Goal: Task Accomplishment & Management: Use online tool/utility

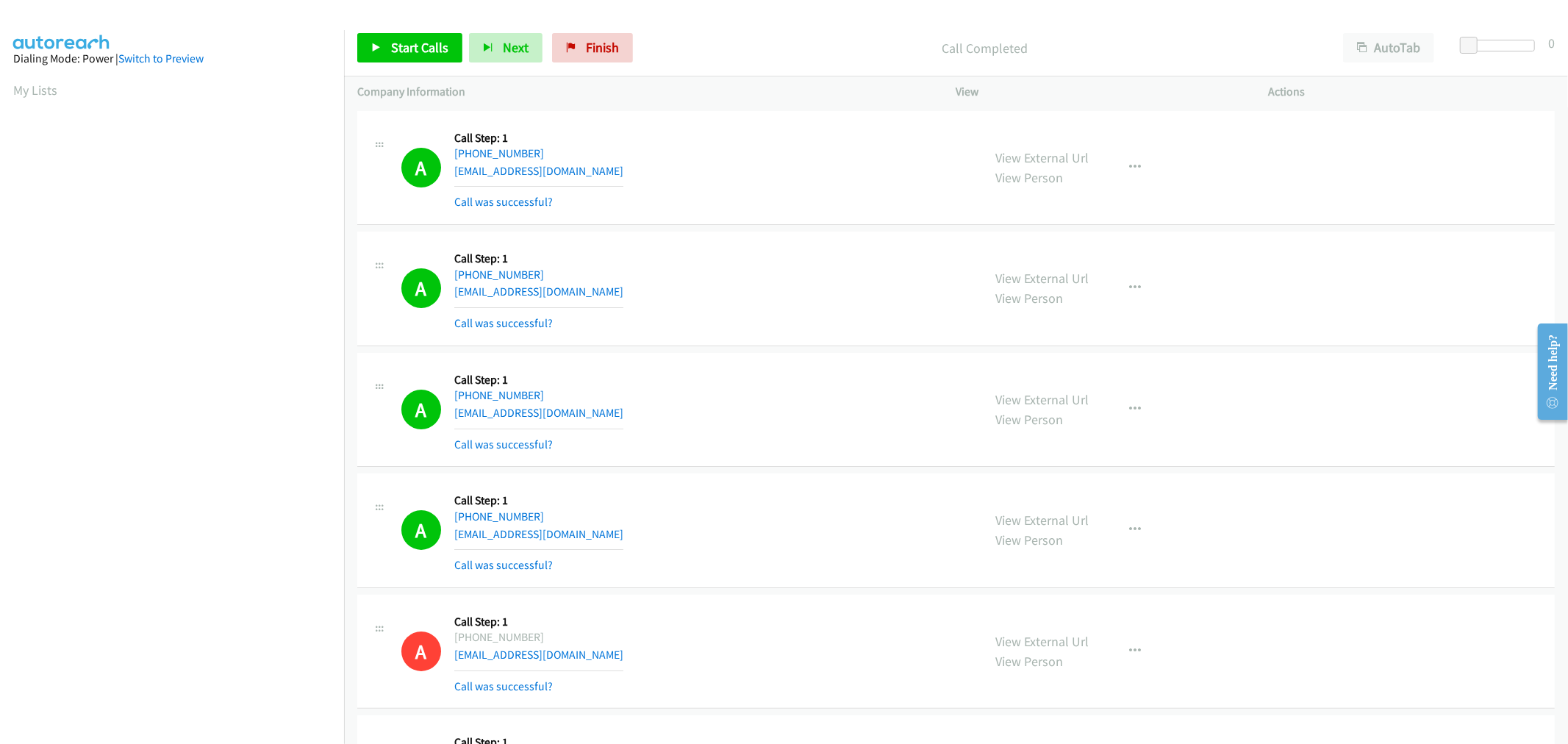
scroll to position [82, 0]
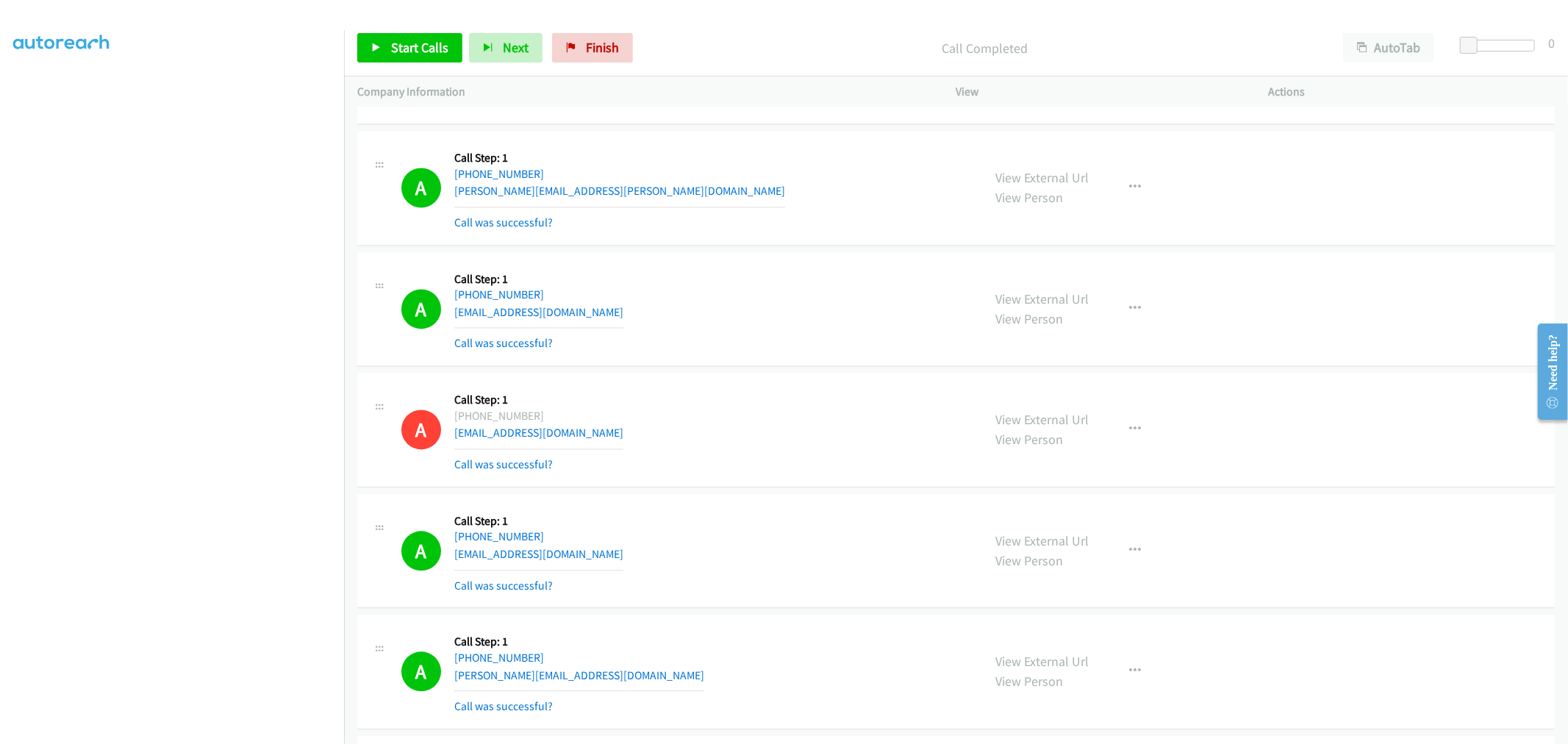
click at [839, 298] on div "A Callback Scheduled Call Step: 1 [GEOGRAPHIC_DATA]/[GEOGRAPHIC_DATA] [PHONE_NU…" at bounding box center [685, 310] width 569 height 88
click at [393, 49] on span "Start Calls" at bounding box center [420, 47] width 57 height 17
drag, startPoint x: 723, startPoint y: 283, endPoint x: 640, endPoint y: 363, distance: 115.3
click at [723, 282] on div "A Callback Scheduled Call Step: 1 [GEOGRAPHIC_DATA]/[GEOGRAPHIC_DATA] [PHONE_NU…" at bounding box center [685, 310] width 569 height 88
click at [141, 730] on section at bounding box center [172, 394] width 318 height 703
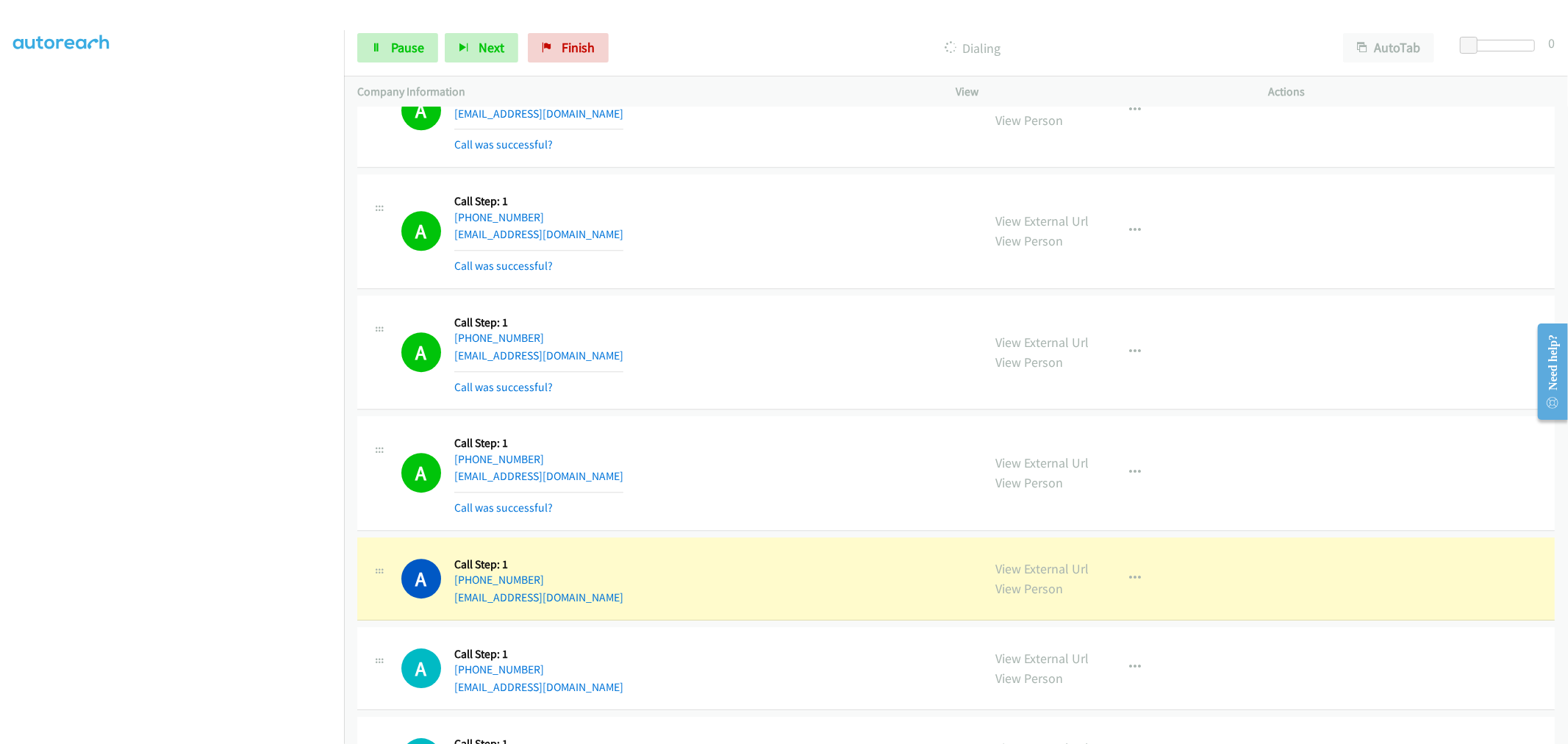
scroll to position [8571, 0]
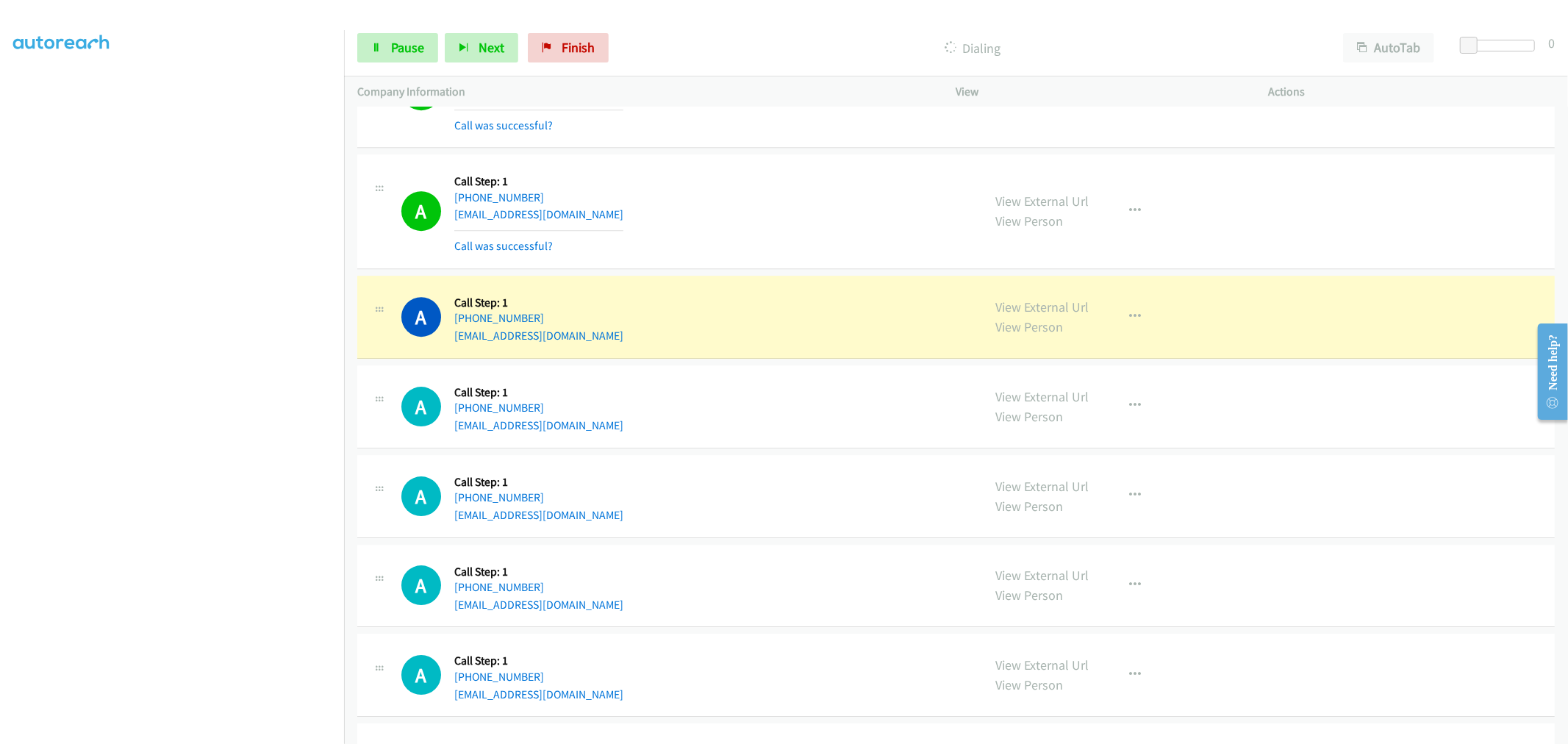
drag, startPoint x: 1028, startPoint y: 312, endPoint x: 968, endPoint y: 270, distance: 73.2
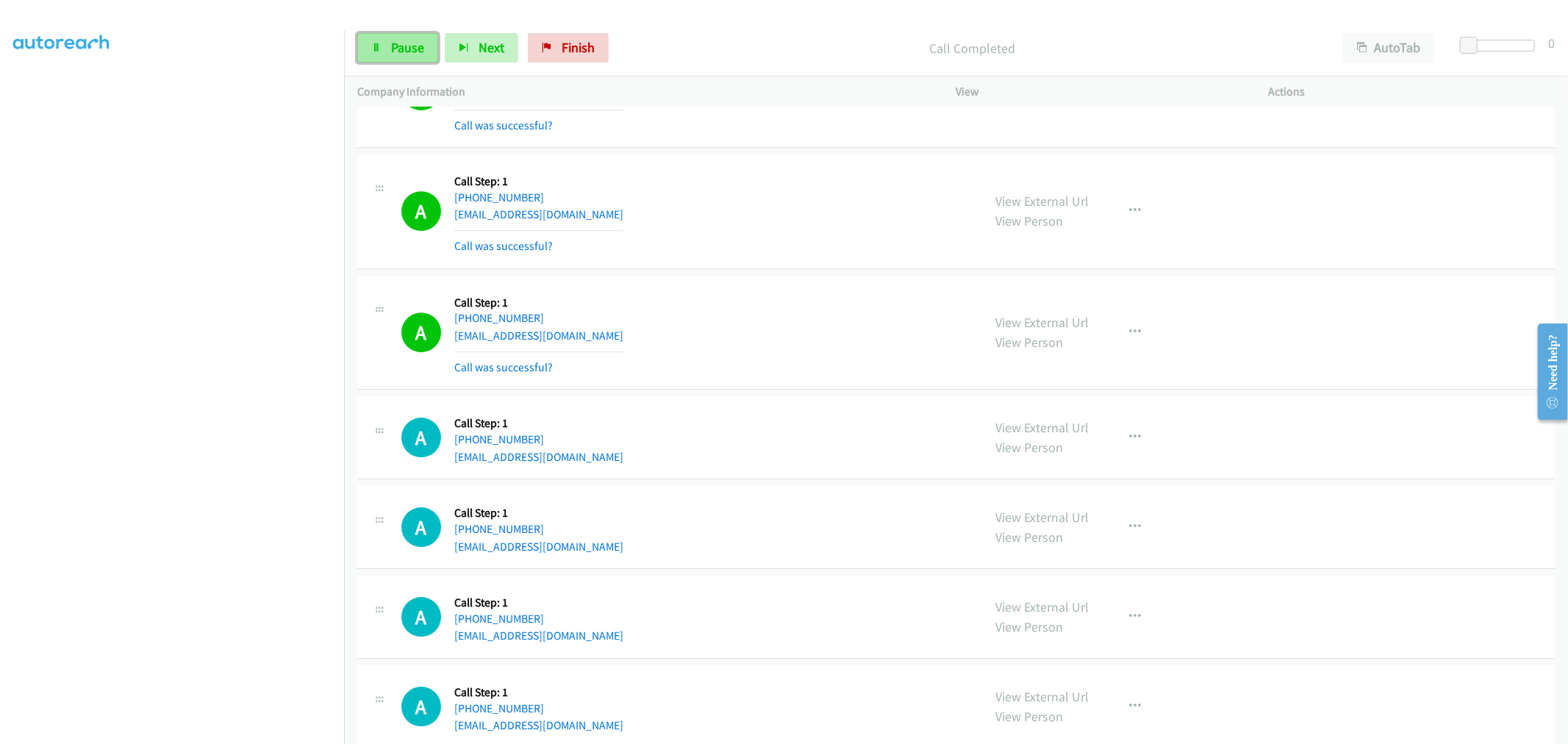
click at [402, 33] on link "Pause" at bounding box center [397, 48] width 81 height 30
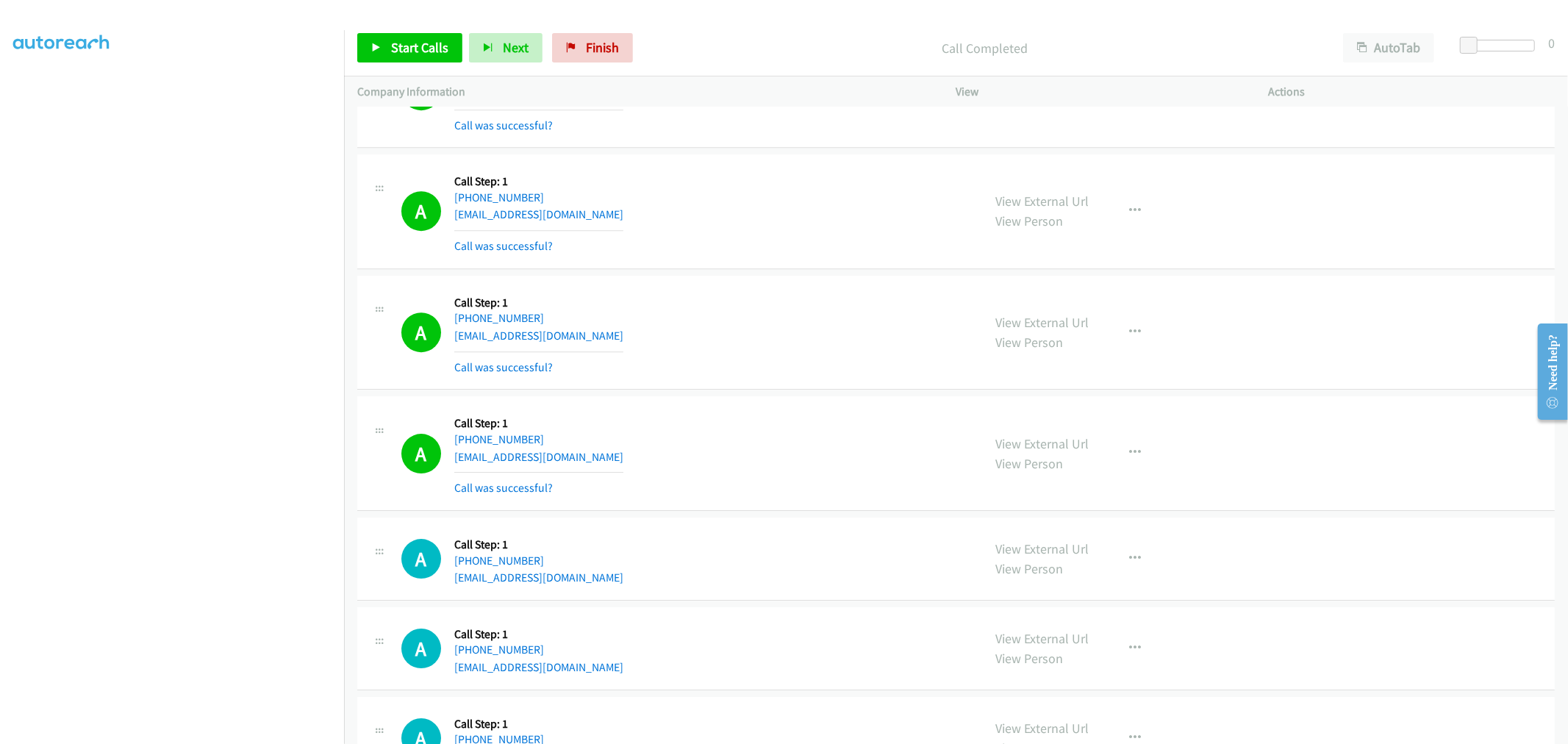
click at [812, 174] on div "A Callback Scheduled Call Step: 1 [GEOGRAPHIC_DATA]/[GEOGRAPHIC_DATA] [PHONE_NU…" at bounding box center [685, 211] width 569 height 88
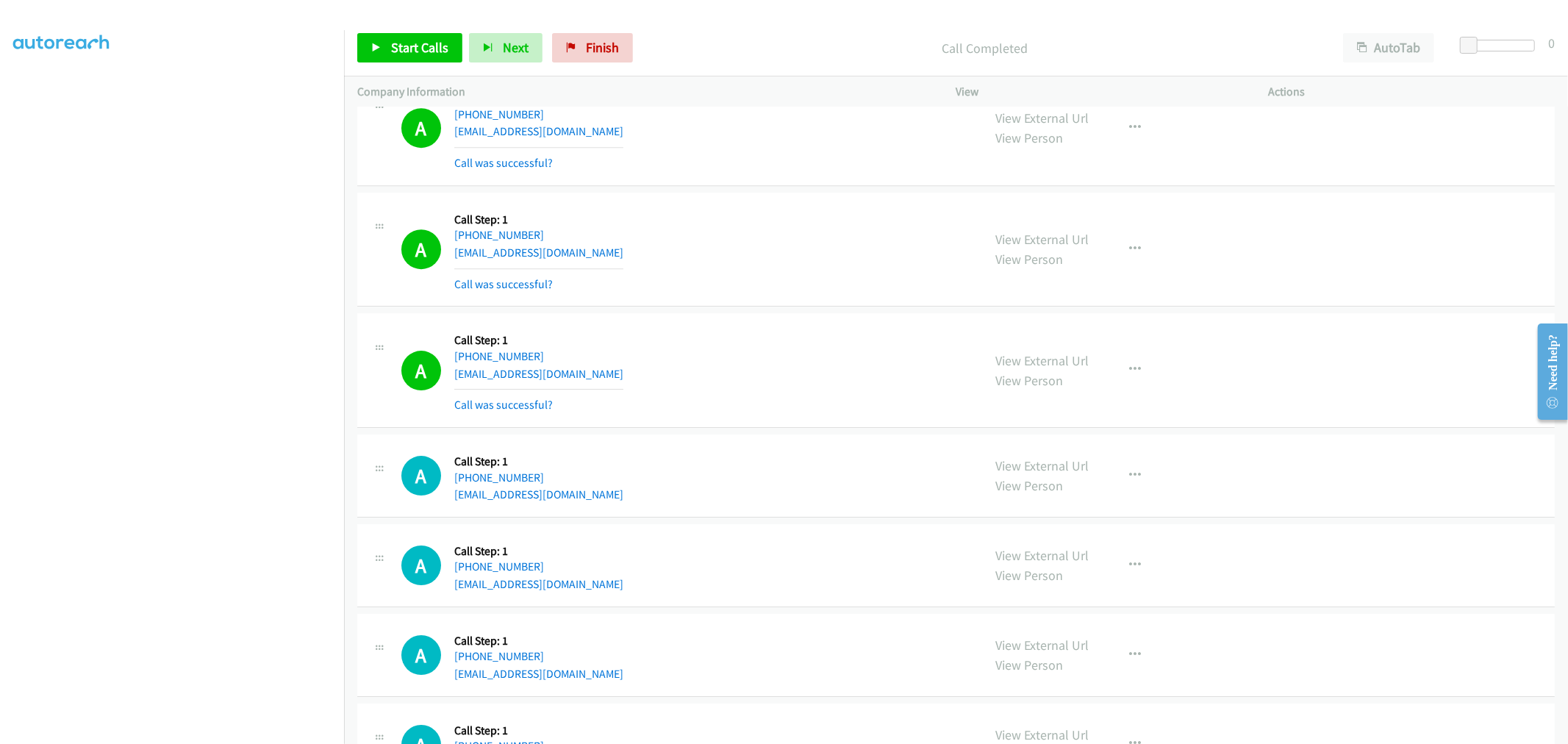
scroll to position [8659, 0]
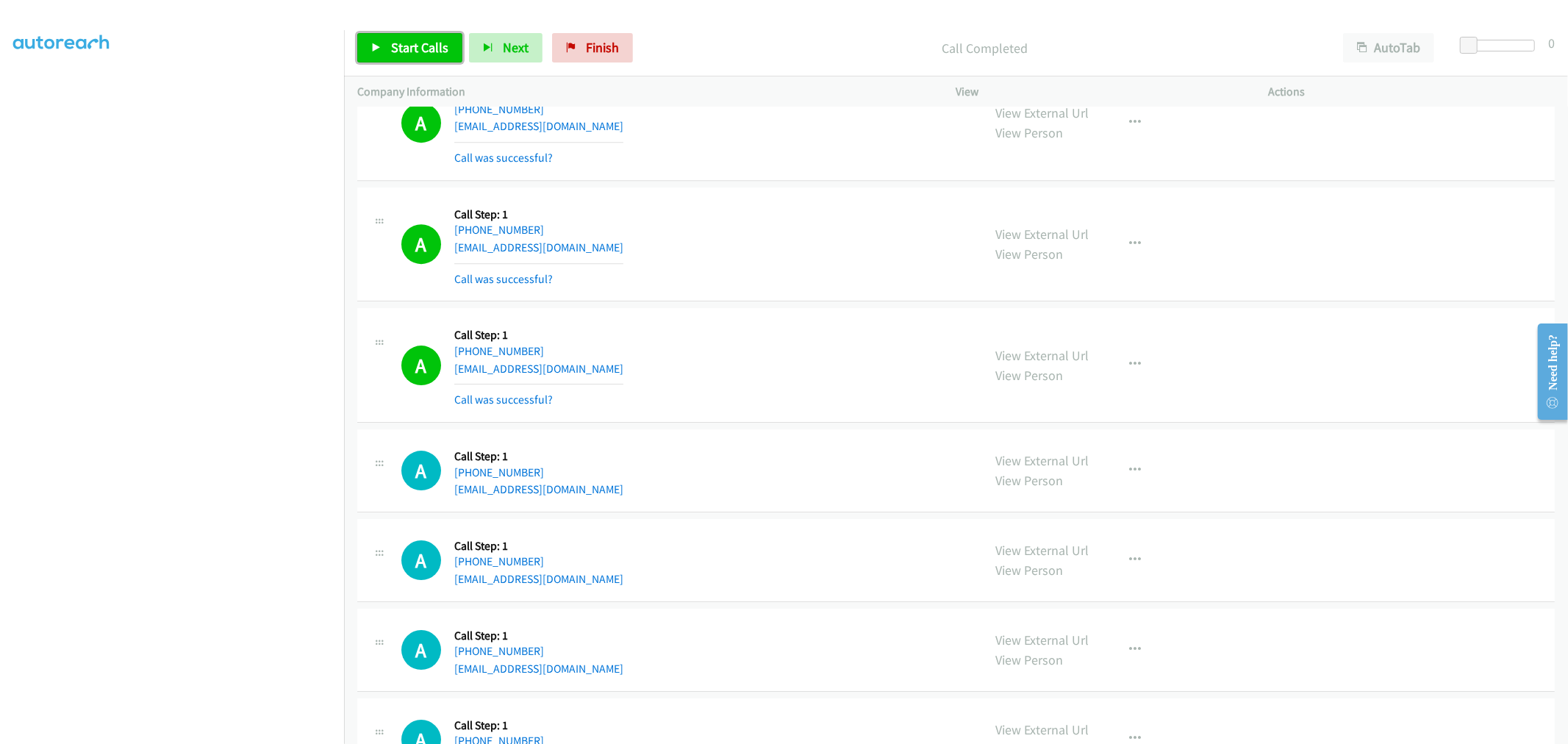
click at [429, 59] on link "Start Calls" at bounding box center [409, 48] width 105 height 30
click at [371, 25] on div "Start Calls Pause Next Finish Started AutoTab AutoTab 0" at bounding box center [956, 48] width 1224 height 57
click at [380, 37] on link "Pause" at bounding box center [397, 48] width 81 height 30
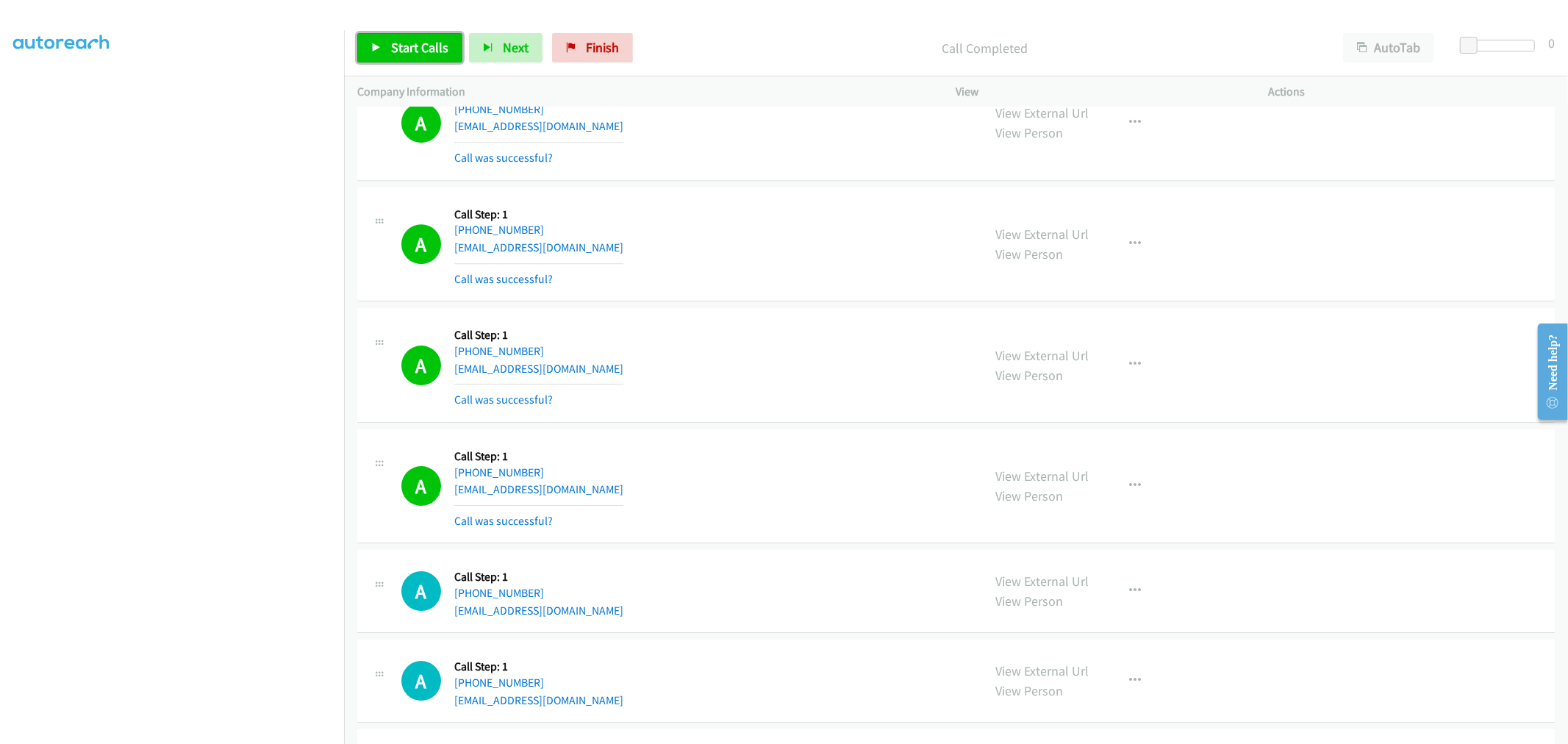
click at [405, 54] on span "Start Calls" at bounding box center [420, 47] width 57 height 17
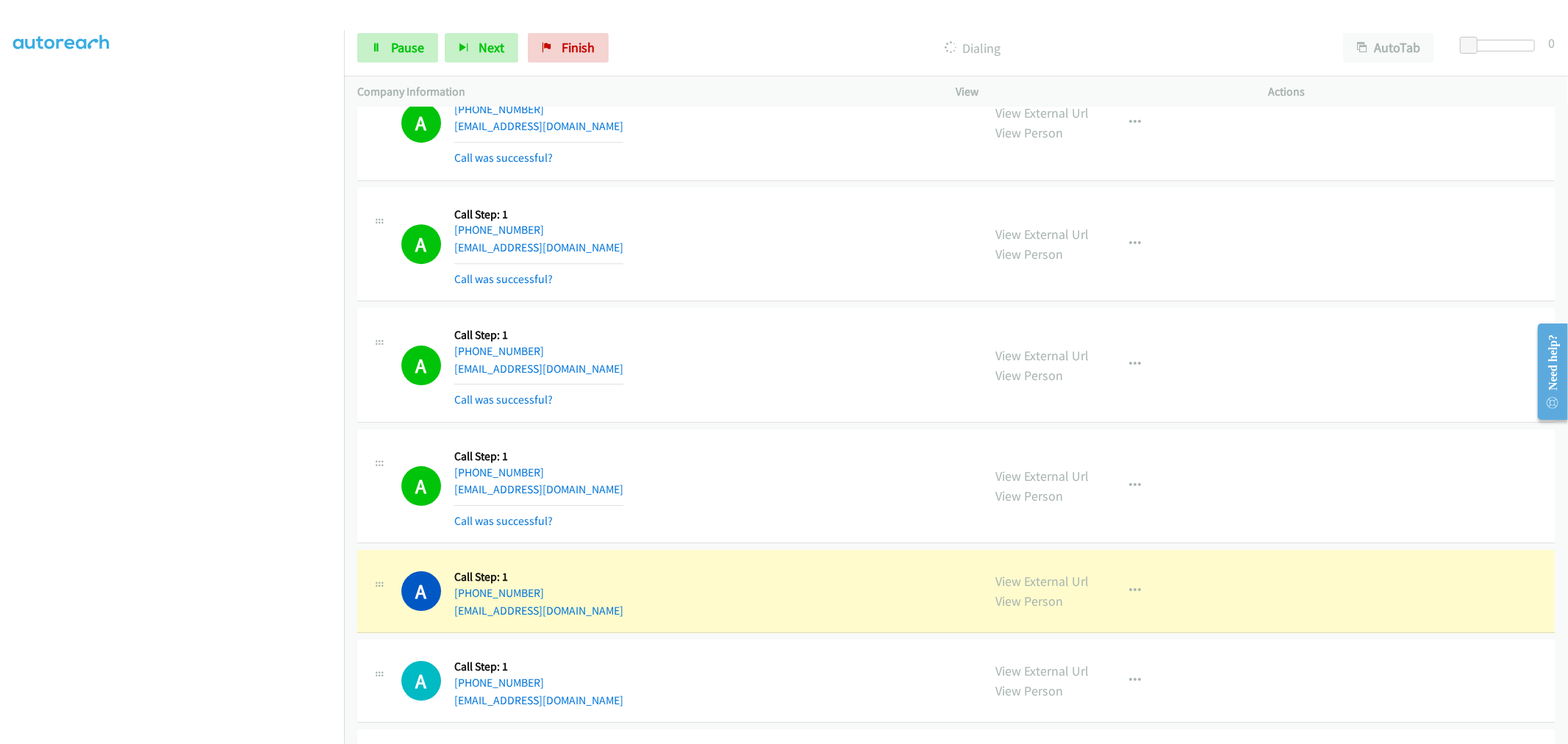
click at [711, 365] on div "A Callback Scheduled Call Step: 1 America/Los_Angeles [PHONE_NUMBER] [EMAIL_ADD…" at bounding box center [685, 365] width 569 height 88
drag, startPoint x: 1041, startPoint y: 231, endPoint x: 960, endPoint y: 195, distance: 88.6
click at [406, 45] on span "Pause" at bounding box center [408, 47] width 33 height 17
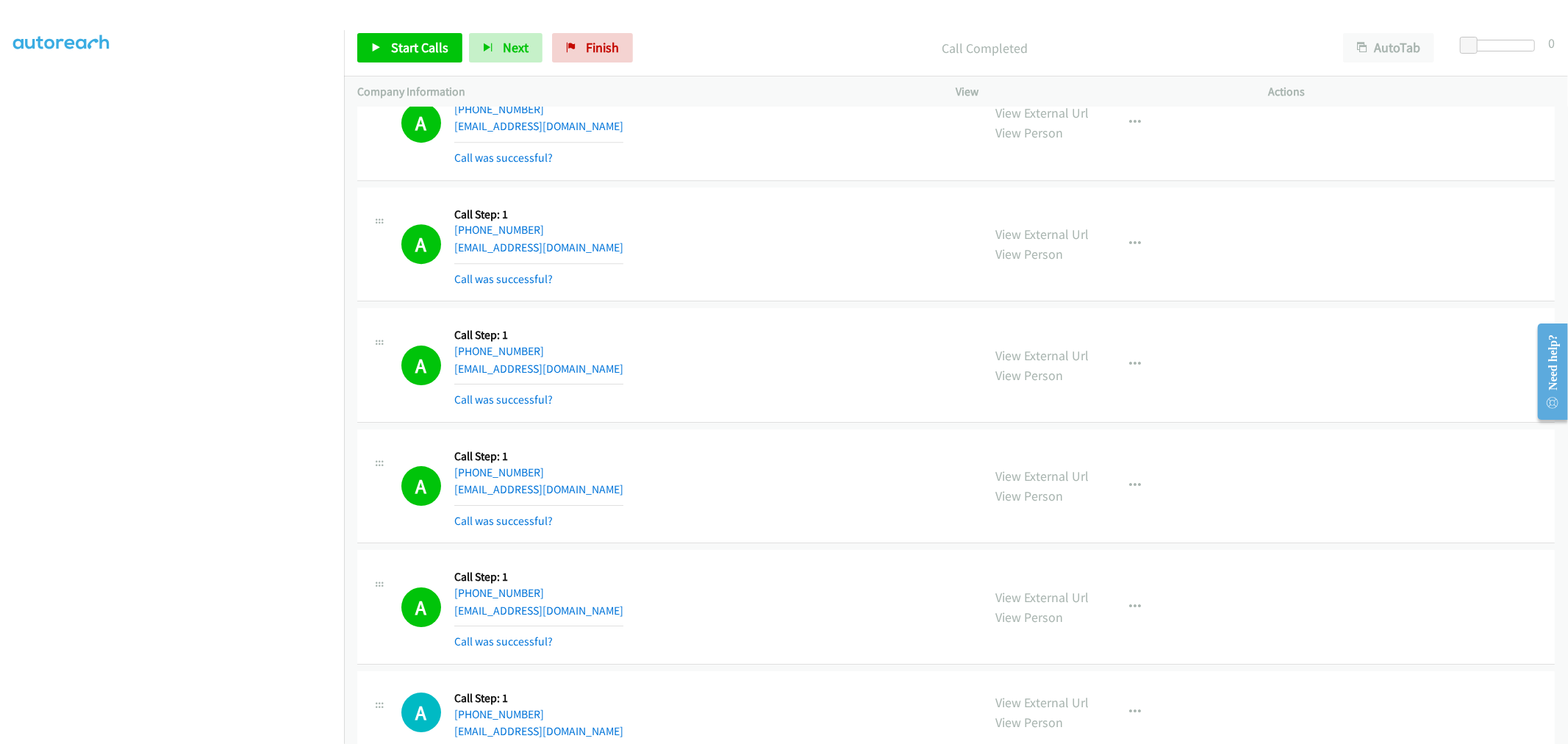
click at [773, 400] on div "A Callback Scheduled Call Step: 1 America/Los_Angeles [PHONE_NUMBER] [EMAIL_ADD…" at bounding box center [685, 365] width 569 height 88
click at [391, 45] on span "Start Calls" at bounding box center [420, 47] width 57 height 17
drag, startPoint x: 420, startPoint y: 36, endPoint x: 424, endPoint y: 66, distance: 30.3
click at [420, 36] on link "Pause" at bounding box center [397, 48] width 81 height 30
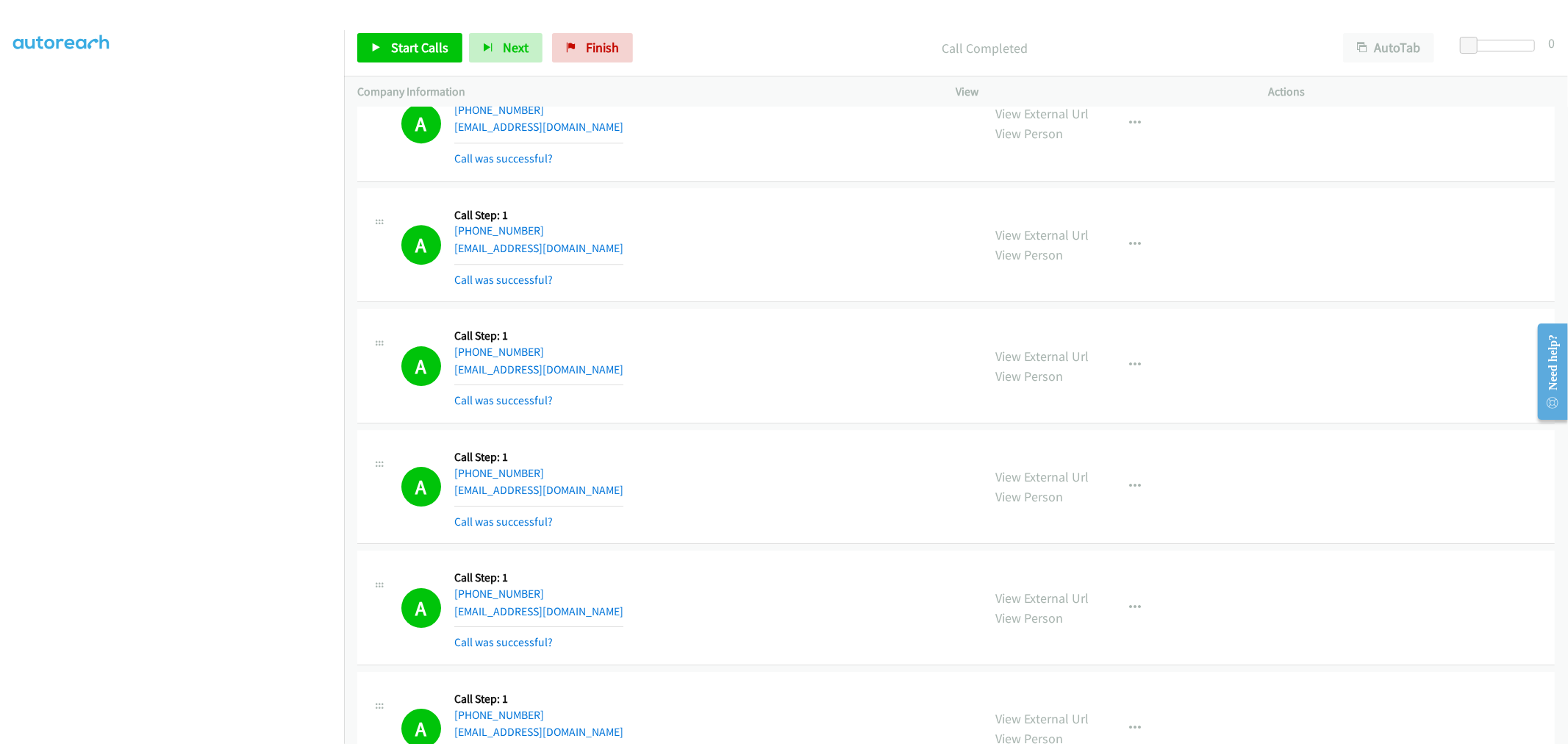
click at [721, 248] on div "A Callback Scheduled Call Step: 1 America/Los_Angeles [PHONE_NUMBER] [EMAIL_ADD…" at bounding box center [685, 246] width 569 height 88
click at [429, 60] on link "Start Calls" at bounding box center [409, 48] width 105 height 30
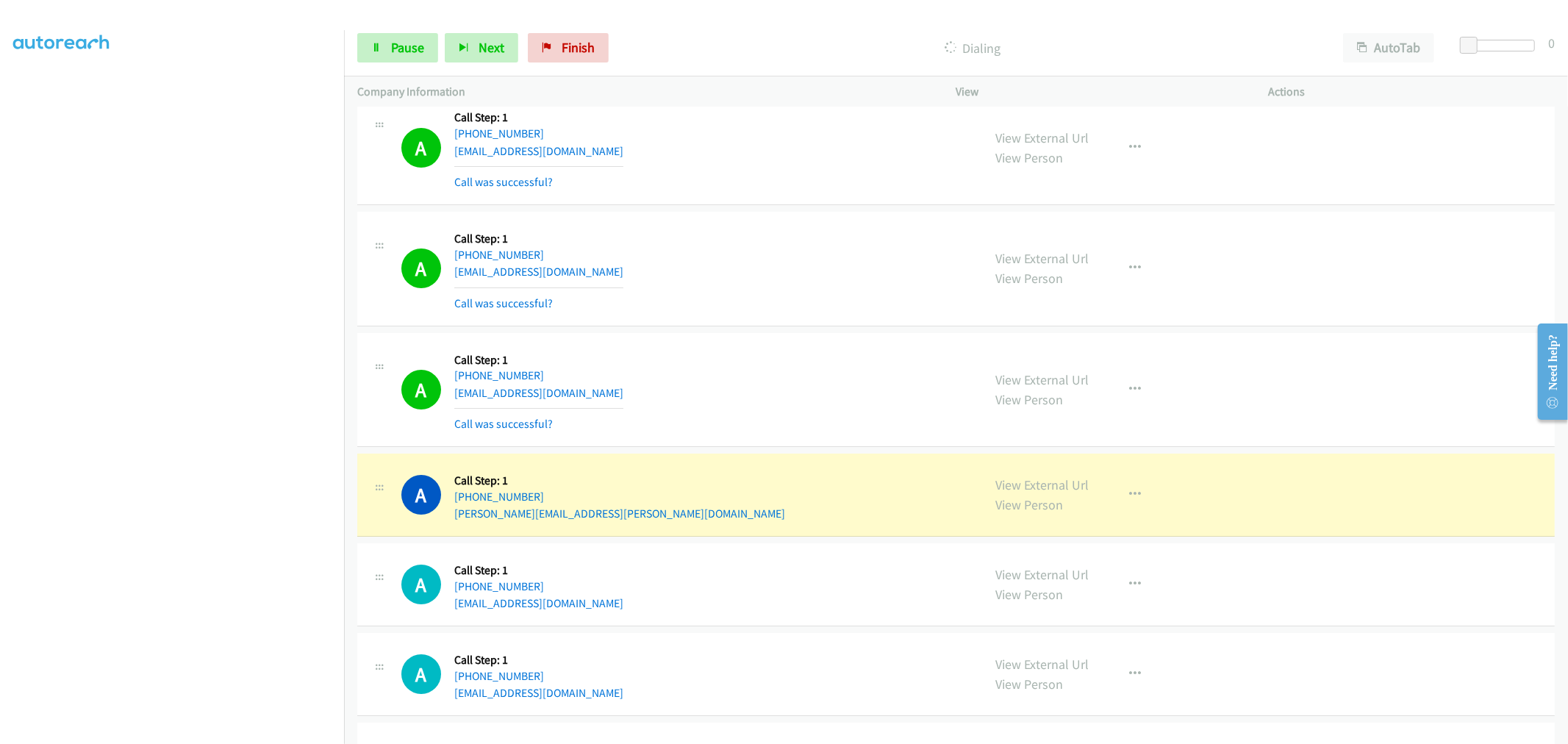
scroll to position [9148, 0]
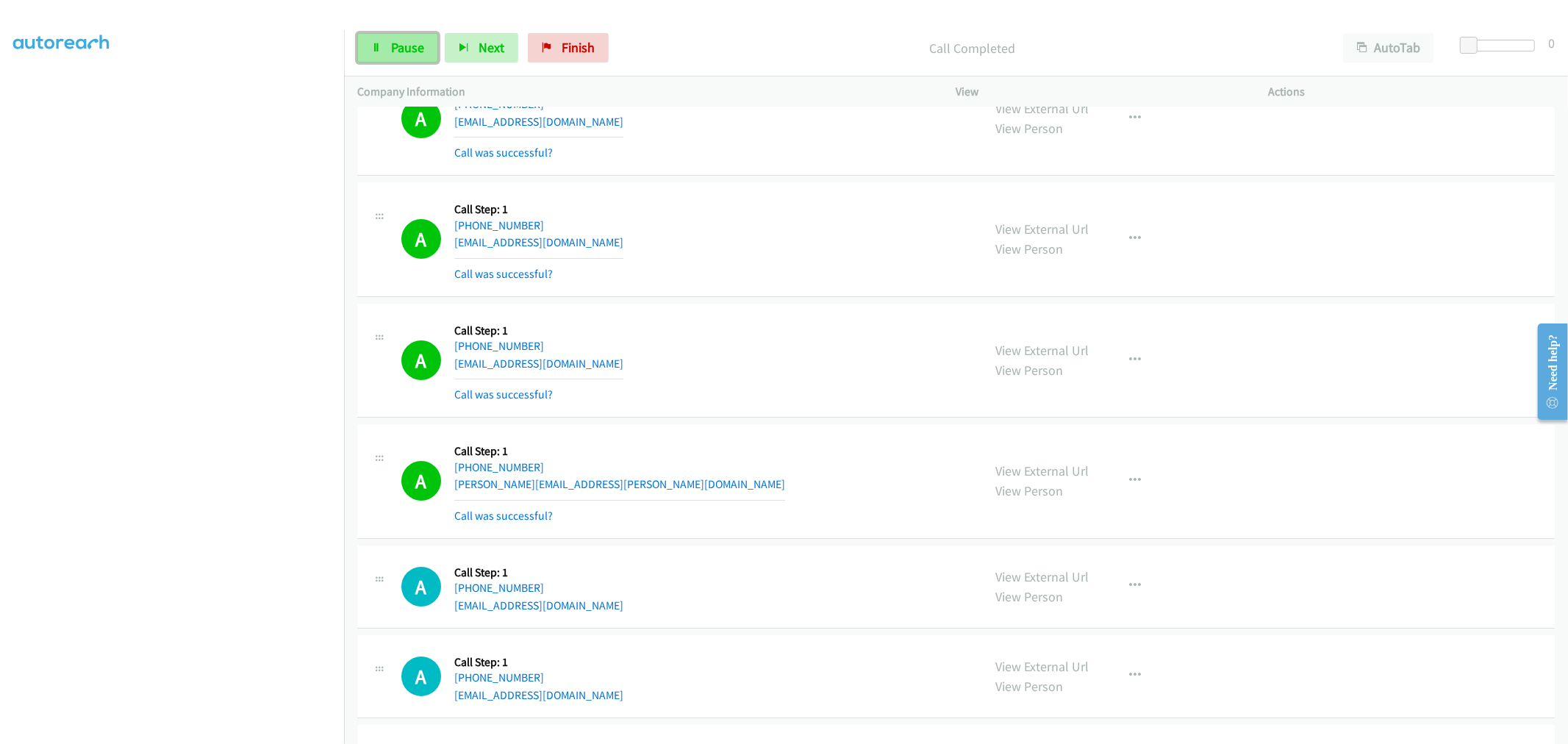
click at [419, 54] on span "Pause" at bounding box center [408, 47] width 33 height 17
click at [904, 322] on div "A Callback Scheduled Call Step: 1 [GEOGRAPHIC_DATA]/[GEOGRAPHIC_DATA] [PHONE_NU…" at bounding box center [685, 361] width 569 height 88
click at [428, 48] on span "Start Calls" at bounding box center [420, 47] width 57 height 17
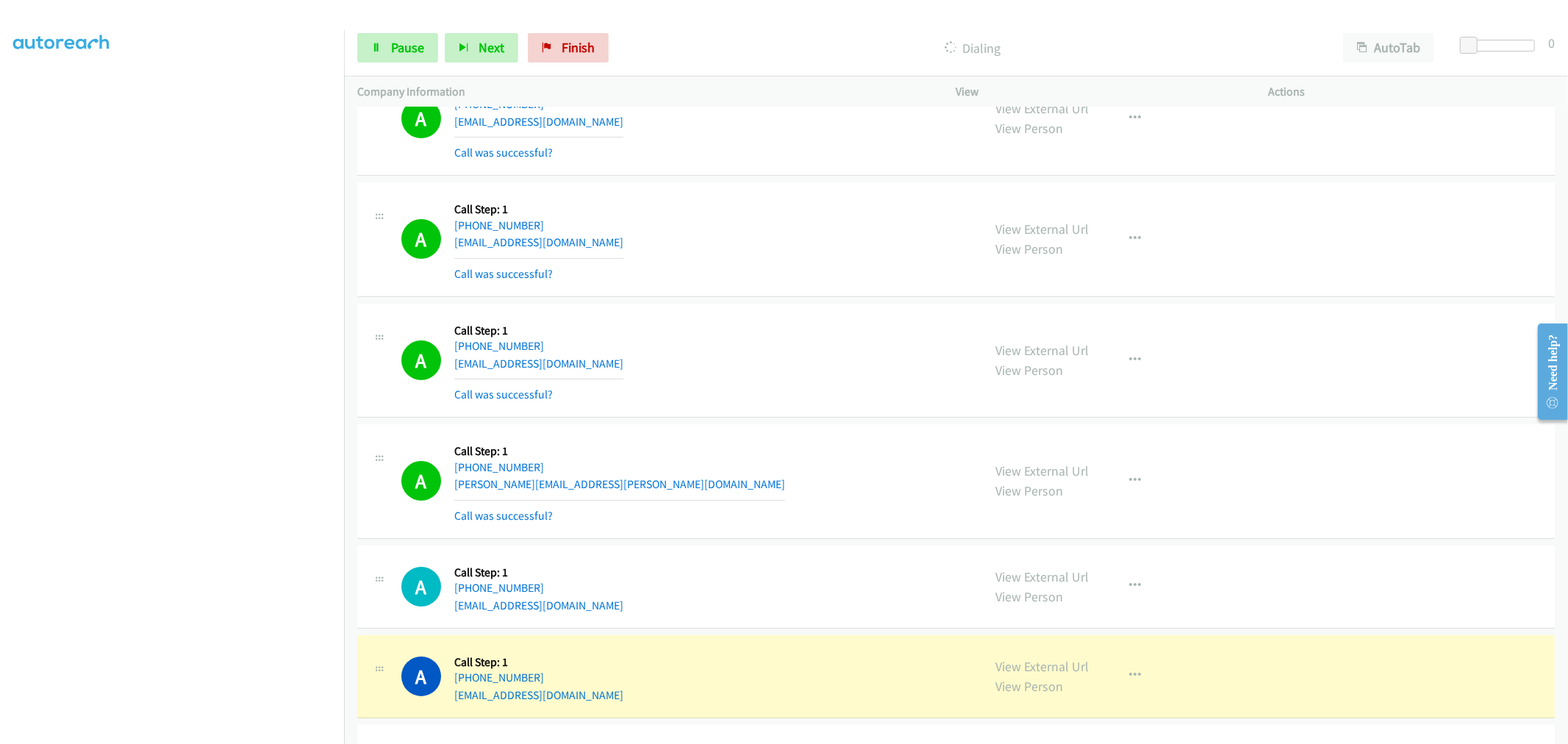
click at [716, 349] on div "A Callback Scheduled Call Step: 1 [GEOGRAPHIC_DATA]/[GEOGRAPHIC_DATA] [PHONE_NU…" at bounding box center [685, 361] width 569 height 88
click at [762, 365] on div "A Callback Scheduled Call Step: 1 [GEOGRAPHIC_DATA]/[GEOGRAPHIC_DATA] [PHONE_NU…" at bounding box center [685, 361] width 569 height 88
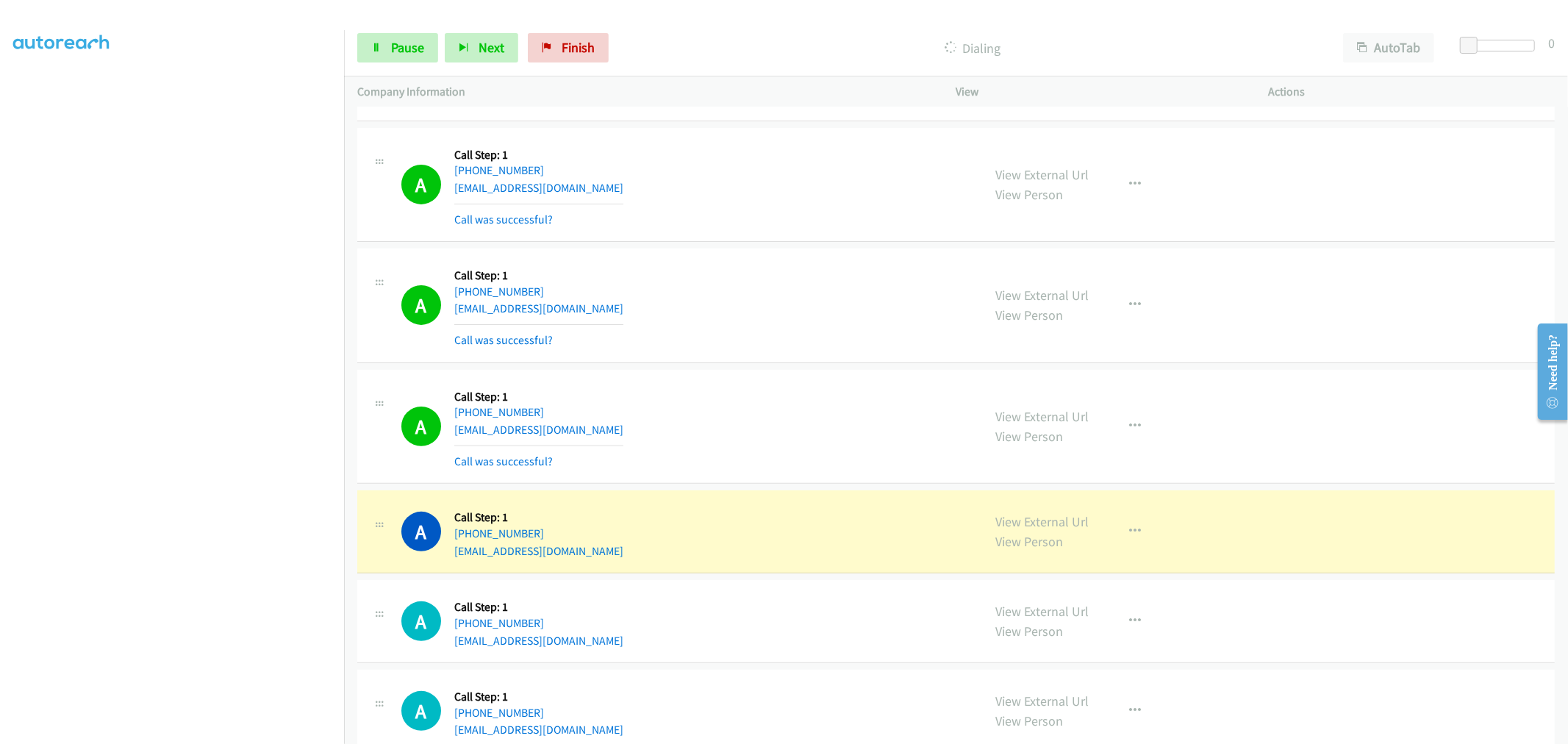
scroll to position [9883, 0]
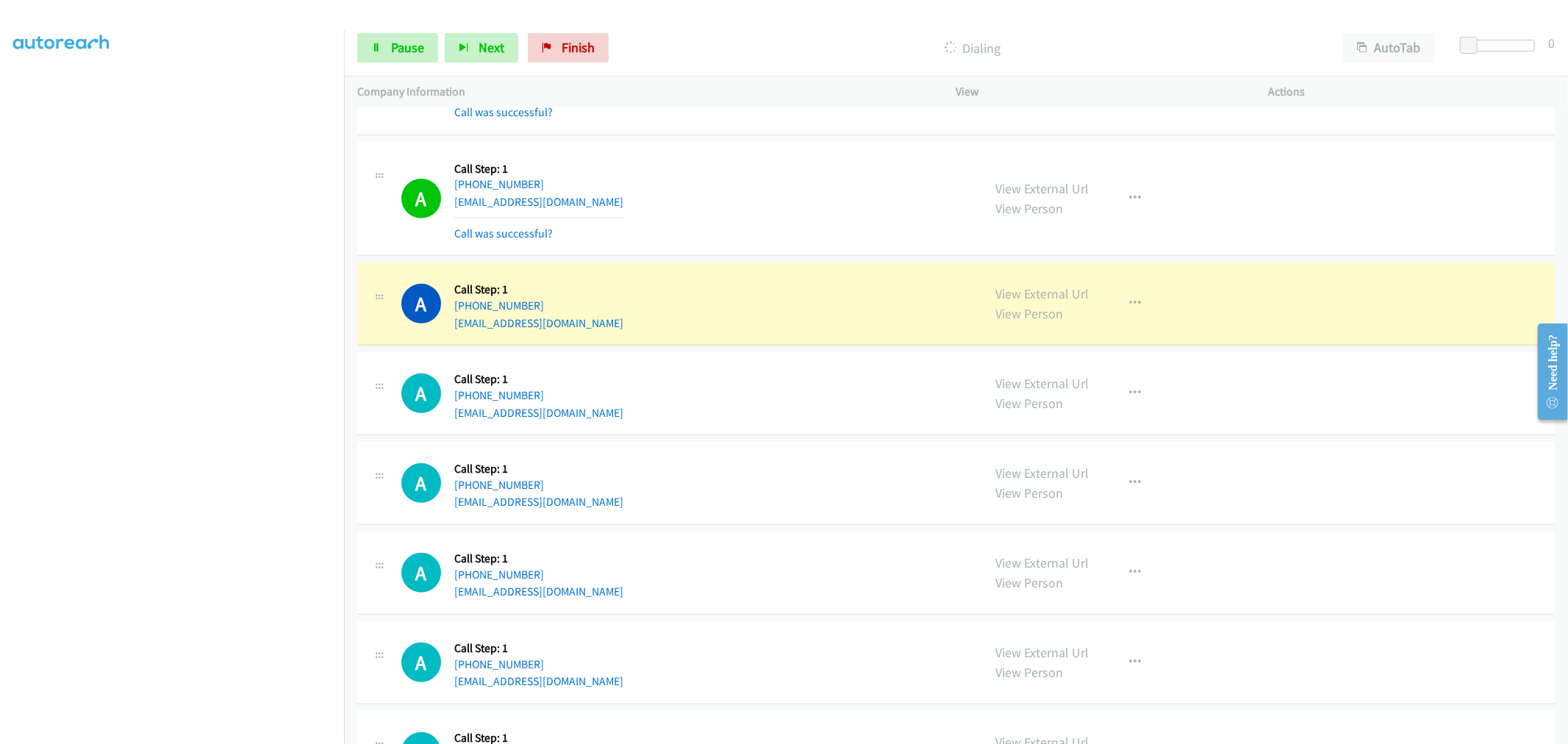
click at [804, 222] on div "A Callback Scheduled Call Step: 1 America/New_York [PHONE_NUMBER] [EMAIL_ADDRES…" at bounding box center [685, 199] width 569 height 88
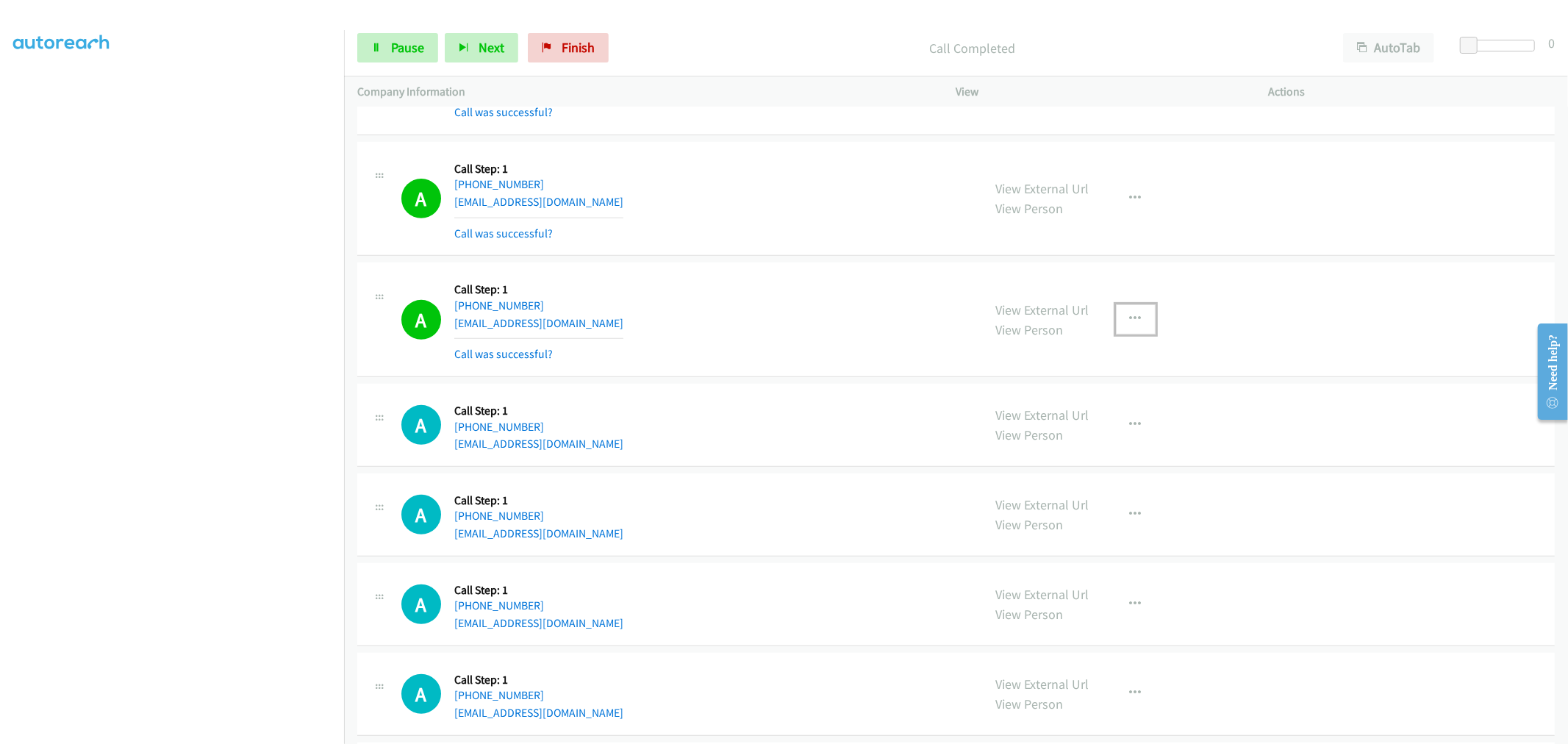
click at [1116, 324] on button "button" at bounding box center [1136, 319] width 39 height 30
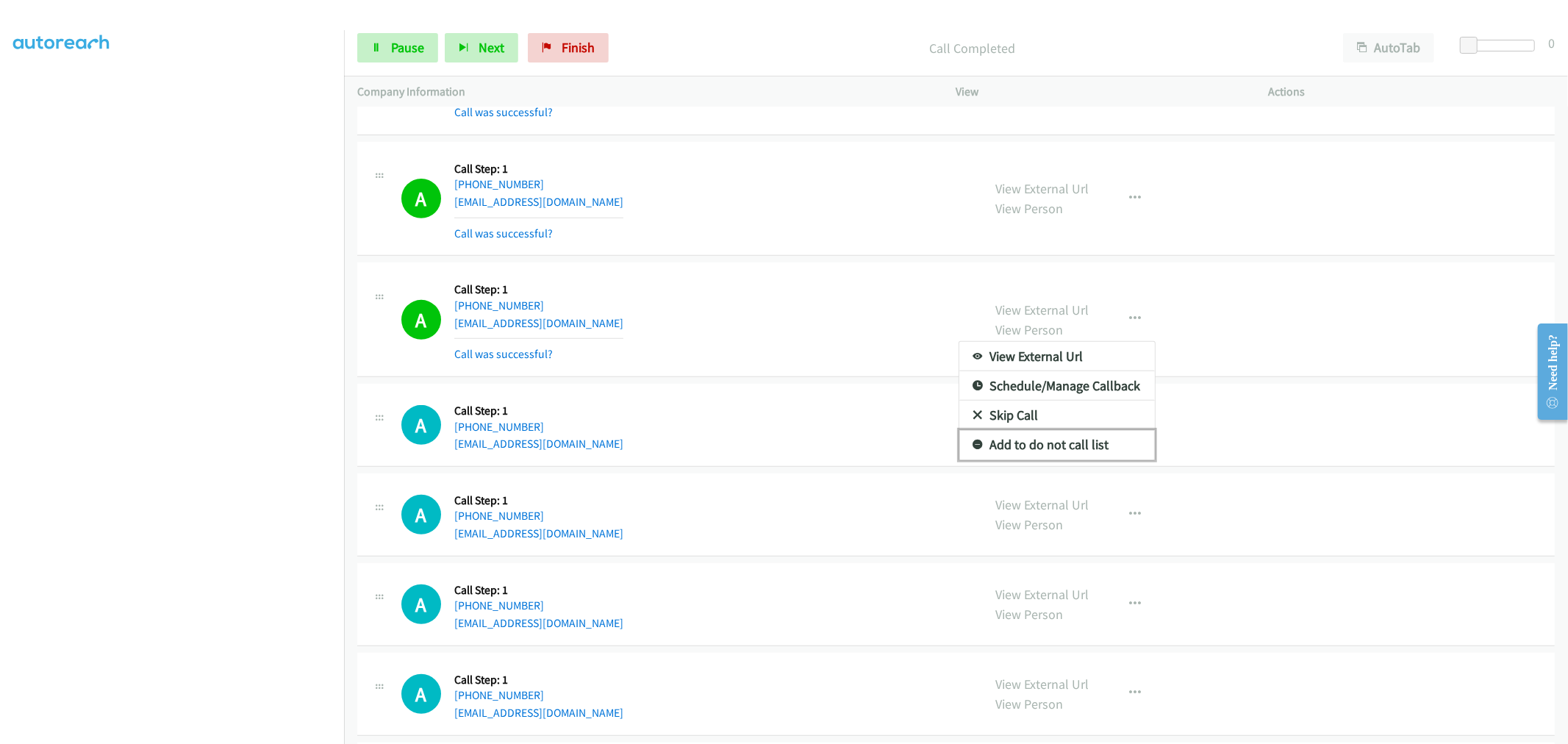
click at [1047, 452] on link "Add to do not call list" at bounding box center [1057, 445] width 196 height 30
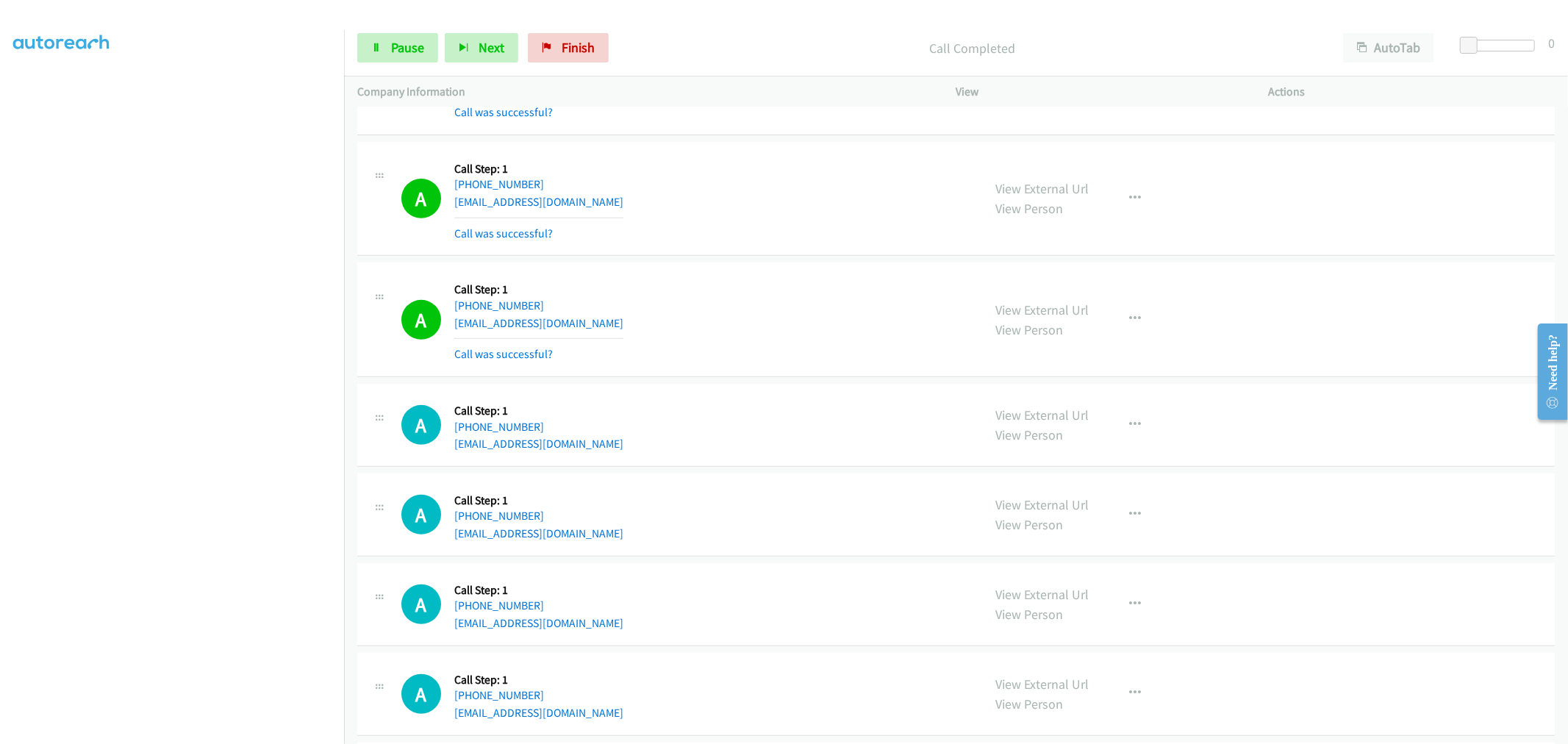
click at [791, 326] on div "A Callback Scheduled Call Step: 1 America/New_York [PHONE_NUMBER] [EMAIL_ADDRES…" at bounding box center [685, 319] width 569 height 88
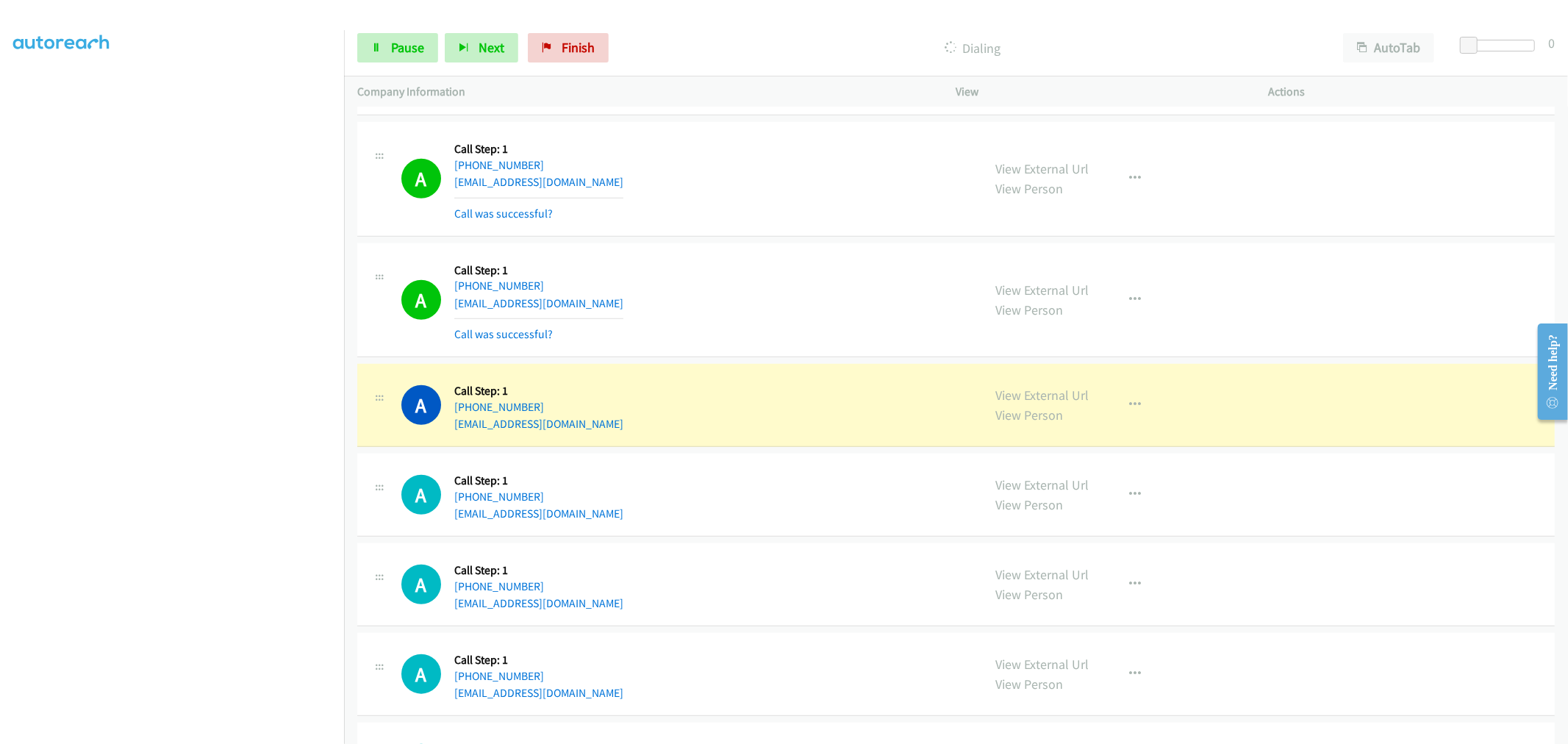
scroll to position [10395, 0]
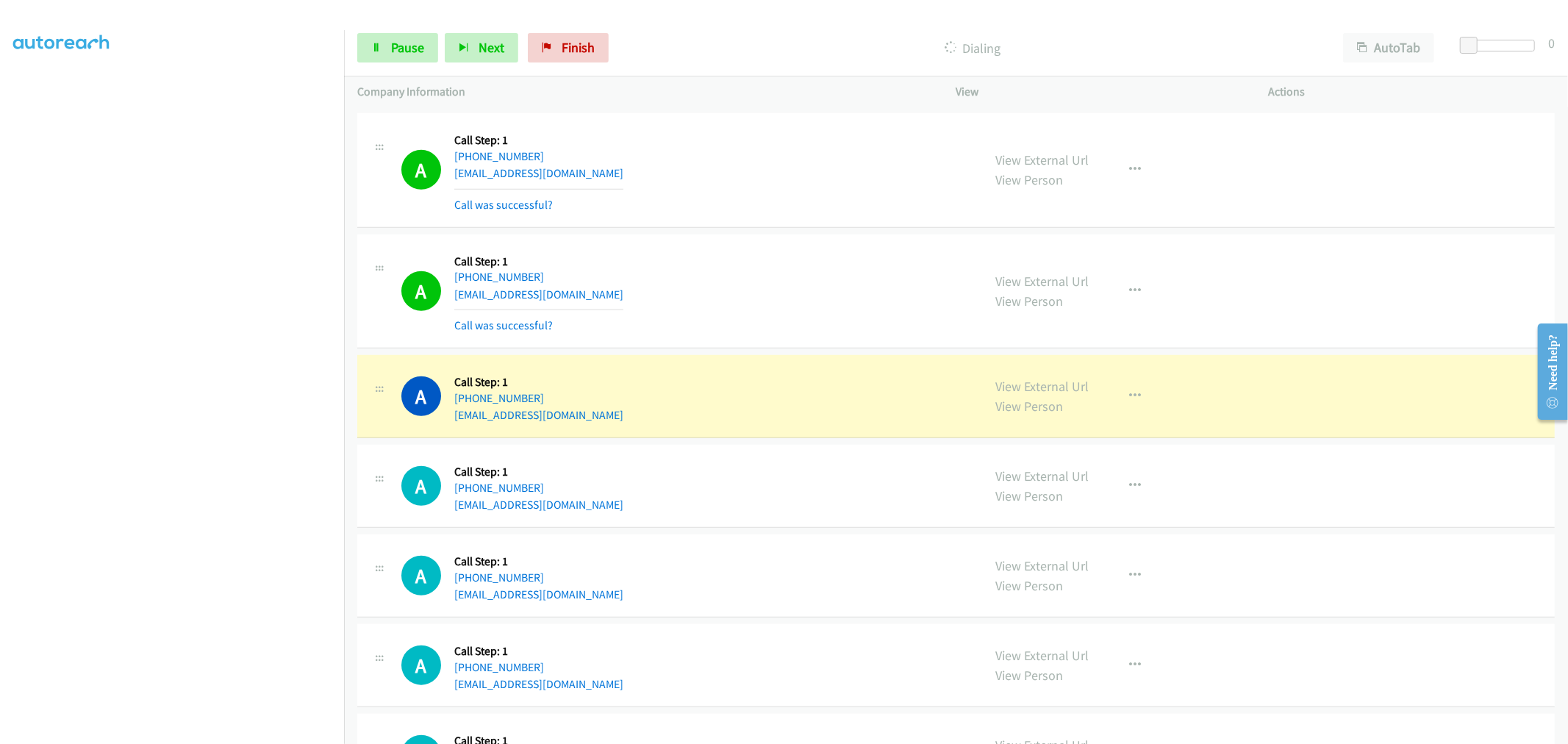
drag, startPoint x: 1025, startPoint y: 392, endPoint x: 1020, endPoint y: 379, distance: 13.9
click at [375, 50] on icon at bounding box center [377, 48] width 10 height 10
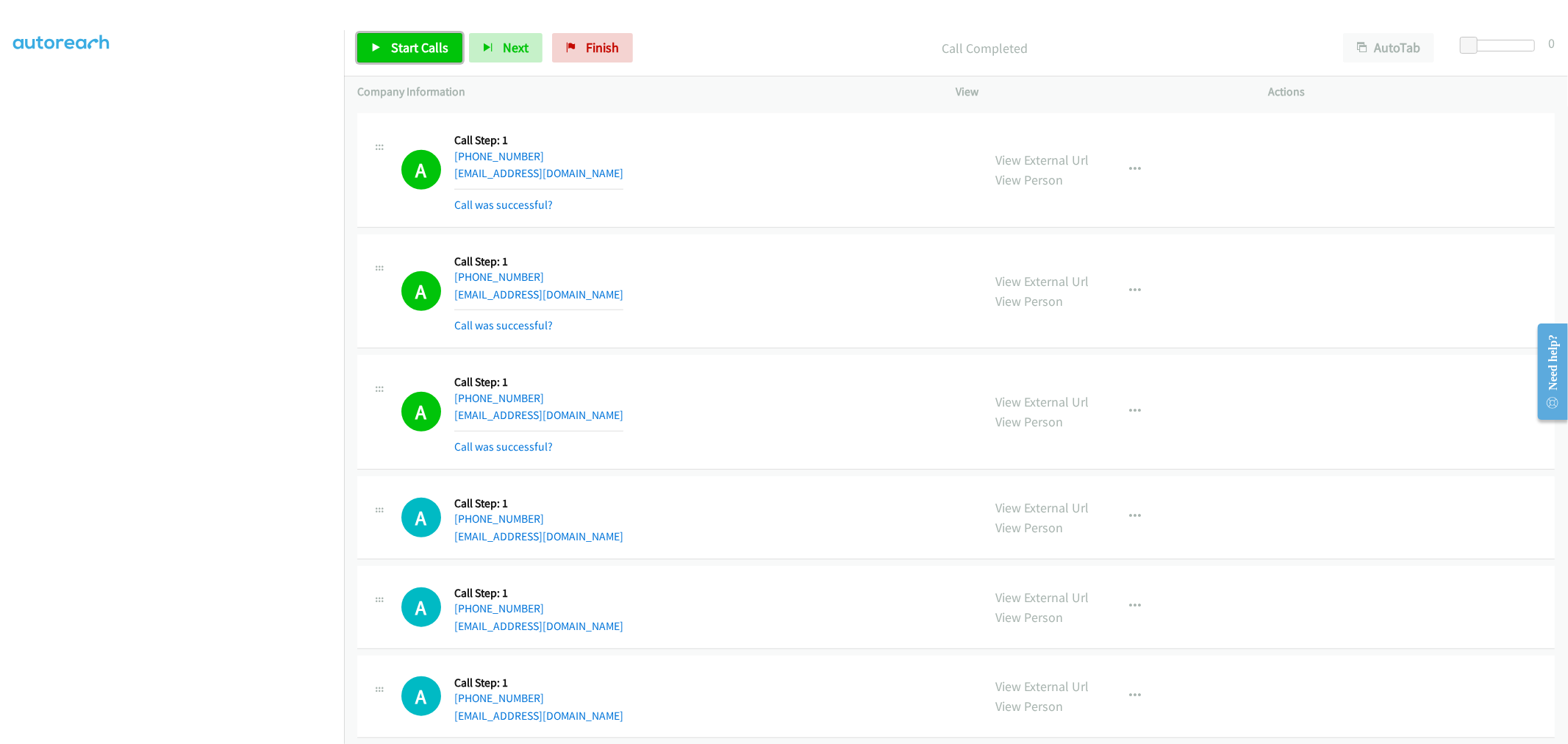
click at [419, 46] on span "Start Calls" at bounding box center [420, 47] width 57 height 17
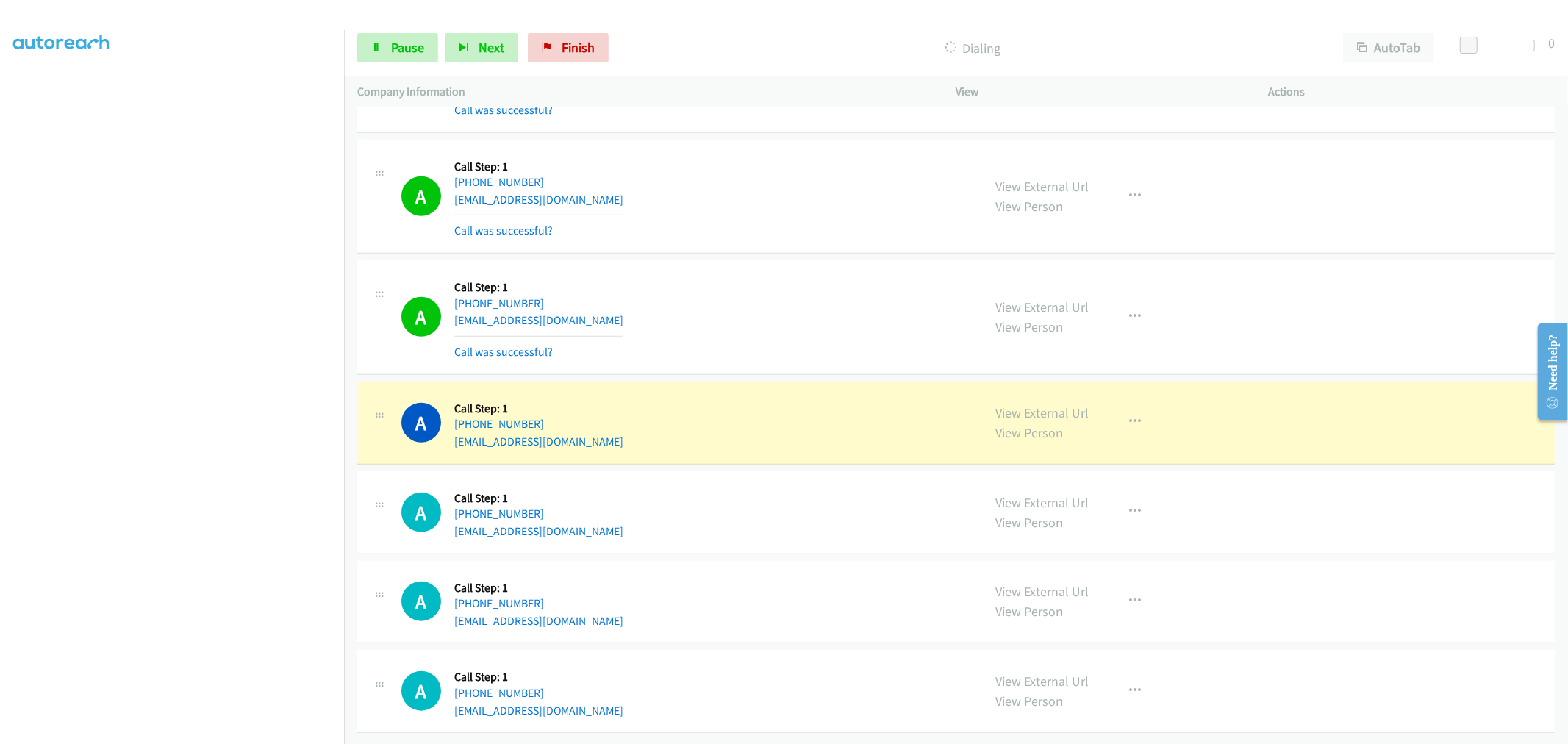
scroll to position [10508, 0]
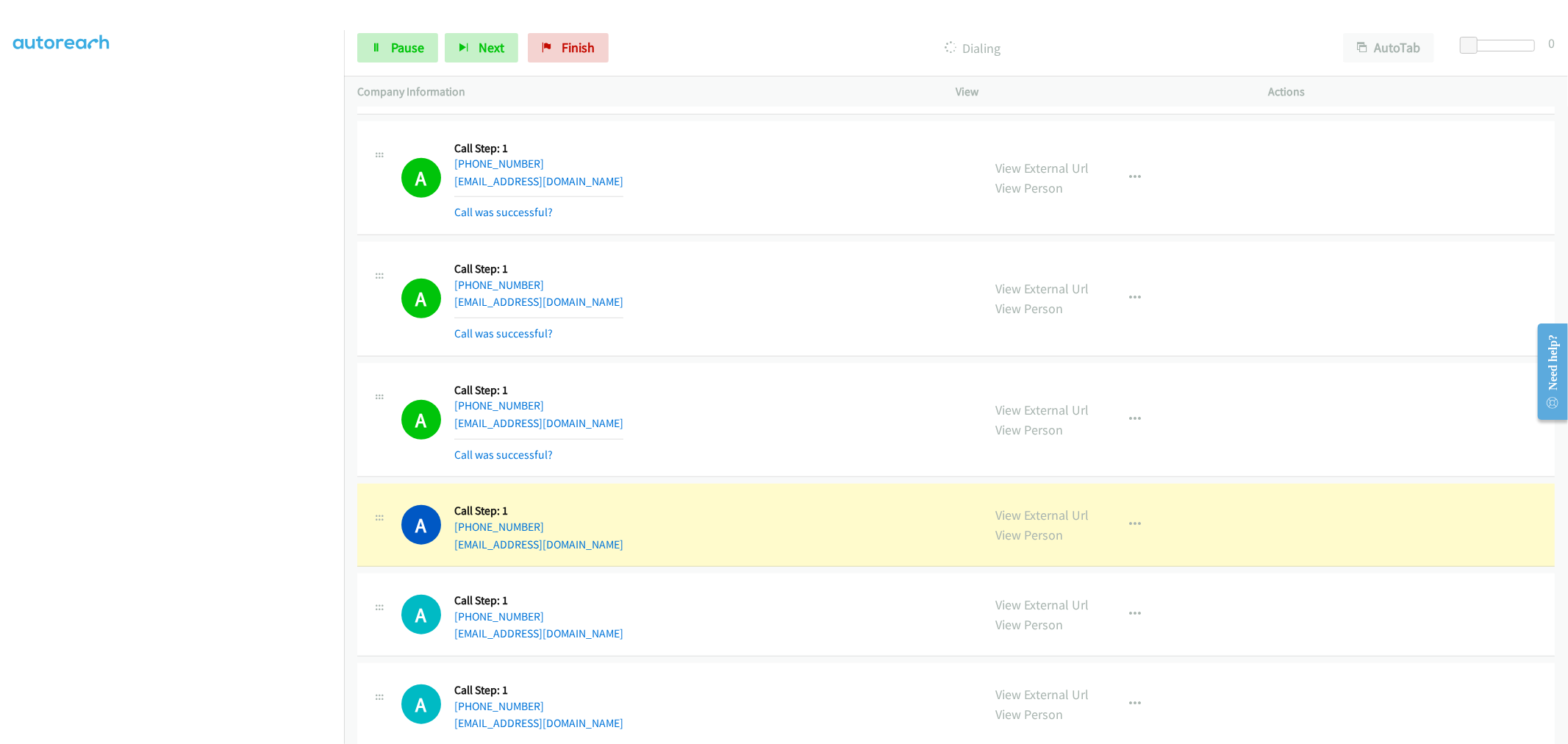
click at [788, 327] on div "A Callback Scheduled Call Step: 1 America/New_York [PHONE_NUMBER] [EMAIL_ADDRES…" at bounding box center [685, 299] width 569 height 88
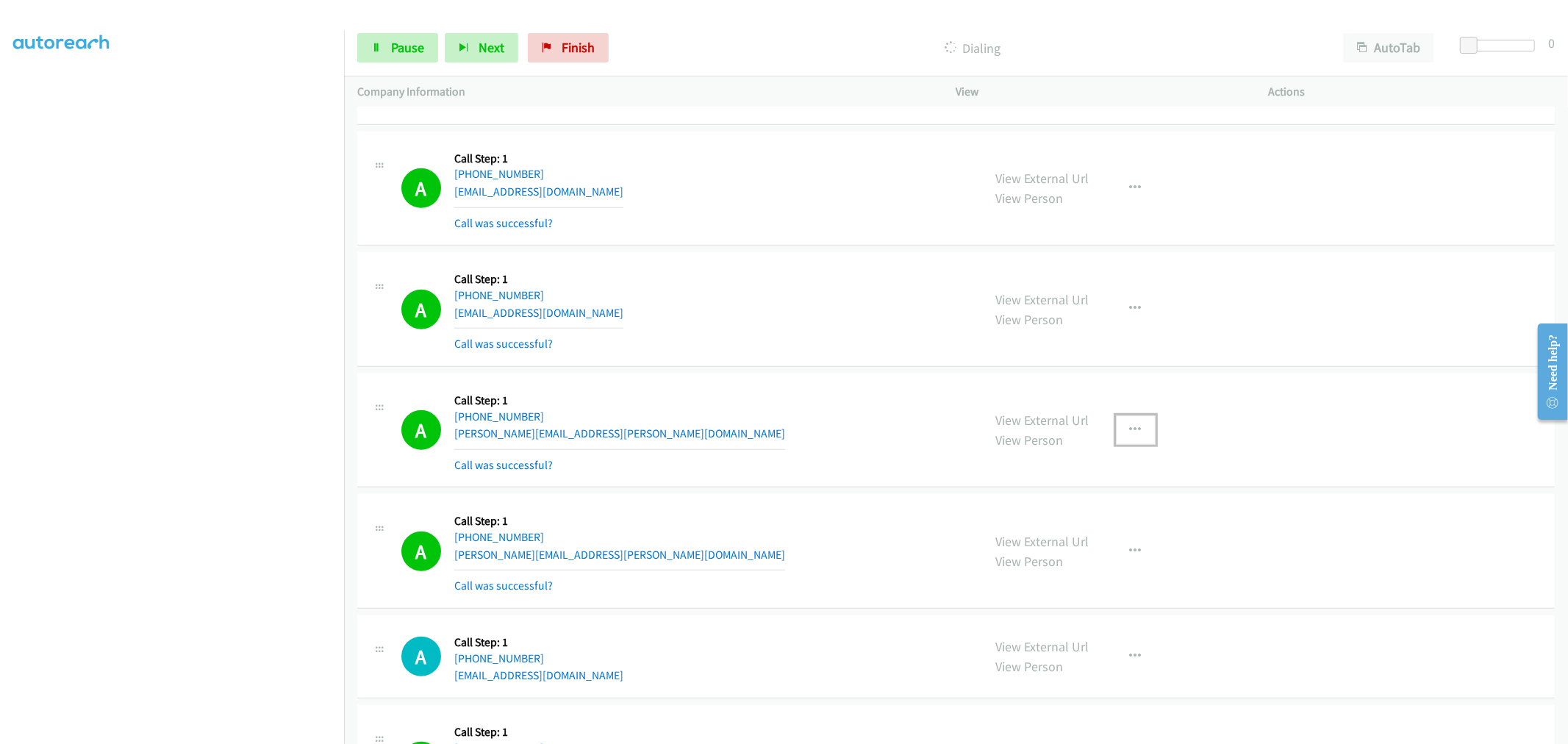
click at [1123, 445] on button "button" at bounding box center [1136, 430] width 39 height 30
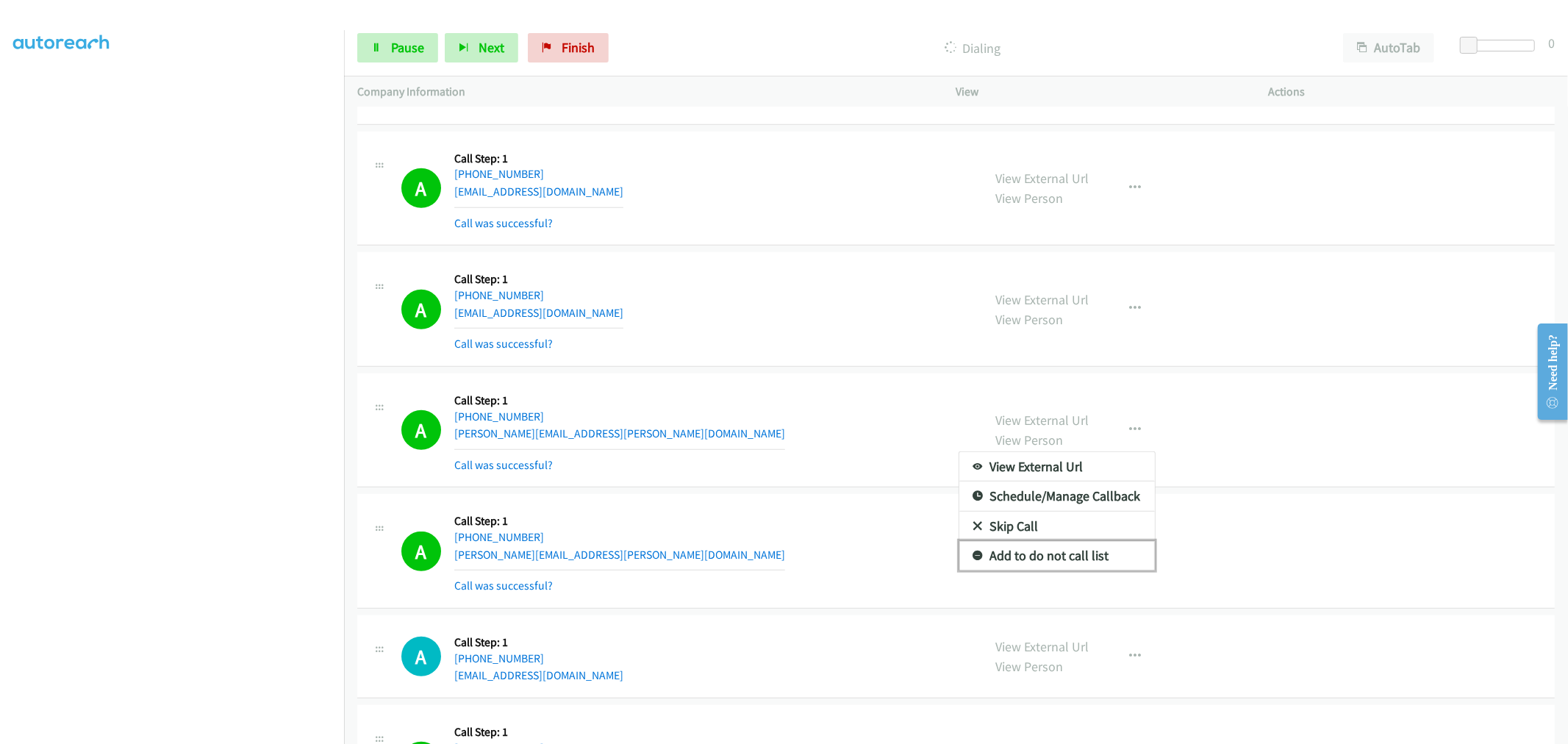
click at [1037, 560] on link "Add to do not call list" at bounding box center [1057, 556] width 196 height 30
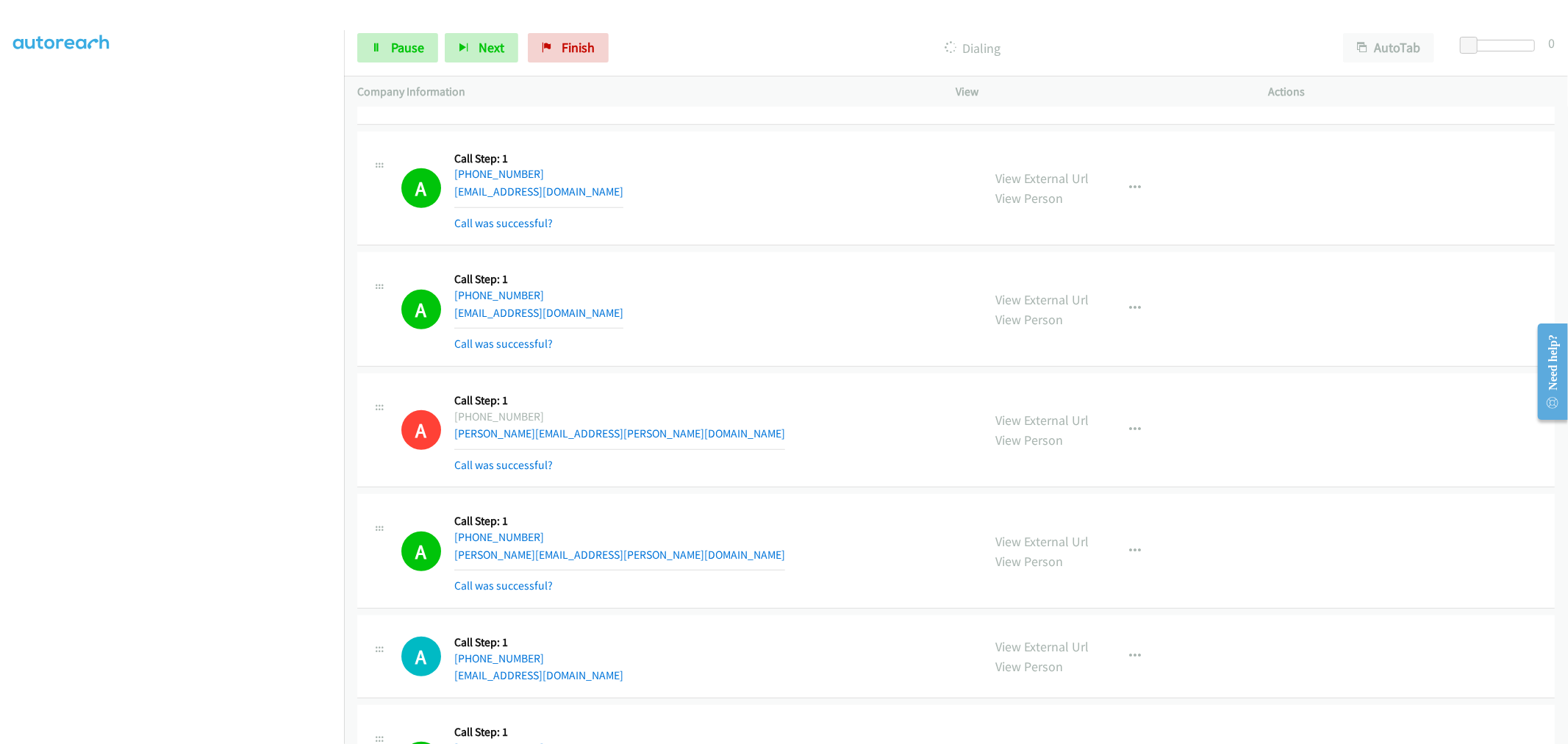
click at [738, 310] on div "A Callback Scheduled Call Step: 1 America/Los_Angeles [PHONE_NUMBER] [EMAIL_ADD…" at bounding box center [685, 310] width 569 height 88
click at [736, 225] on div "A Callback Scheduled Call Step: 1 [GEOGRAPHIC_DATA]/[GEOGRAPHIC_DATA] [PHONE_NU…" at bounding box center [685, 189] width 569 height 88
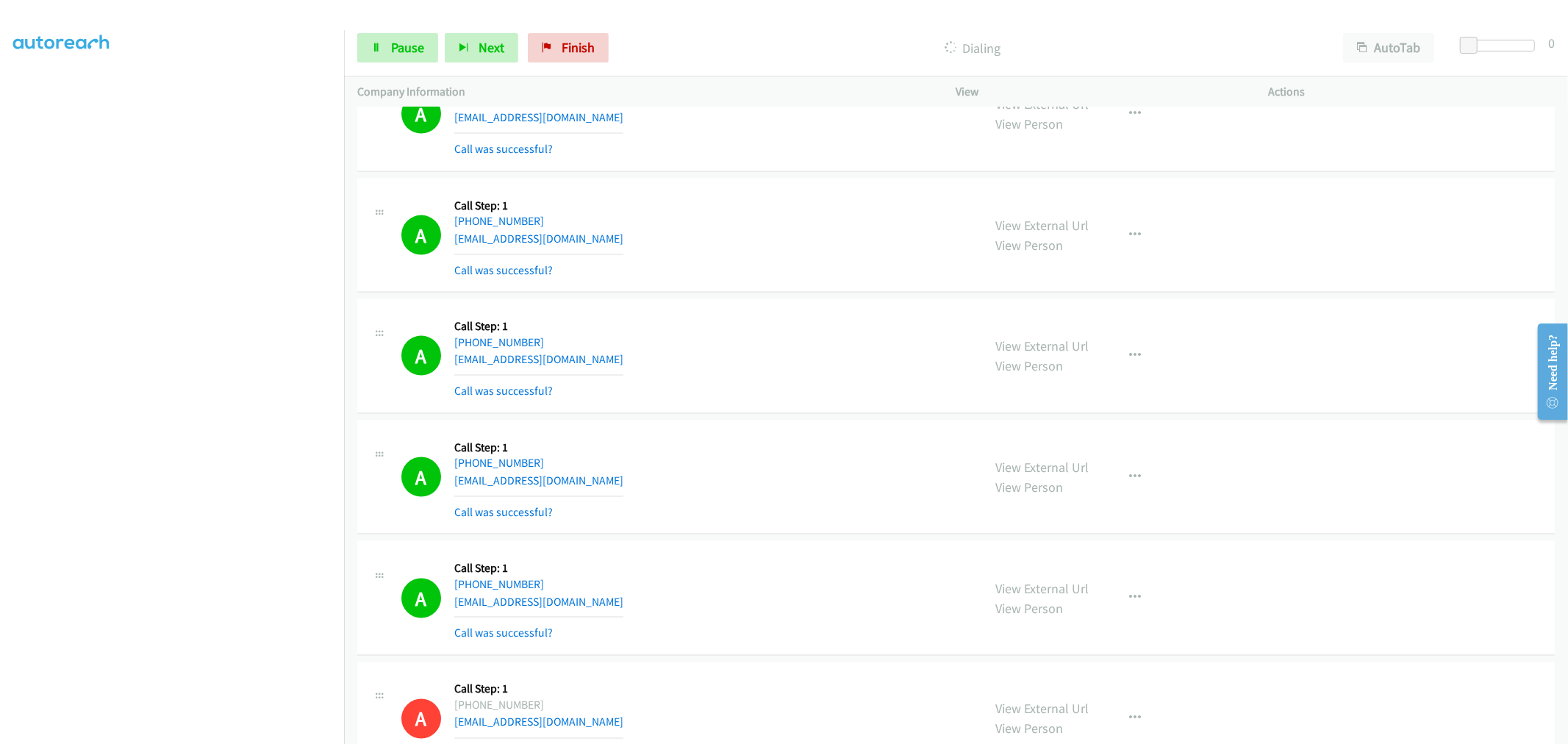
scroll to position [6500, 0]
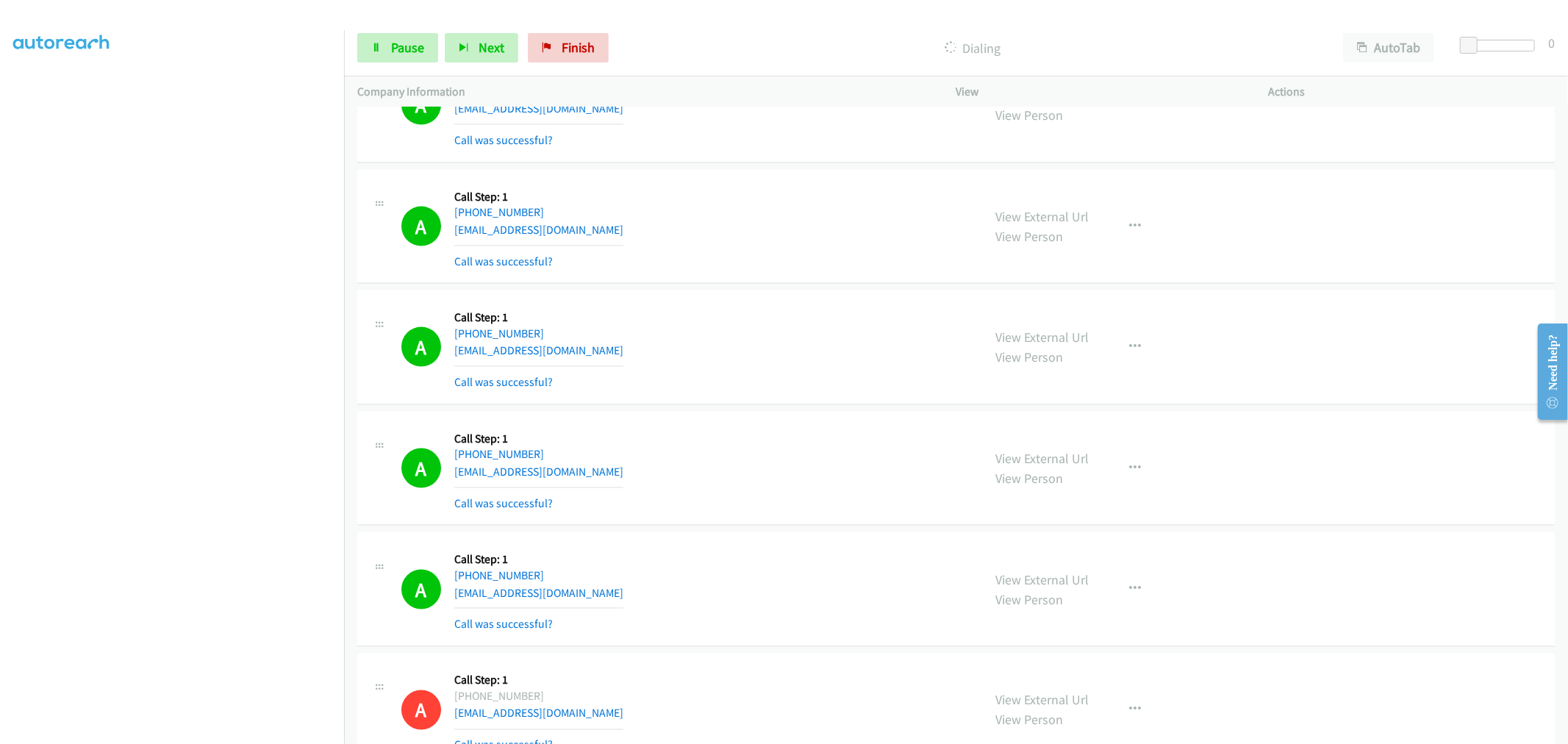
click at [874, 341] on div "A Callback Scheduled Call Step: 1 America/Los_Angeles [PHONE_NUMBER] [EMAIL_ADD…" at bounding box center [685, 347] width 569 height 88
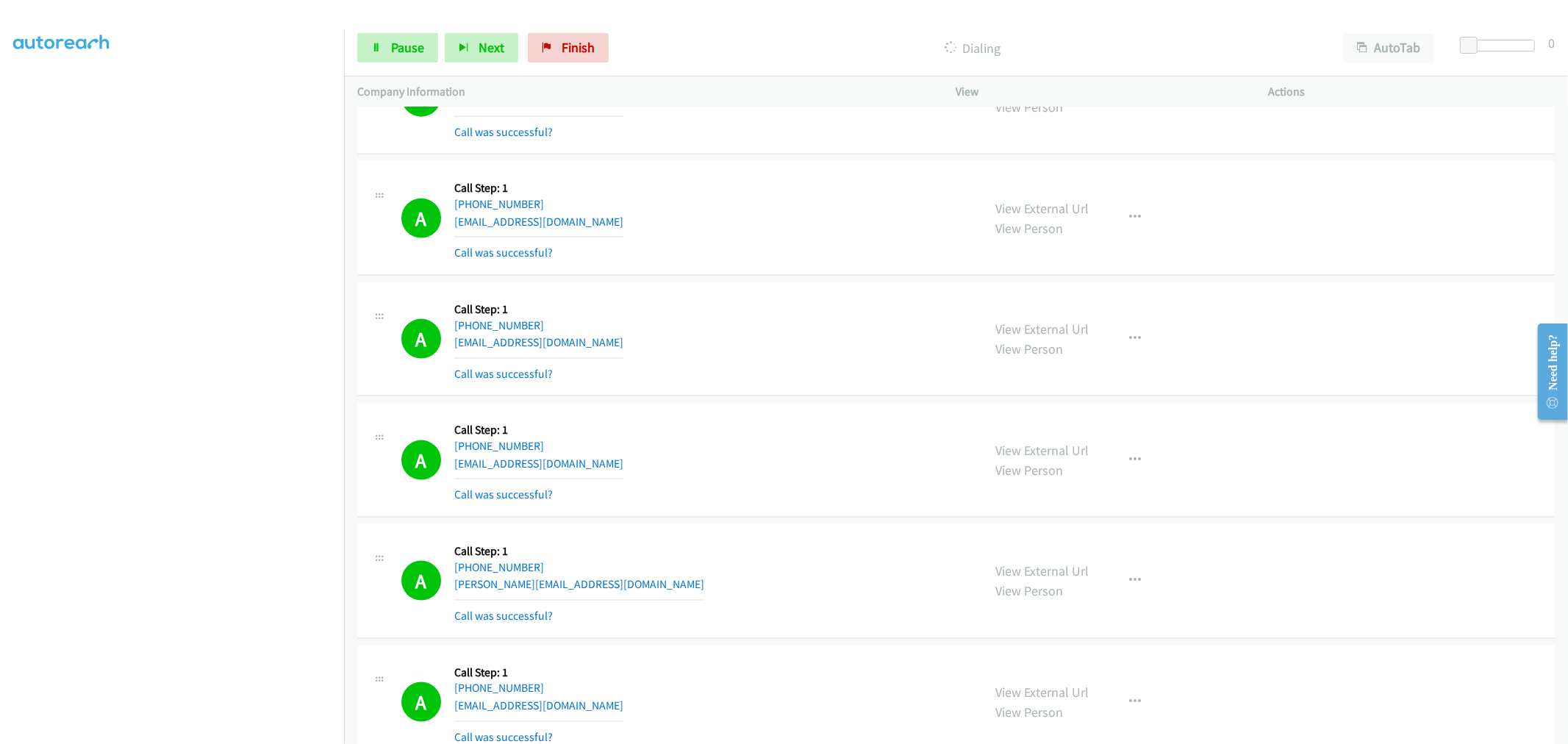
scroll to position [11746, 0]
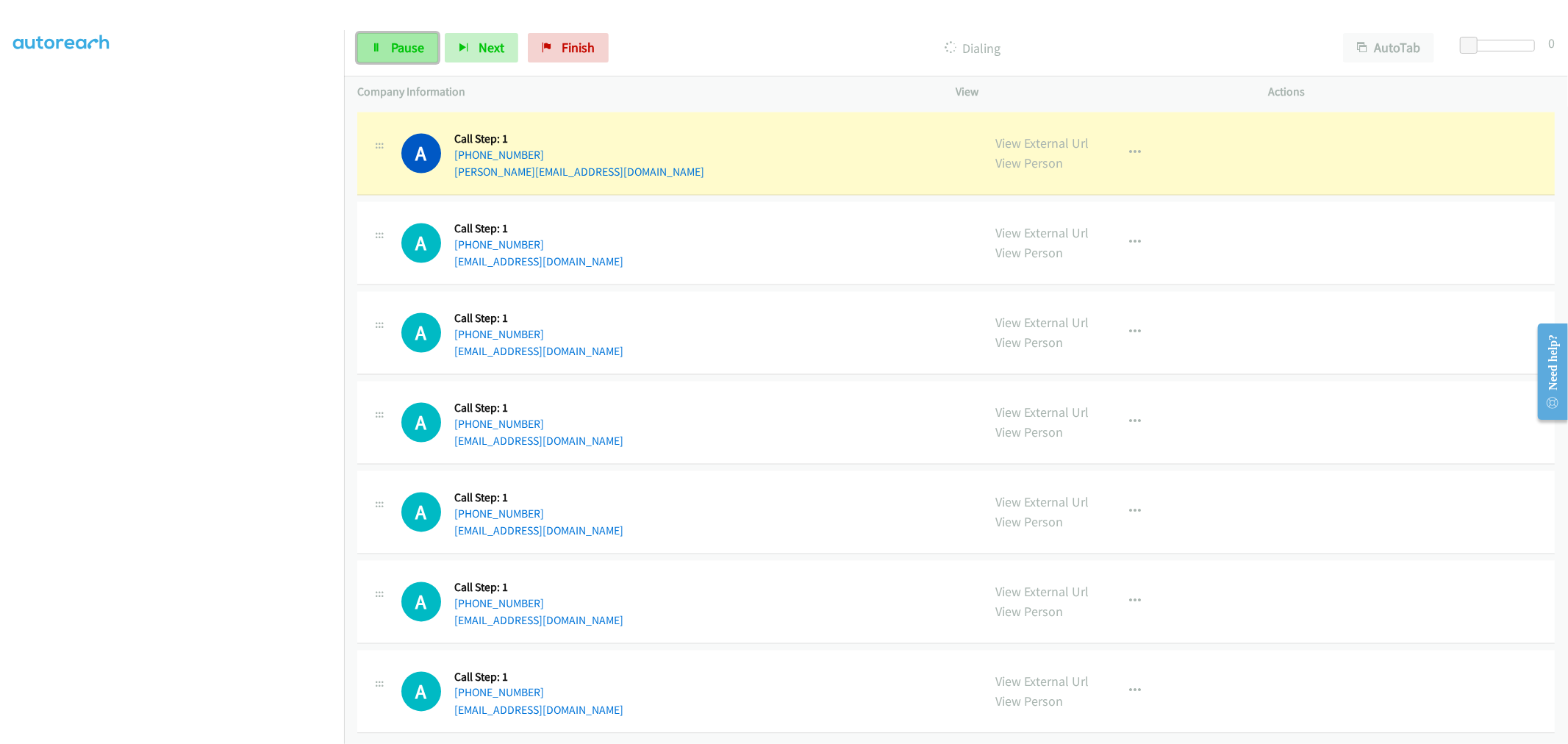
click at [399, 39] on span "Pause" at bounding box center [408, 47] width 33 height 17
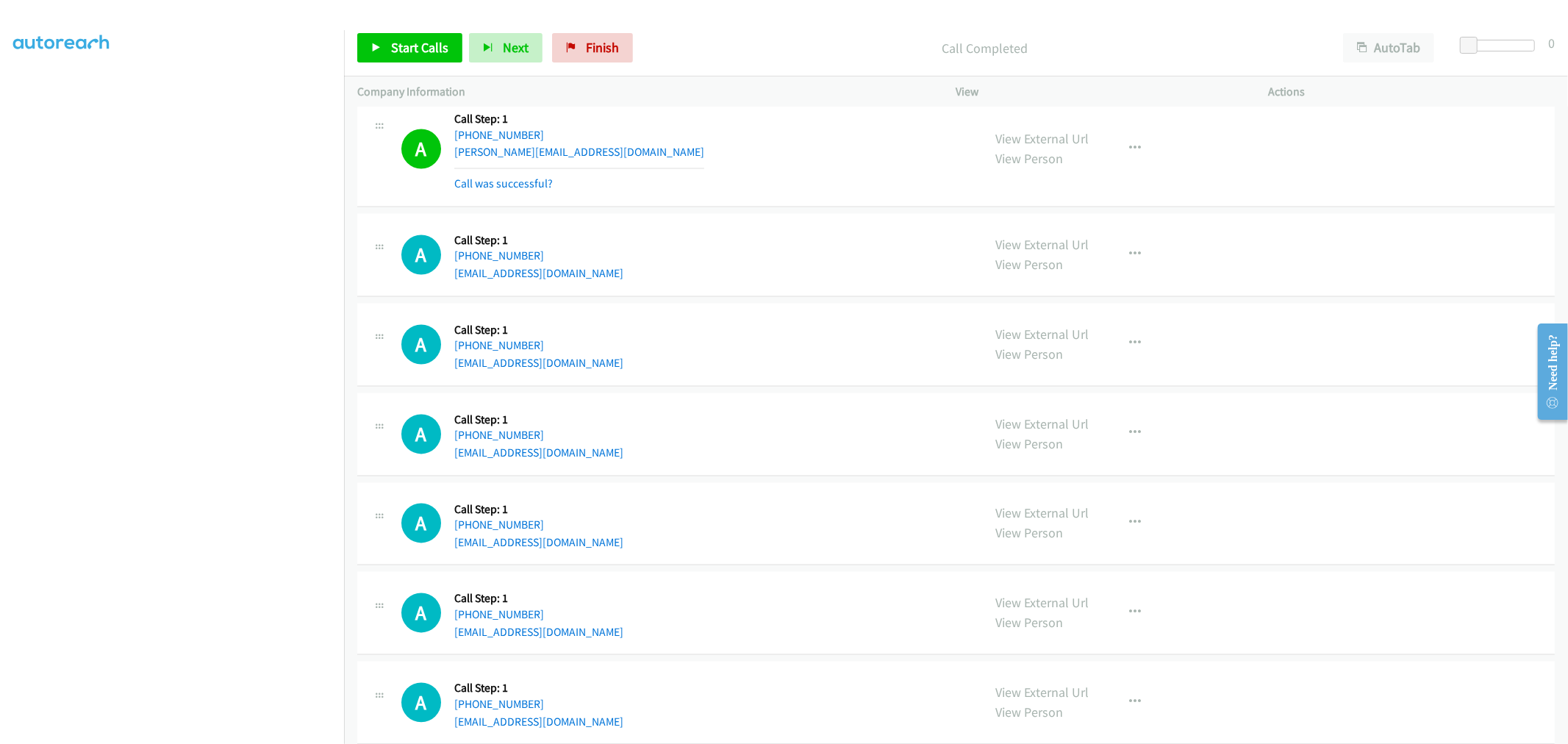
drag, startPoint x: 402, startPoint y: 31, endPoint x: 506, endPoint y: 182, distance: 183.3
click at [403, 33] on div "Start Calls Pause Next Finish Call Completed AutoTab AutoTab 0" at bounding box center [956, 48] width 1224 height 57
click at [422, 47] on span "Start Calls" at bounding box center [420, 47] width 57 height 17
click at [781, 373] on div "A Callback Scheduled Call Step: 1 America/New_York [PHONE_NUMBER] [EMAIL_ADDRES…" at bounding box center [685, 344] width 569 height 56
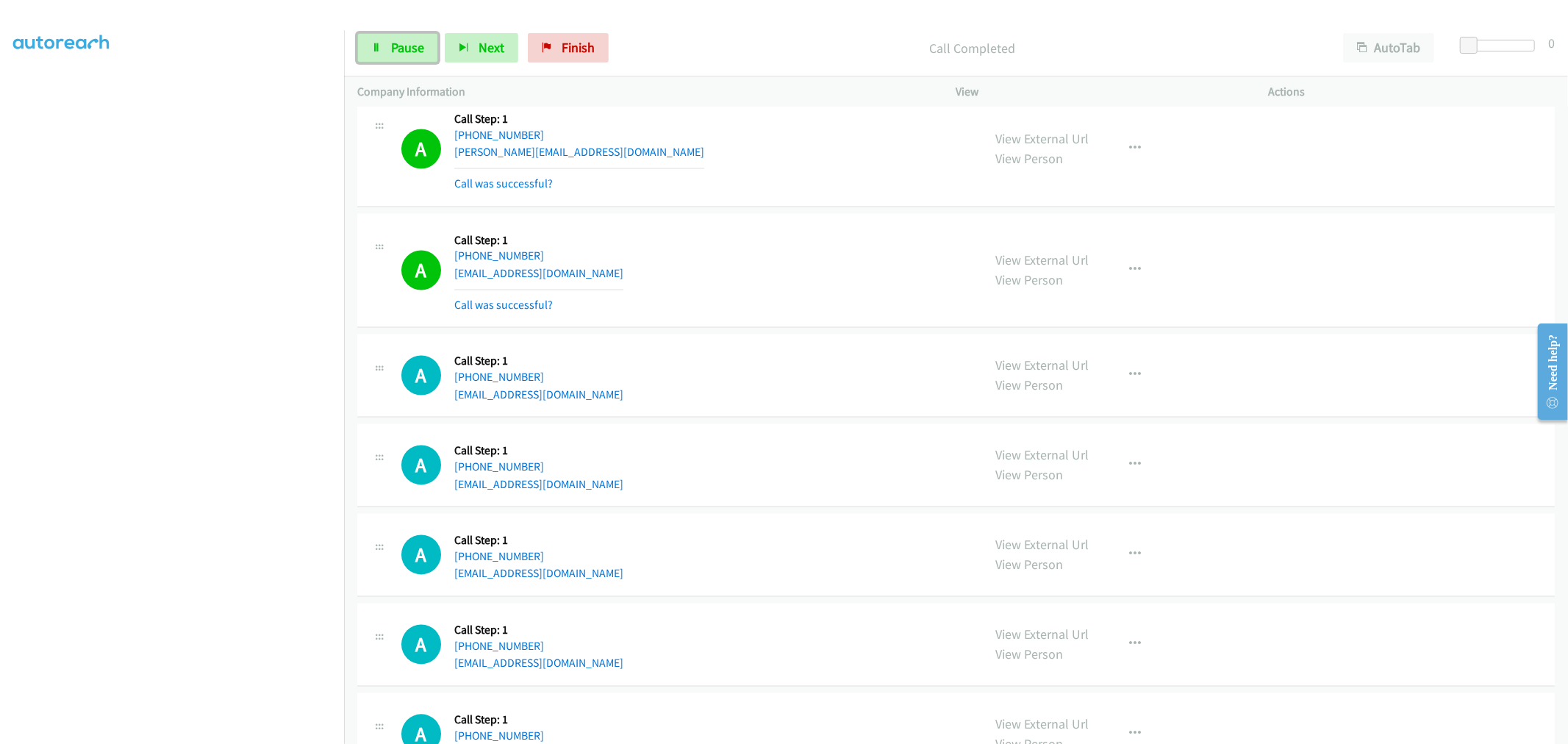
drag, startPoint x: 419, startPoint y: 38, endPoint x: 500, endPoint y: 214, distance: 193.7
click at [419, 38] on link "Pause" at bounding box center [397, 48] width 81 height 30
click at [746, 294] on div "A Callback Scheduled Call Step: 1 [GEOGRAPHIC_DATA]/[GEOGRAPHIC_DATA] [PHONE_NU…" at bounding box center [685, 271] width 569 height 88
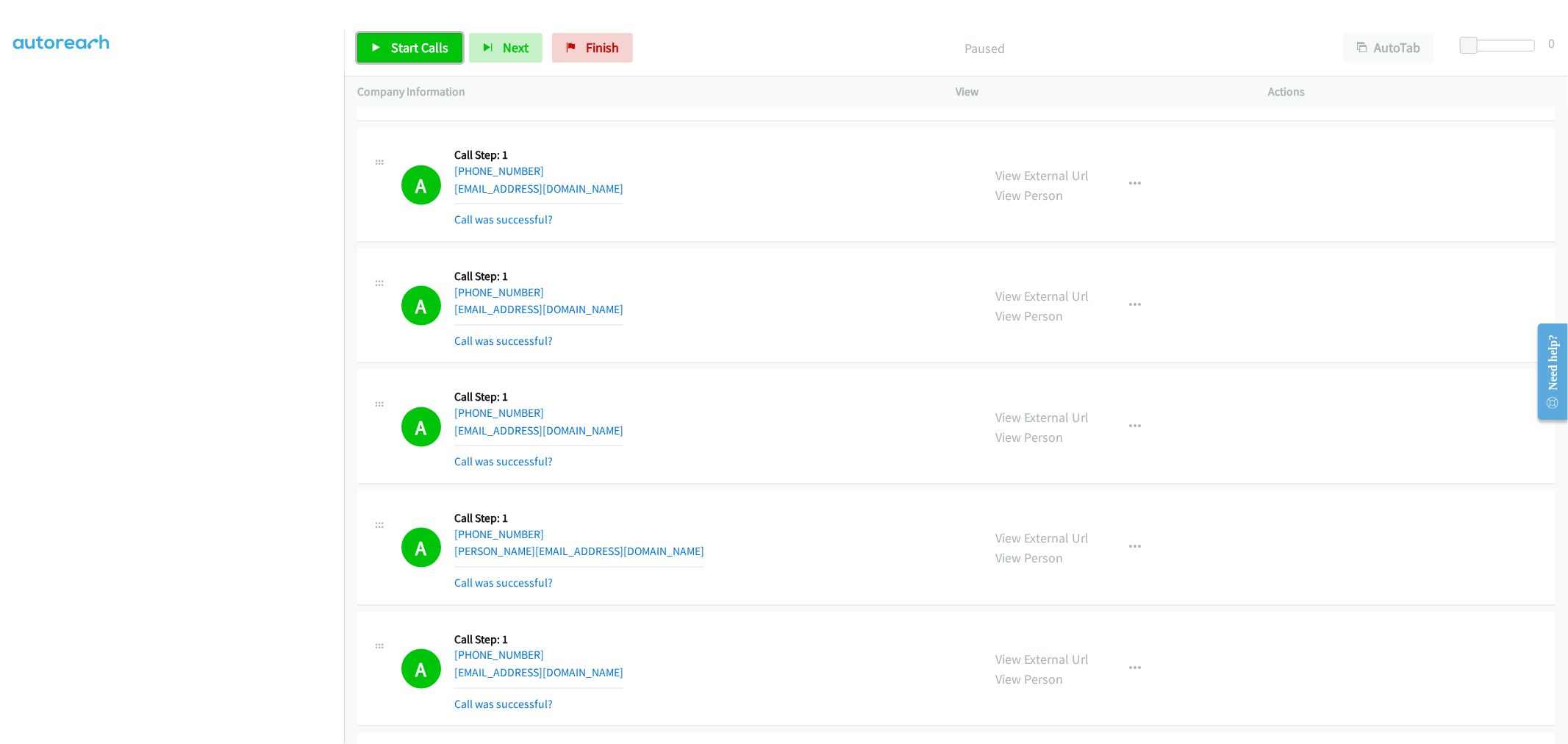
click at [434, 49] on span "Start Calls" at bounding box center [420, 47] width 57 height 17
click at [431, 61] on link "Pause" at bounding box center [397, 48] width 81 height 30
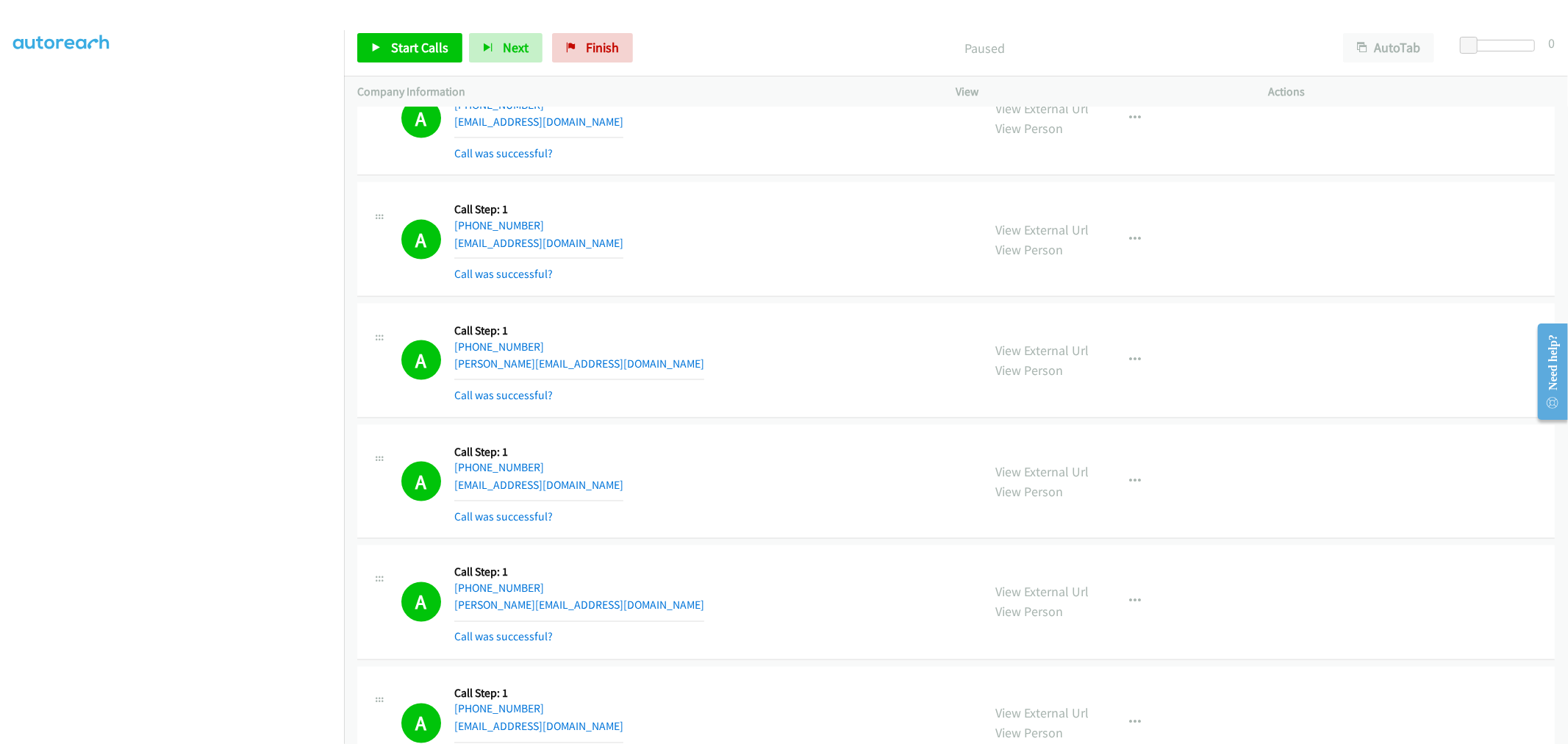
scroll to position [11596, 0]
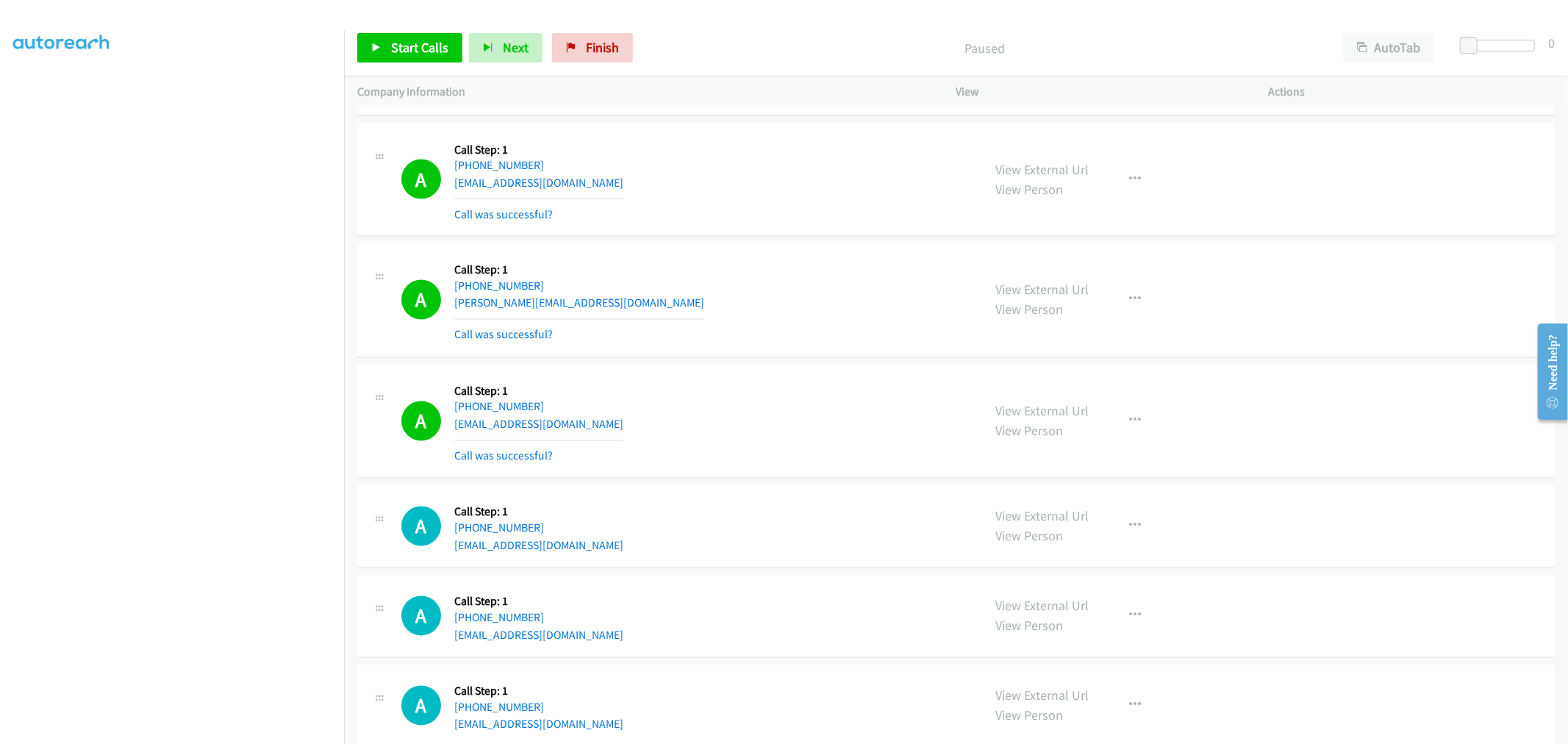
click at [810, 237] on div "A Callback Scheduled Call Step: 1 America/Los_Angeles [PHONE_NUMBER] [EMAIL_ADD…" at bounding box center [956, 180] width 1197 height 115
click at [755, 327] on div "A Callback Scheduled Call Step: 1 [GEOGRAPHIC_DATA]/[GEOGRAPHIC_DATA] [PHONE_NU…" at bounding box center [685, 301] width 569 height 88
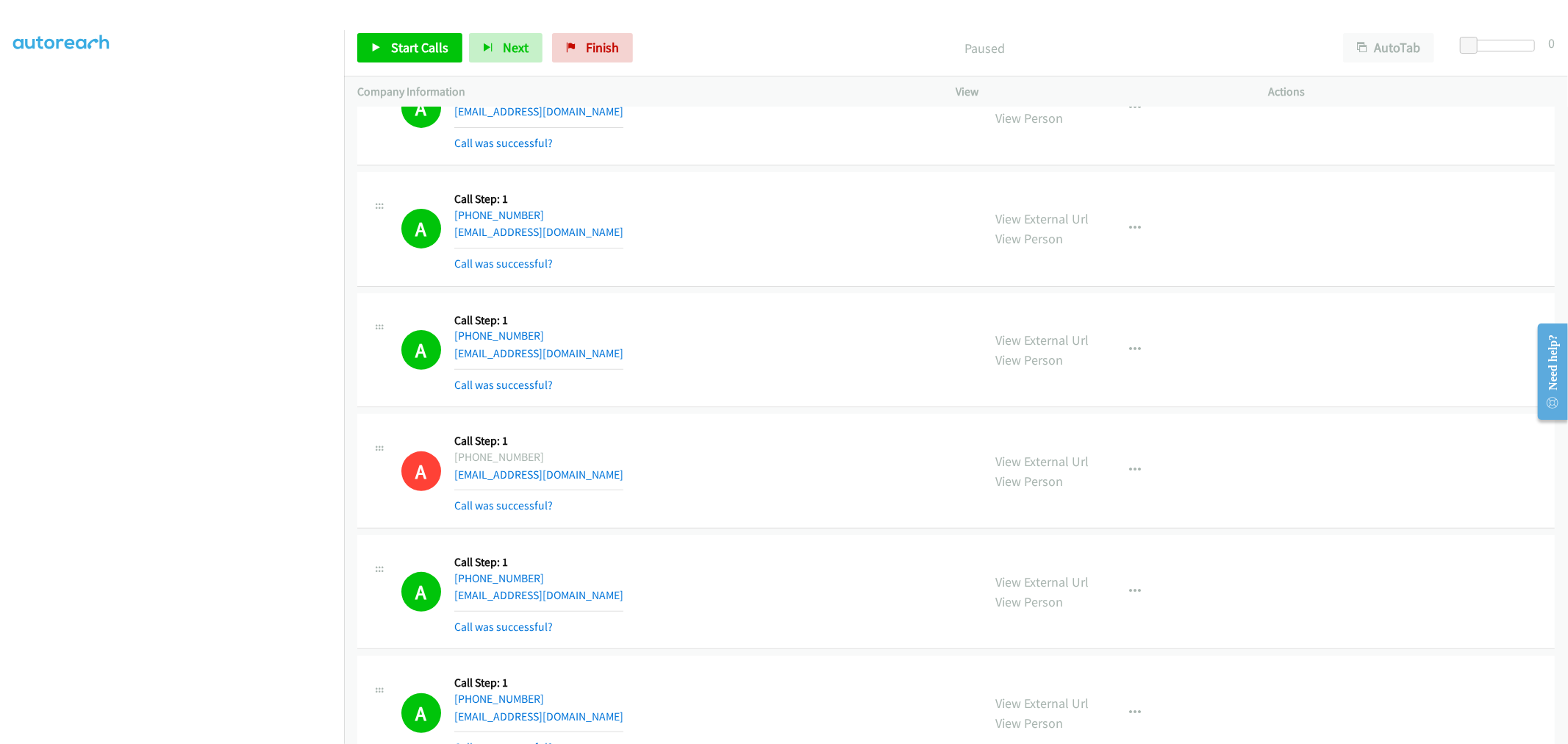
scroll to position [9615, 0]
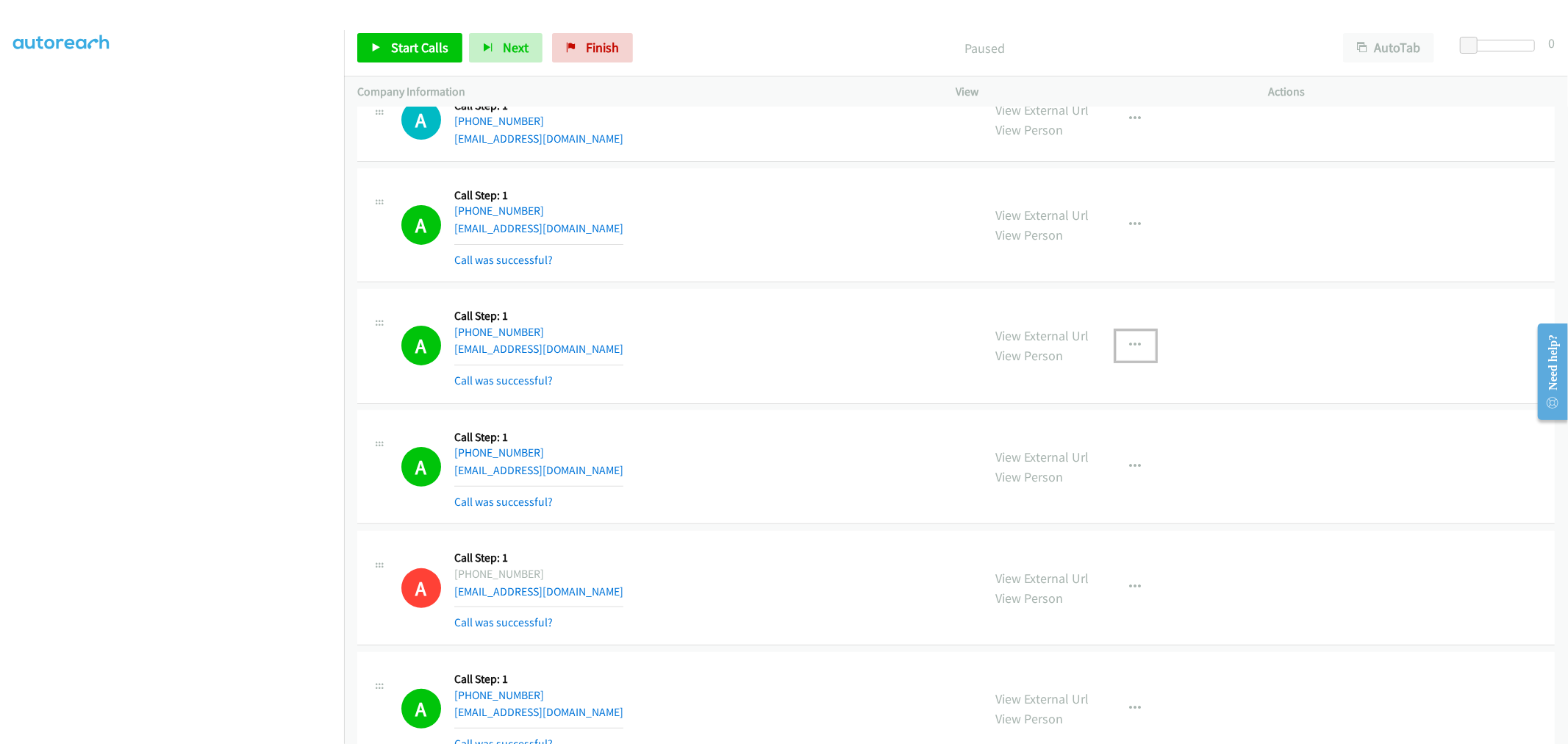
drag, startPoint x: 1136, startPoint y: 353, endPoint x: 1040, endPoint y: 452, distance: 137.9
click at [1136, 353] on button "button" at bounding box center [1136, 346] width 39 height 30
click at [1055, 480] on link "Add to do not call list" at bounding box center [1057, 472] width 196 height 30
drag, startPoint x: 752, startPoint y: 344, endPoint x: 1225, endPoint y: 28, distance: 568.8
click at [754, 343] on div "A Callback Scheduled Call Step: 1 America/New_York [PHONE_NUMBER] [EMAIL_ADDRES…" at bounding box center [685, 346] width 569 height 88
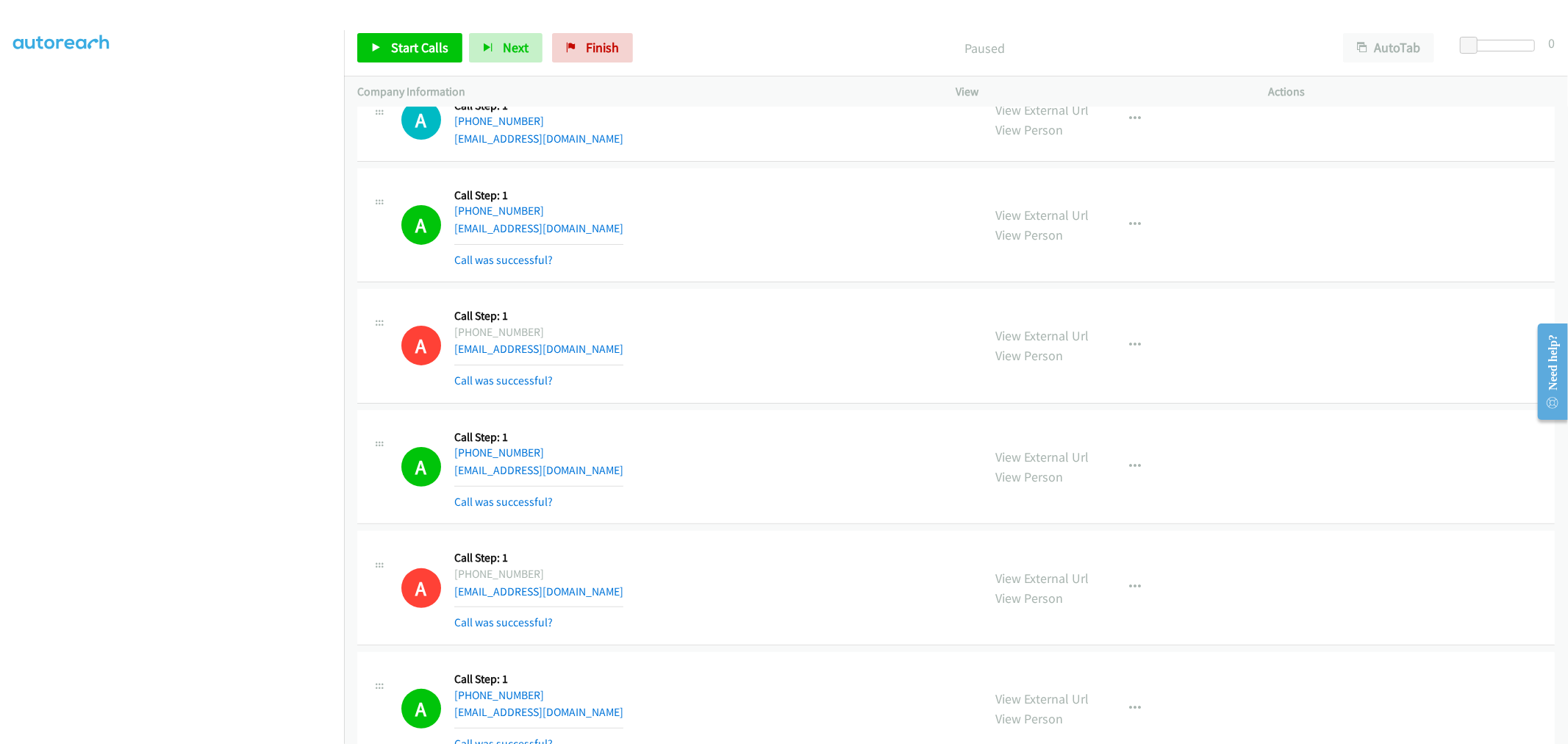
click at [694, 299] on div "A Callback Scheduled Call Step: 1 America/New_York [PHONE_NUMBER] [EMAIL_ADDRES…" at bounding box center [956, 346] width 1197 height 115
drag, startPoint x: 398, startPoint y: 50, endPoint x: 557, endPoint y: 189, distance: 211.2
click at [398, 50] on span "Start Calls" at bounding box center [420, 47] width 57 height 17
click at [724, 390] on div "A Callback Scheduled Call Step: 1 America/New_York [PHONE_NUMBER] [EMAIL_ADDRES…" at bounding box center [685, 346] width 569 height 88
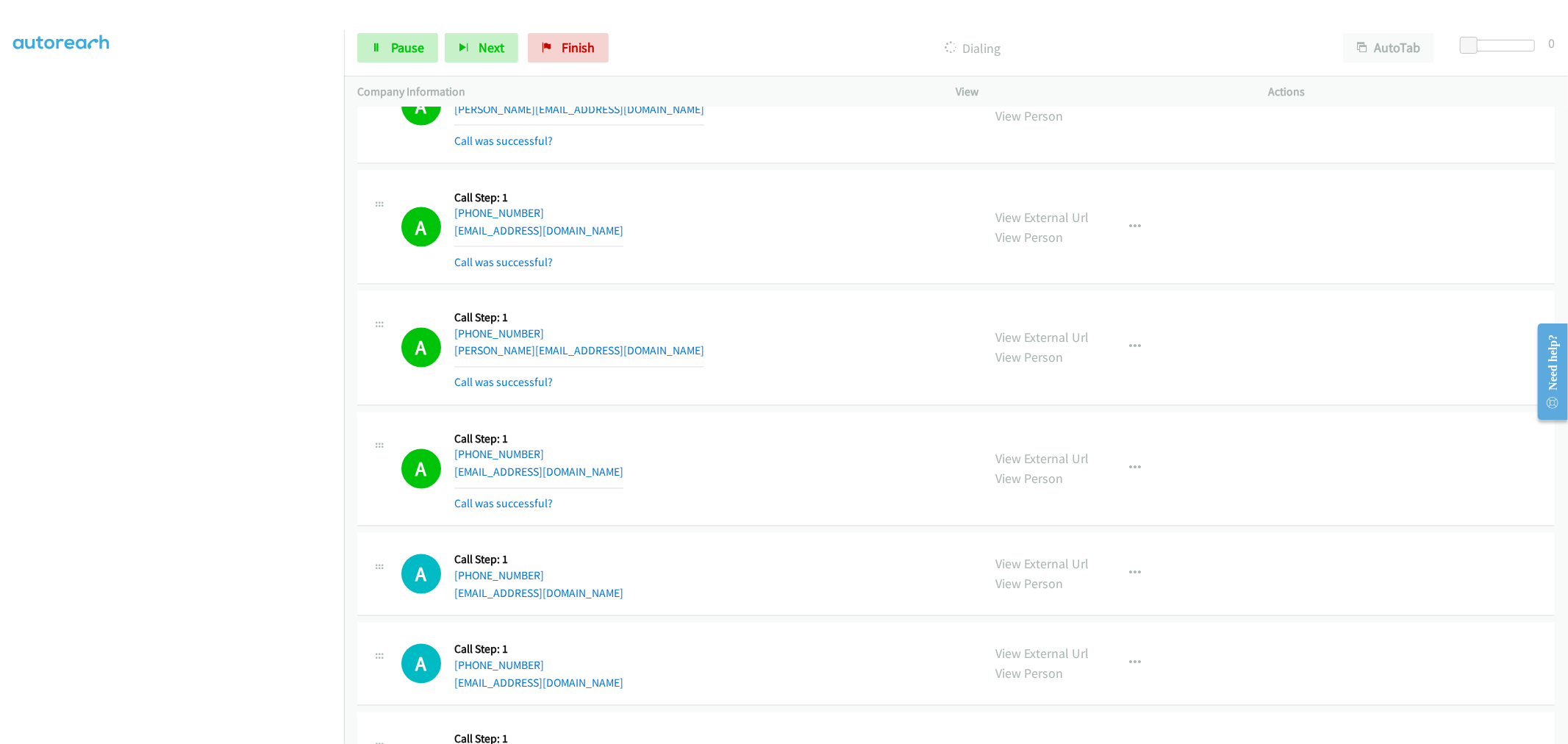
scroll to position [11840, 0]
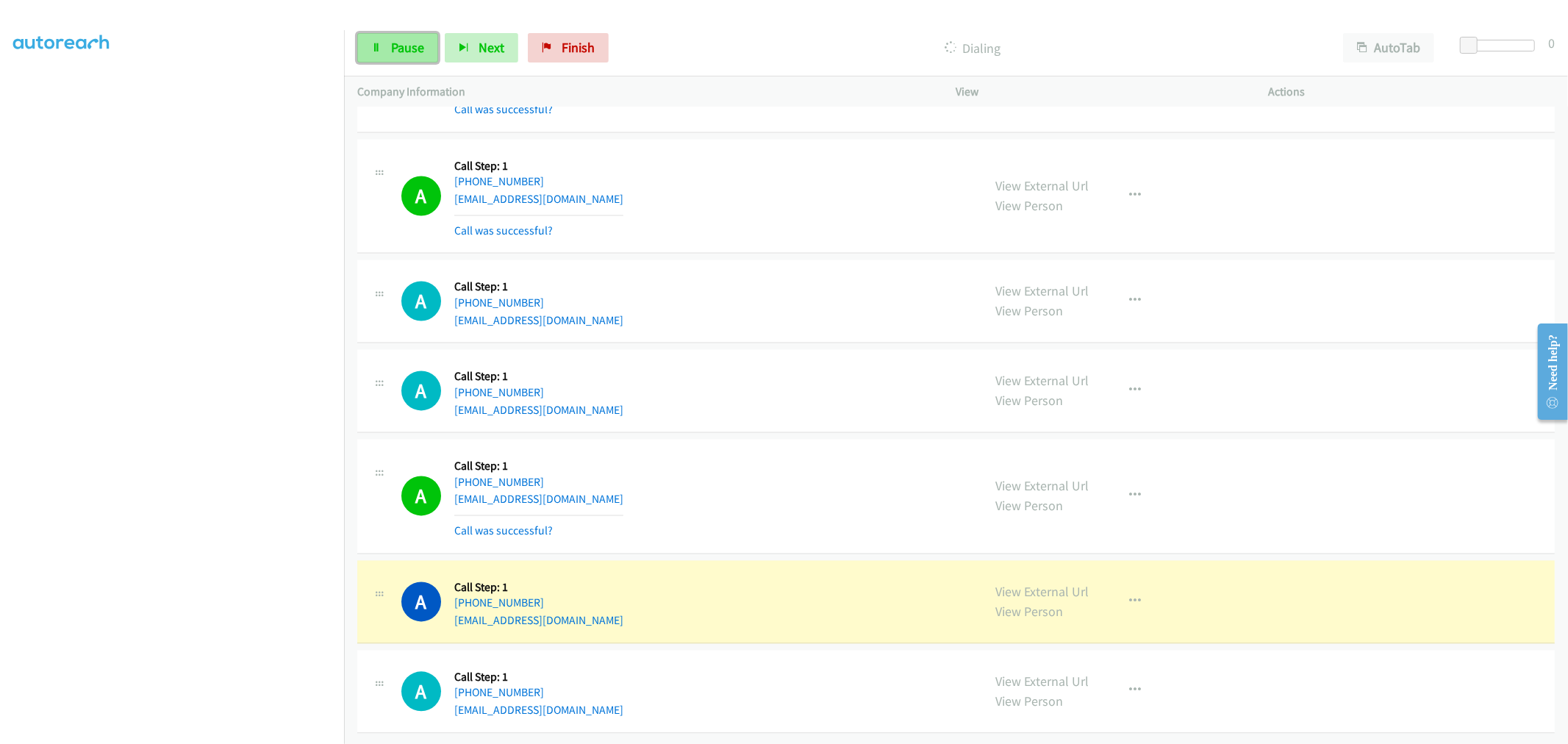
click at [396, 48] on span "Pause" at bounding box center [408, 47] width 33 height 17
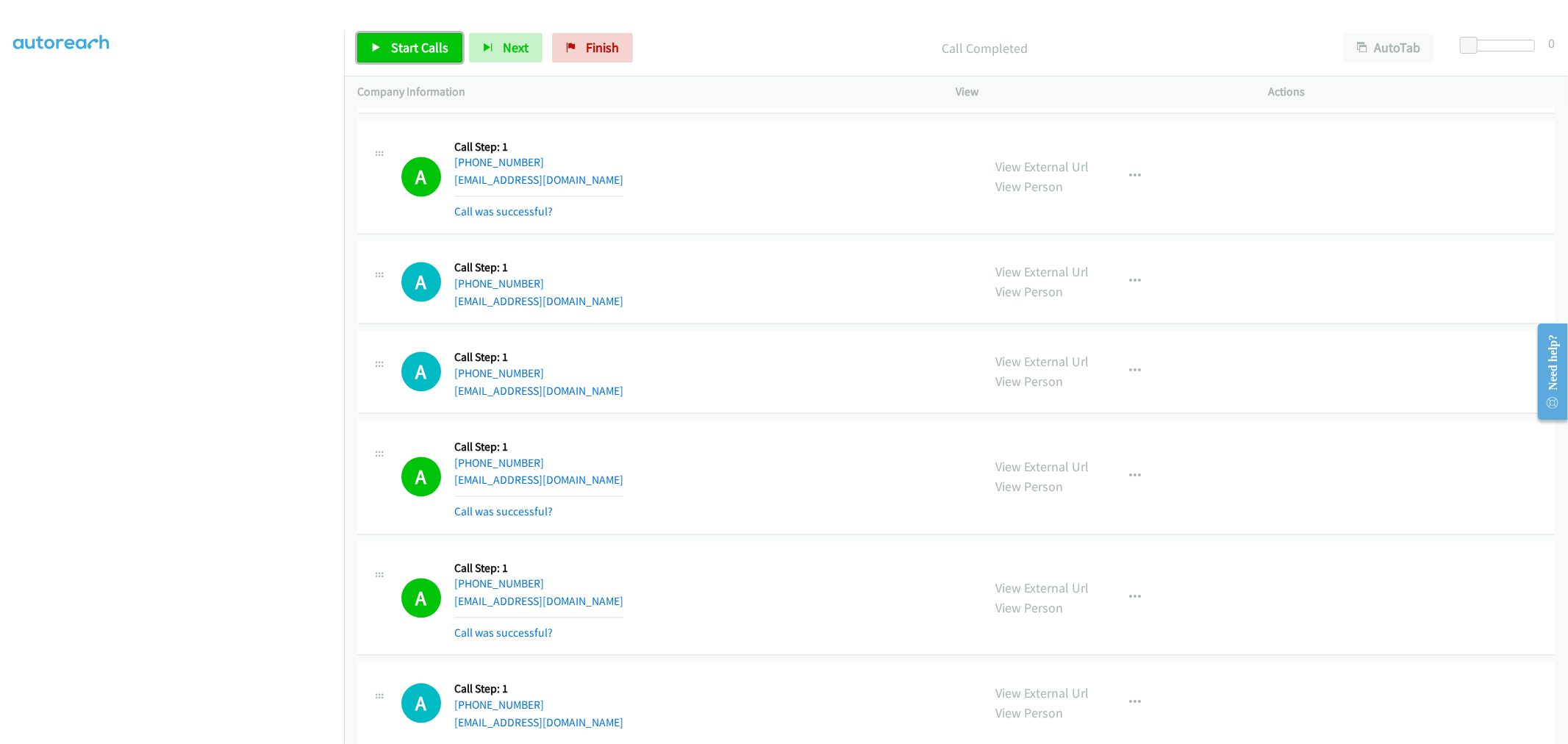
click at [406, 60] on link "Start Calls" at bounding box center [409, 48] width 105 height 30
click at [787, 382] on div "A Callback Scheduled Call Step: 1 [GEOGRAPHIC_DATA]/[GEOGRAPHIC_DATA] [PHONE_NU…" at bounding box center [685, 371] width 569 height 56
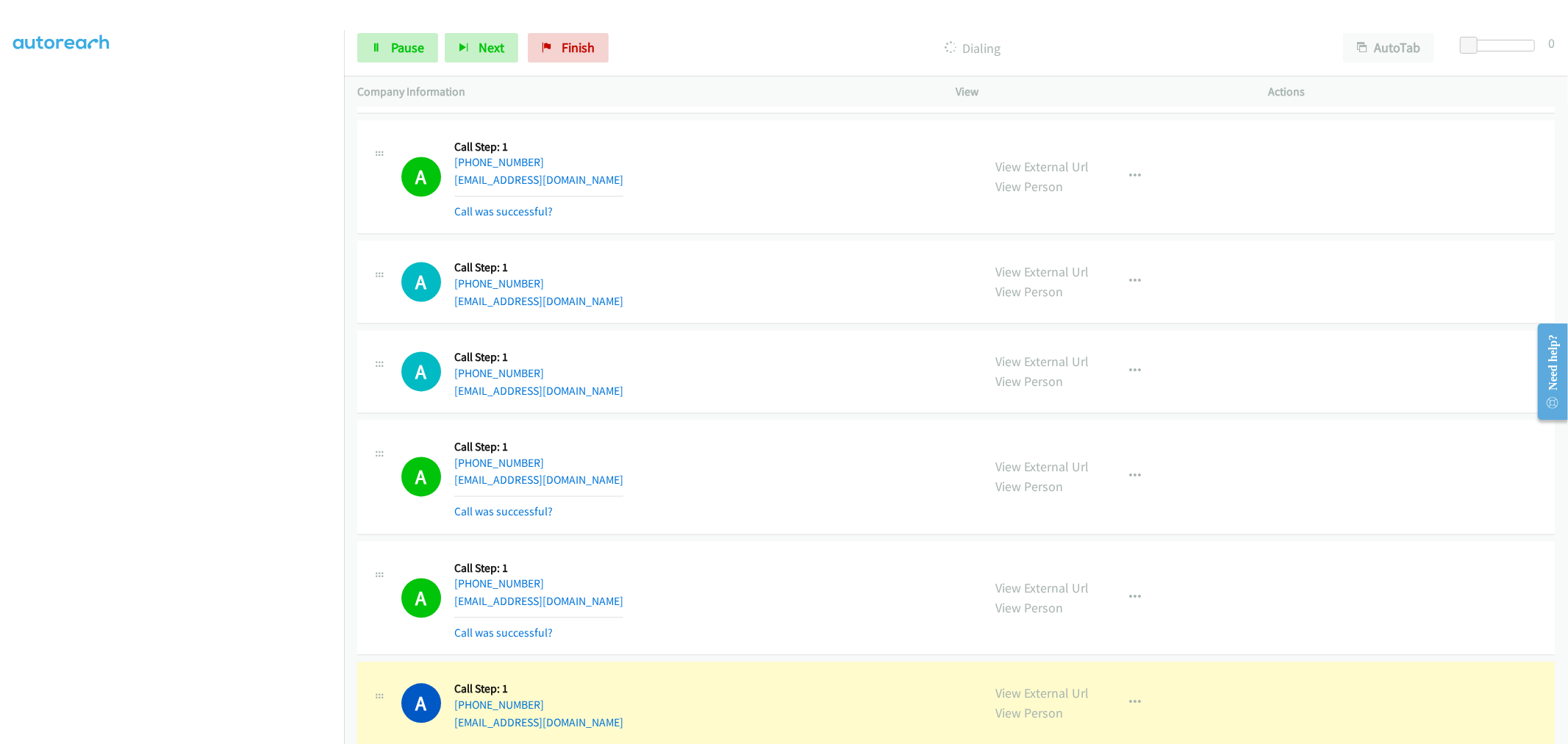
scroll to position [12086, 0]
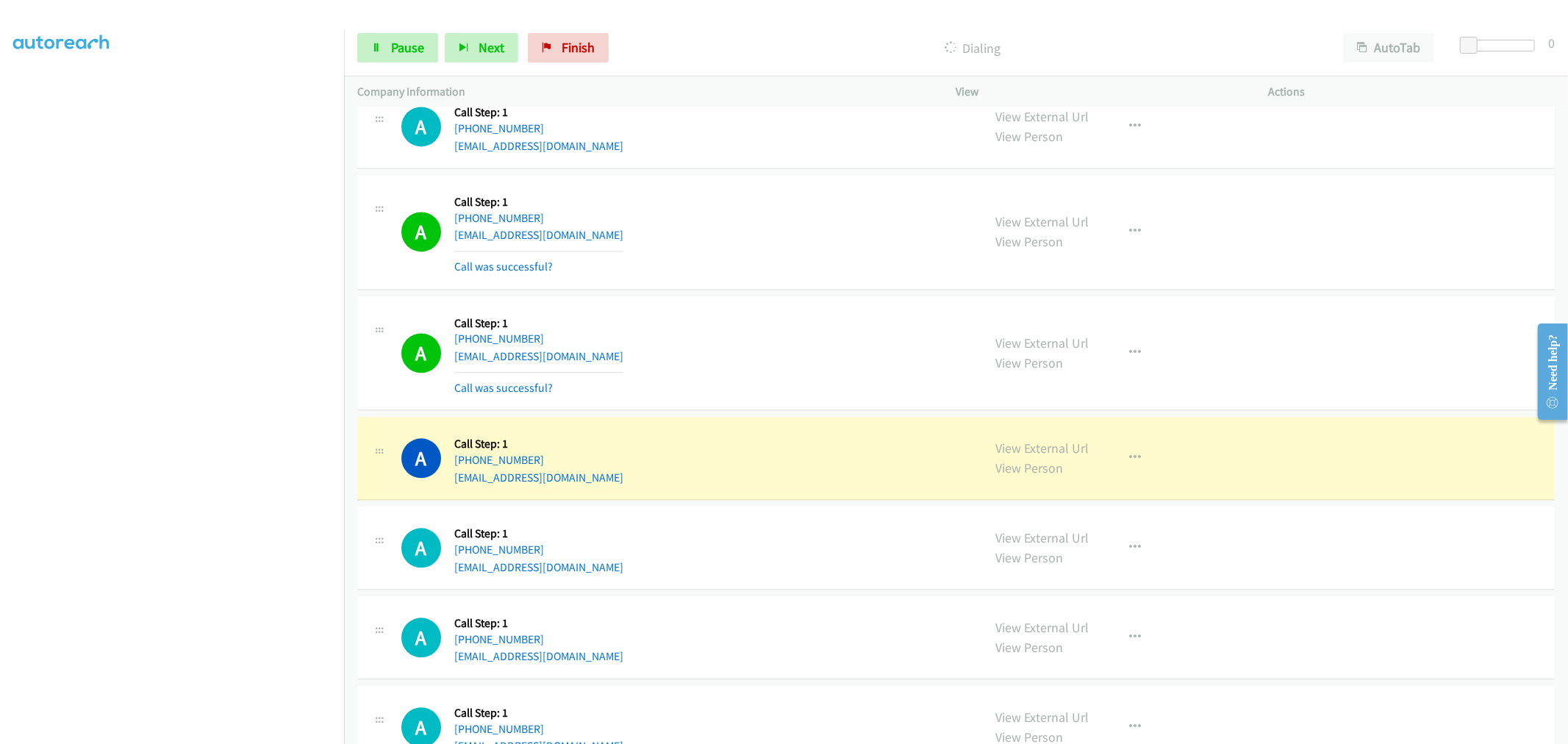
click at [761, 228] on div "A Callback Scheduled Call Step: 1 [GEOGRAPHIC_DATA]/[GEOGRAPHIC_DATA] [PHONE_NU…" at bounding box center [685, 232] width 569 height 88
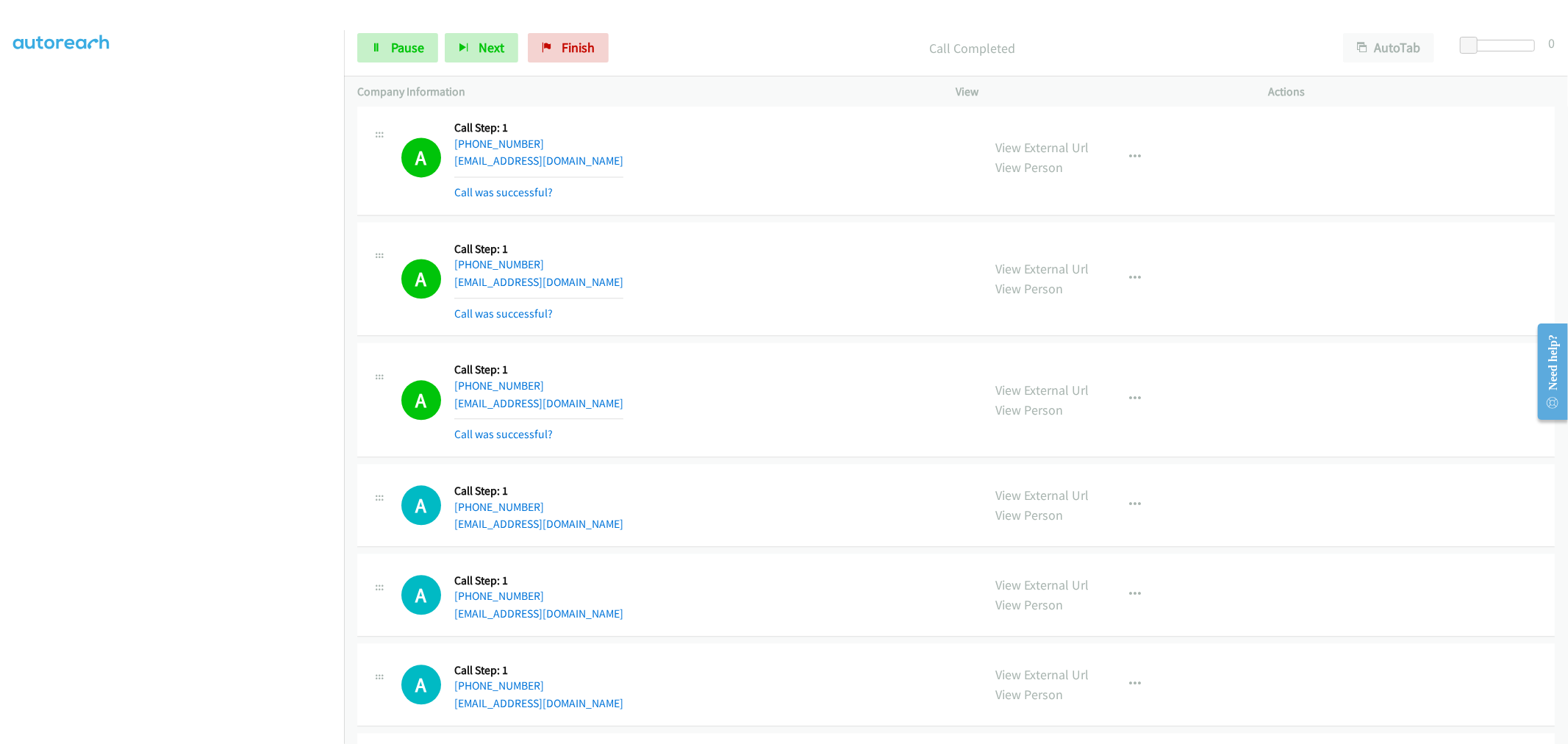
scroll to position [12248, 0]
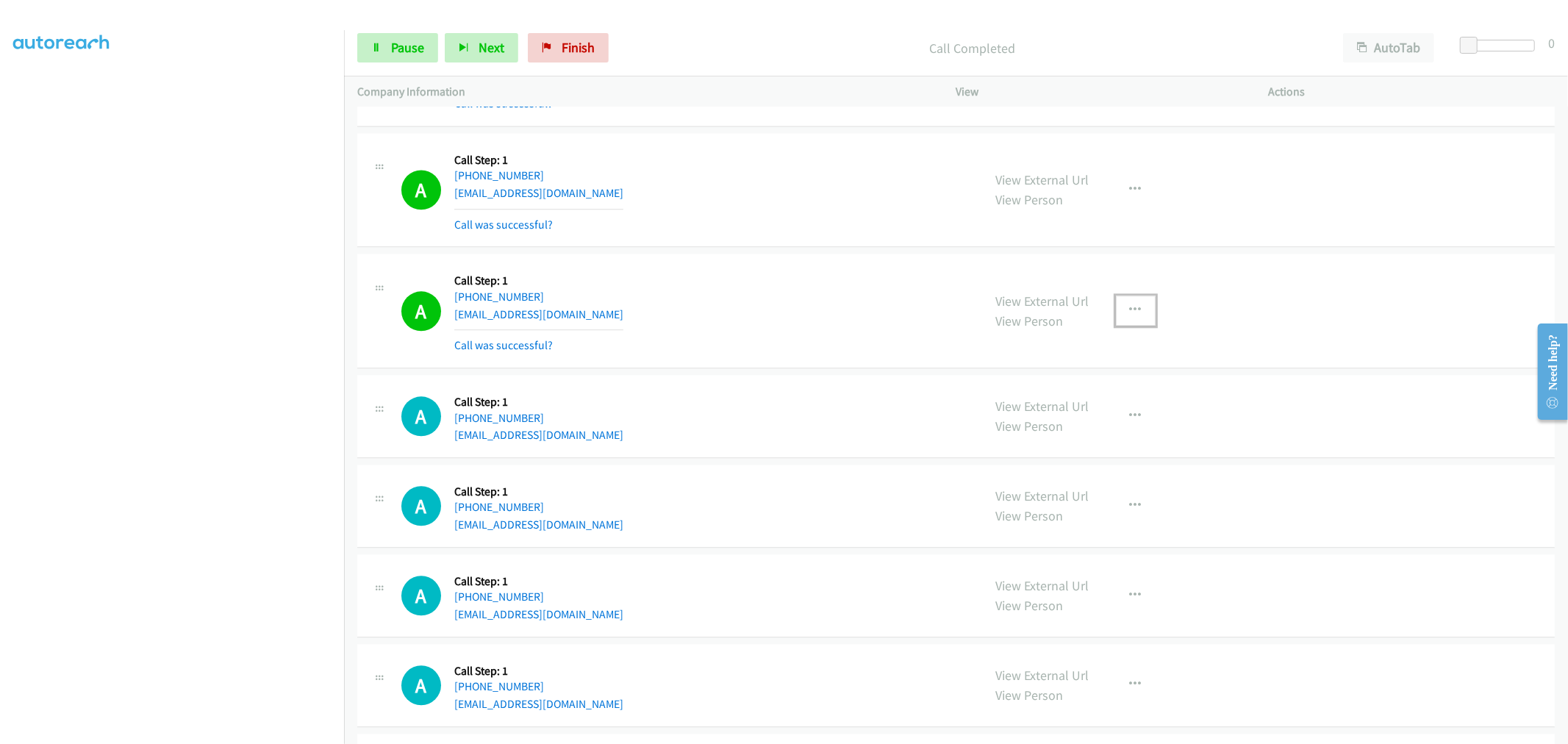
click at [1119, 321] on button "button" at bounding box center [1136, 310] width 39 height 30
click at [1060, 449] on link "Add to do not call list" at bounding box center [1057, 436] width 196 height 30
click at [821, 292] on div "A Callback Scheduled Call Step: 1 America/Los_Angeles [PHONE_NUMBER] [EMAIL_ADD…" at bounding box center [685, 311] width 569 height 88
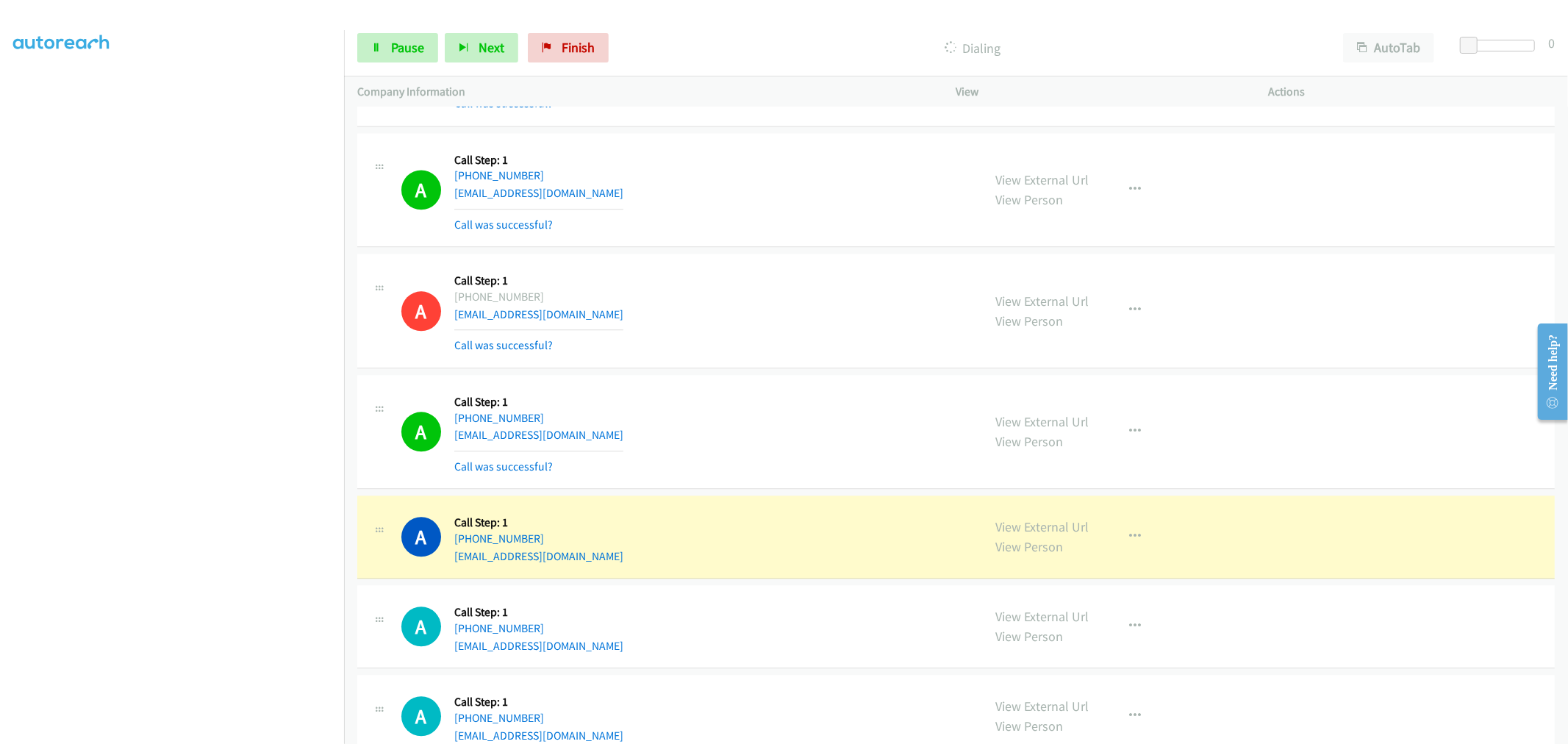
click at [194, 731] on section at bounding box center [172, 394] width 318 height 703
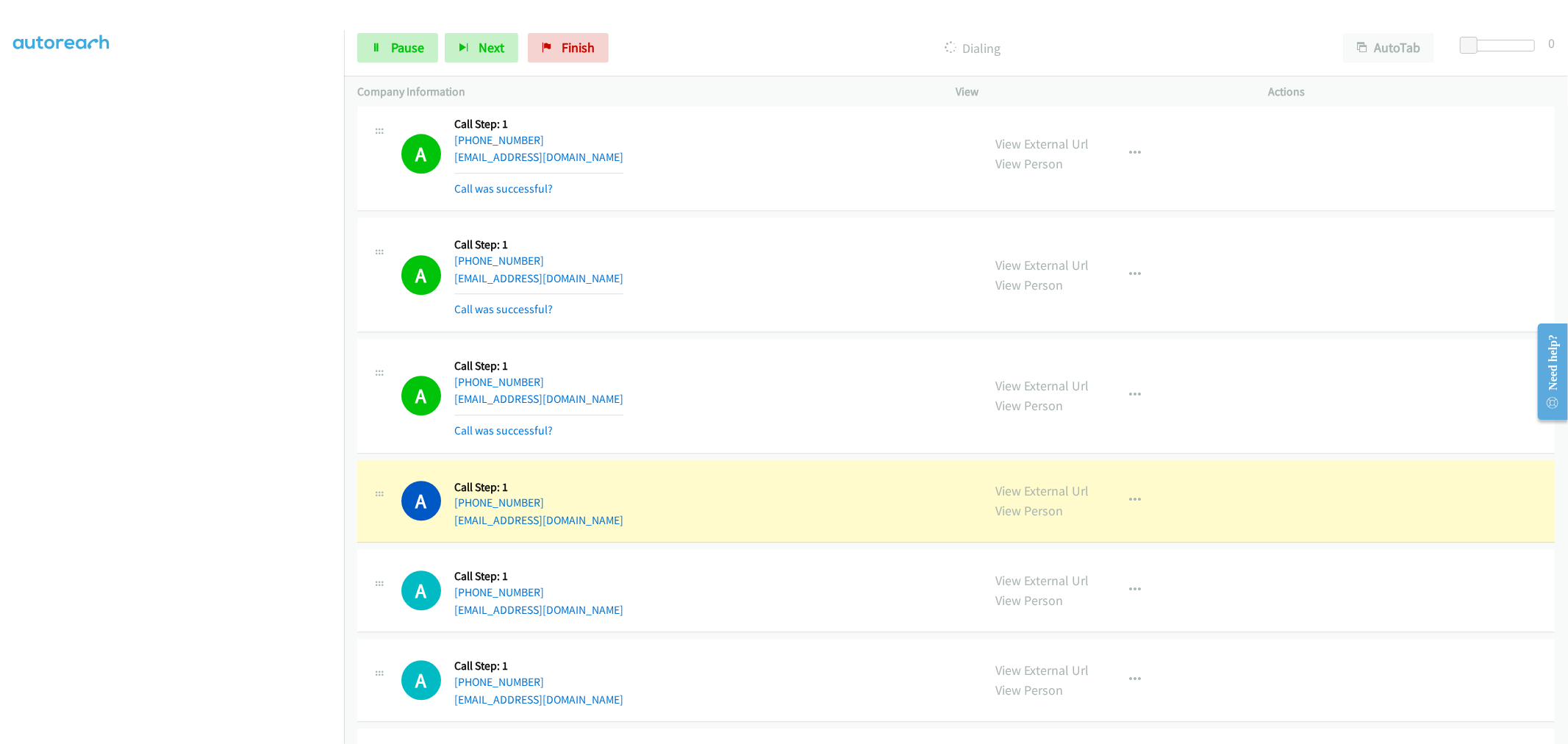
scroll to position [12657, 0]
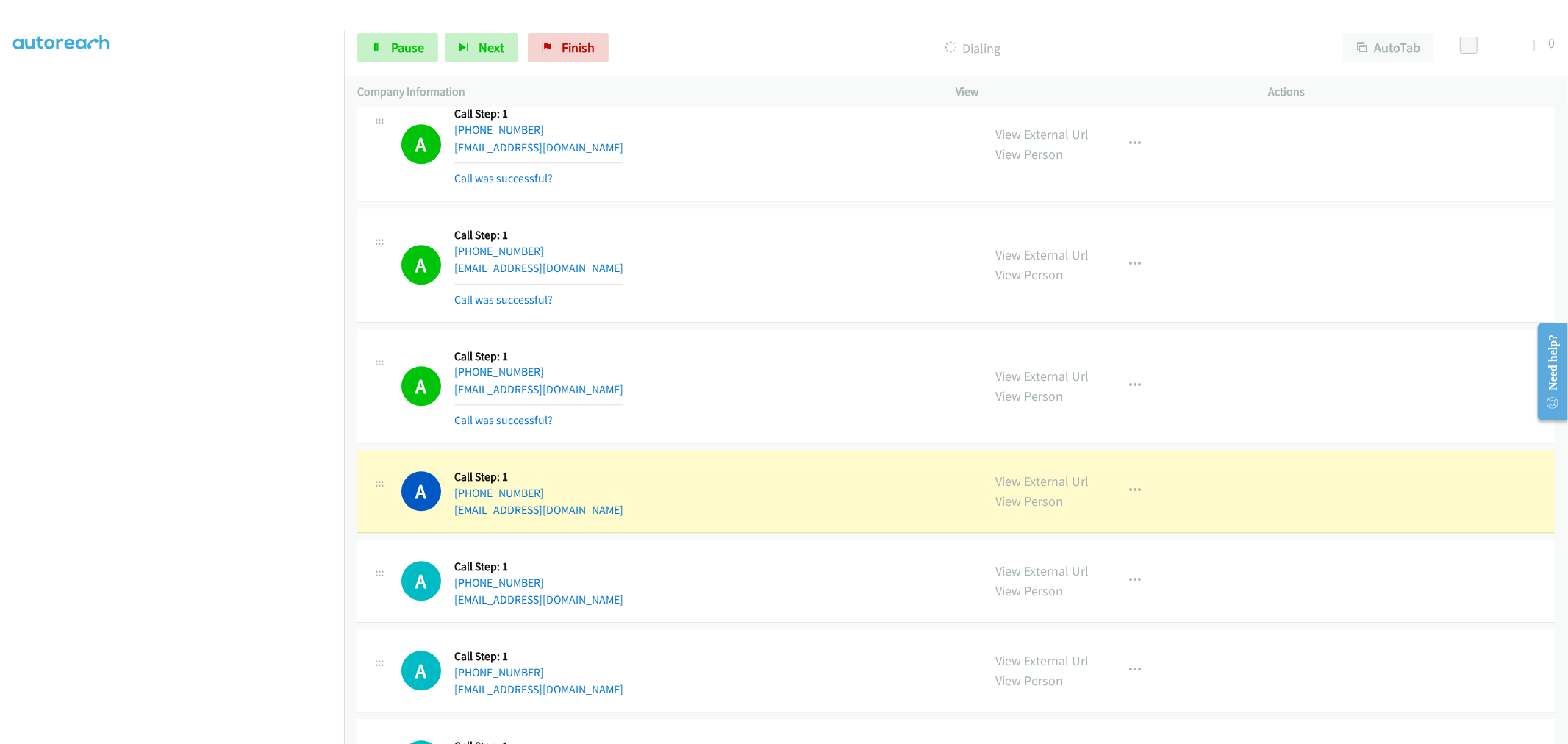
click at [650, 323] on div "A Callback Scheduled Call Step: 1 America/[GEOGRAPHIC_DATA] [PHONE_NUMBER] [EMA…" at bounding box center [956, 266] width 1197 height 115
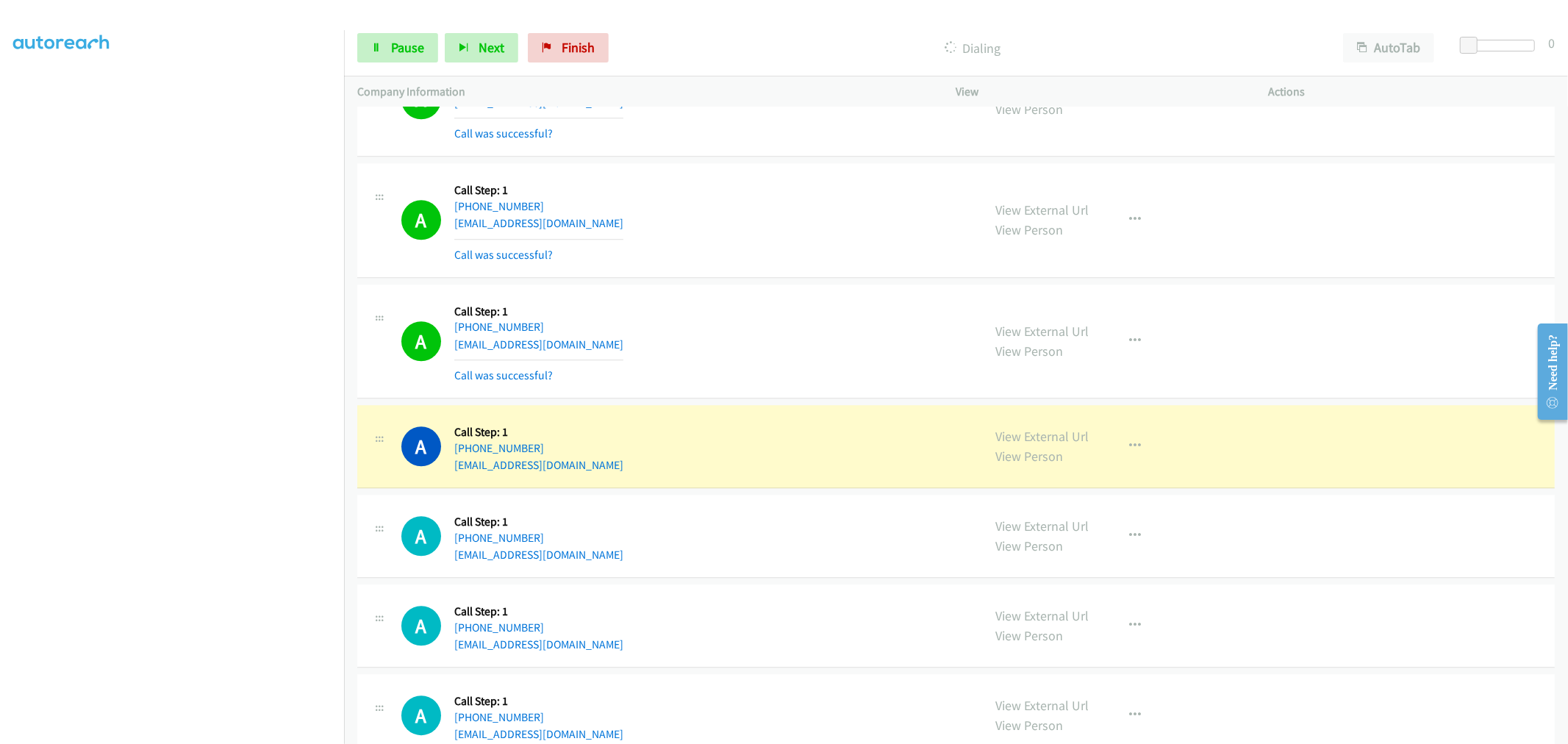
scroll to position [12746, 0]
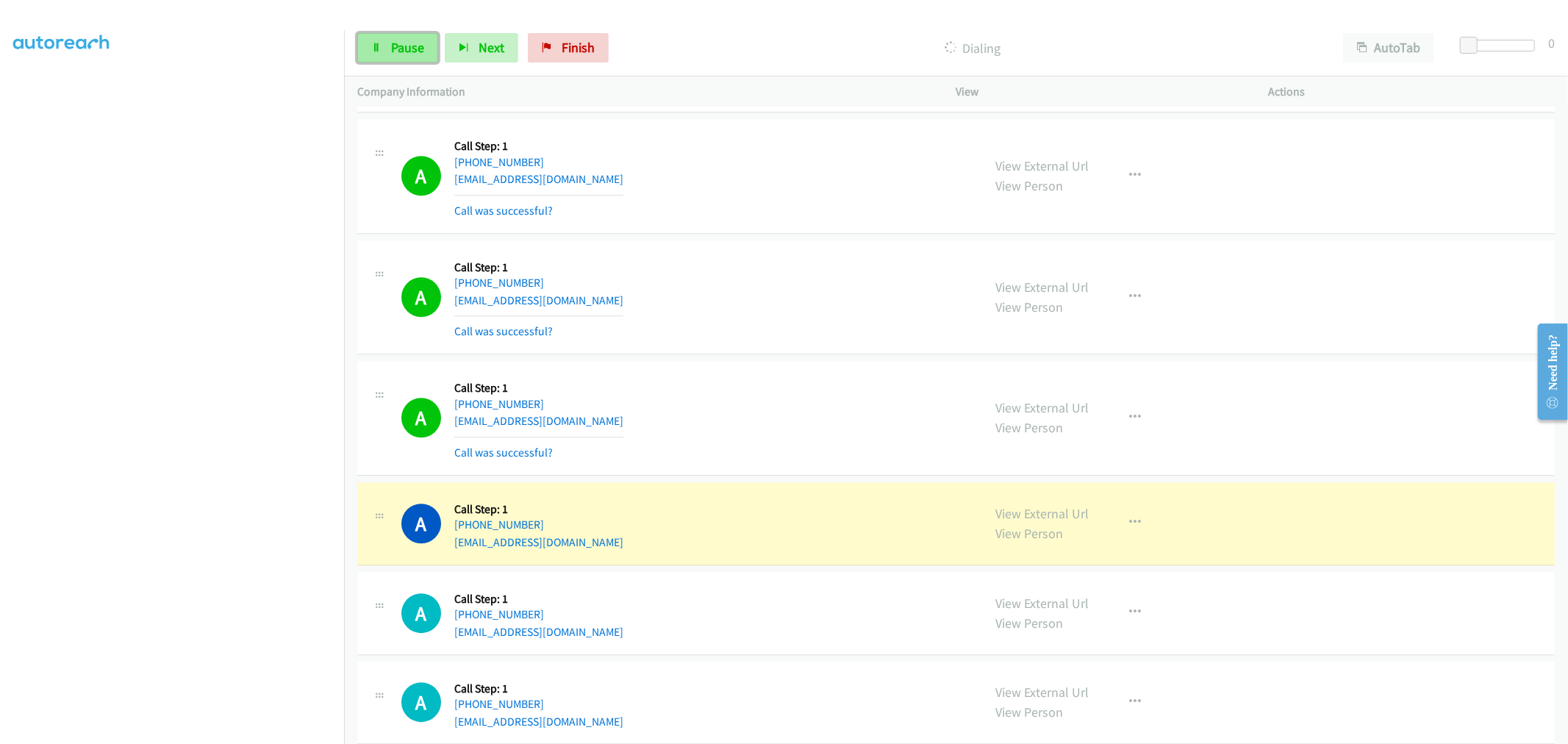
click at [423, 53] on span "Pause" at bounding box center [408, 47] width 33 height 17
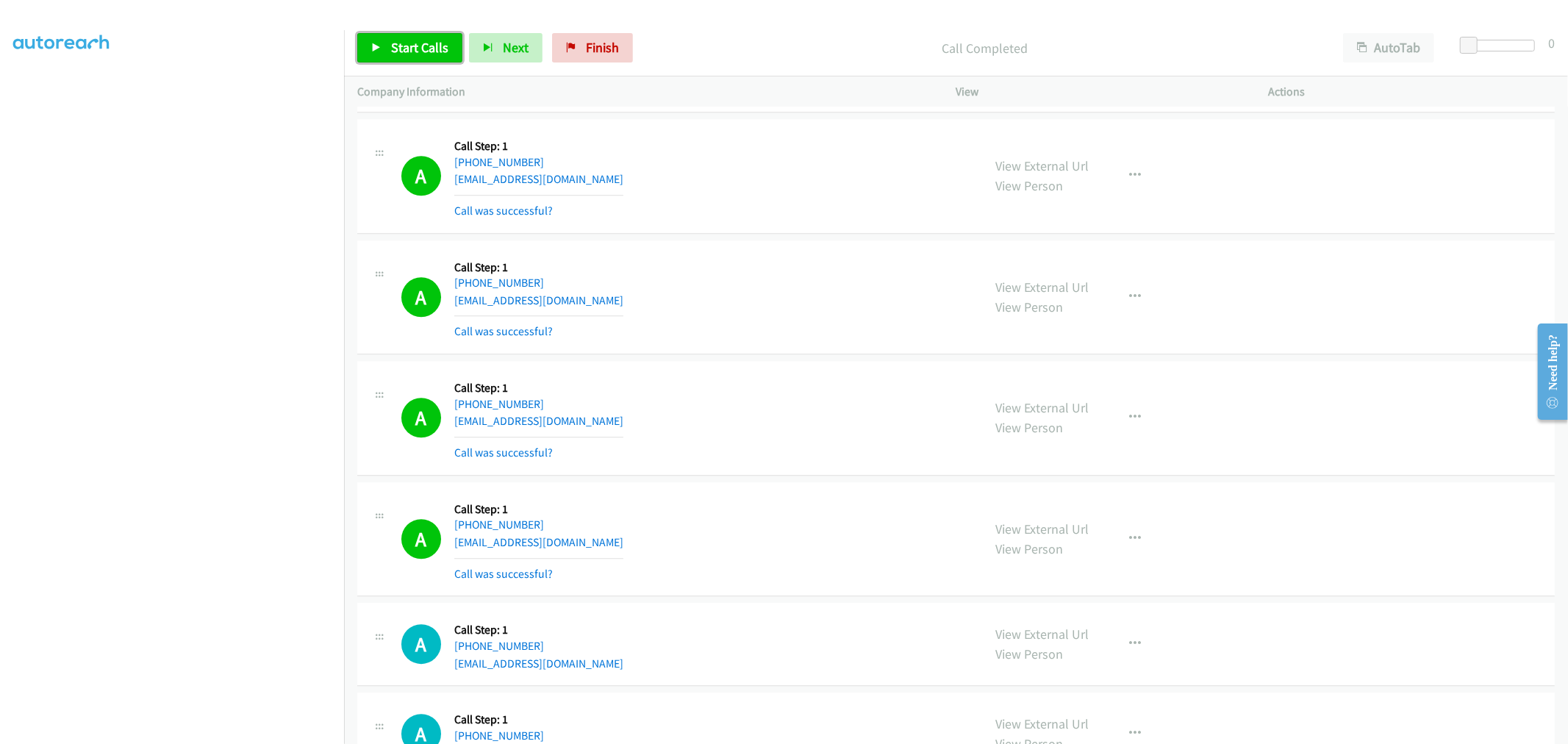
click at [371, 47] on icon at bounding box center [377, 48] width 10 height 10
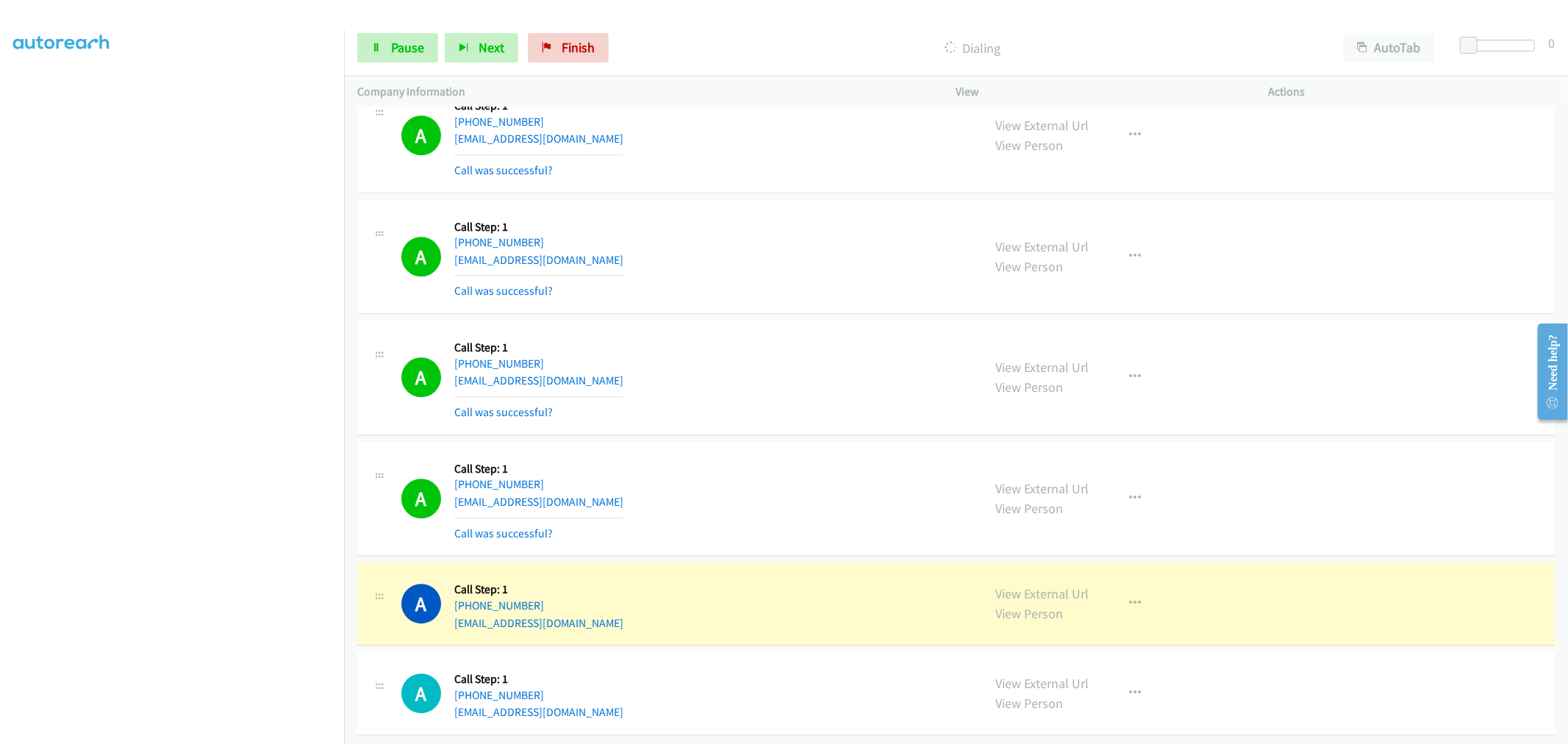
scroll to position [12808, 0]
click at [407, 50] on span "Pause" at bounding box center [408, 47] width 33 height 17
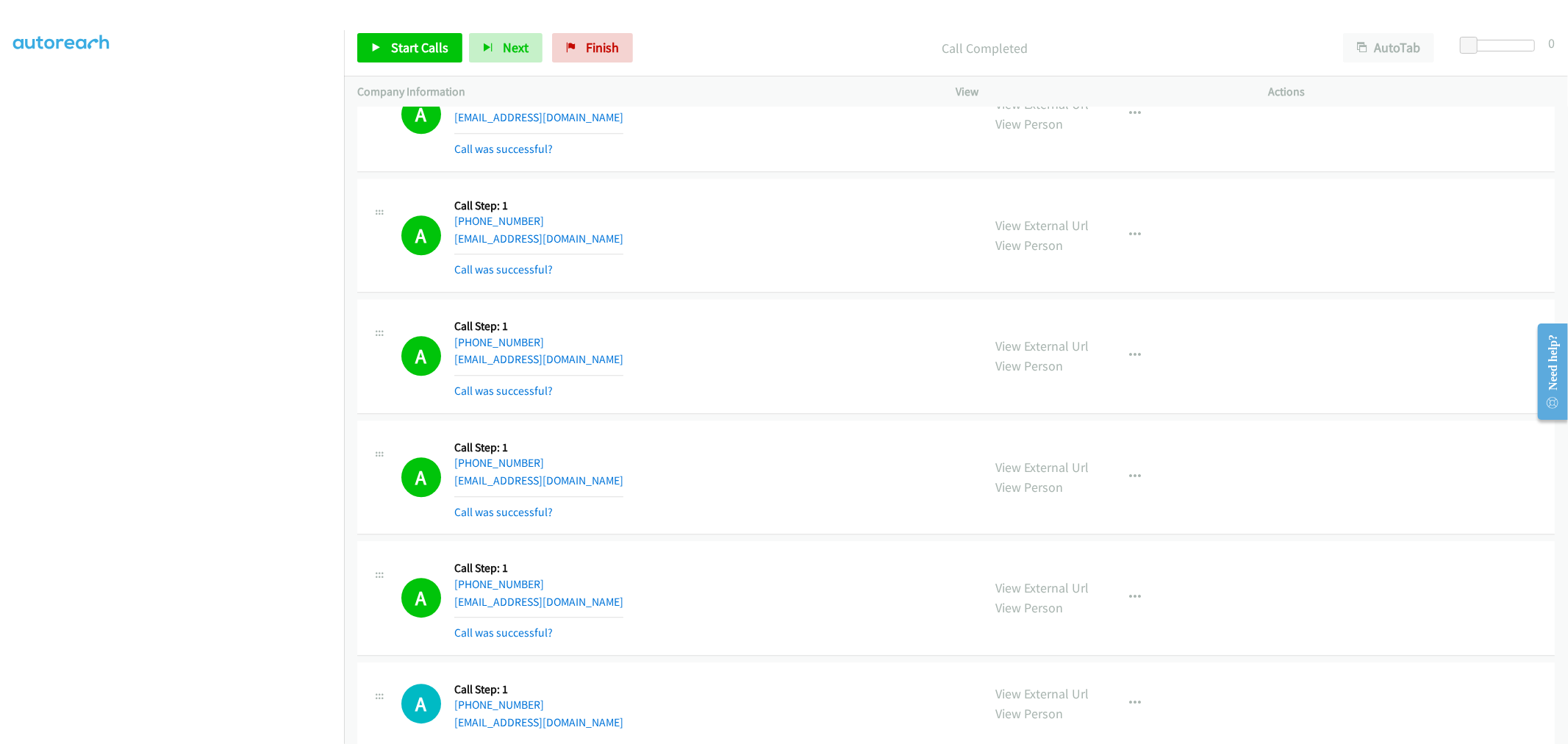
click at [822, 156] on div "A Callback Scheduled Call Step: 1 America/[GEOGRAPHIC_DATA] [PHONE_NUMBER] [EMA…" at bounding box center [685, 115] width 569 height 88
click at [395, 39] on span "Start Calls" at bounding box center [420, 47] width 57 height 17
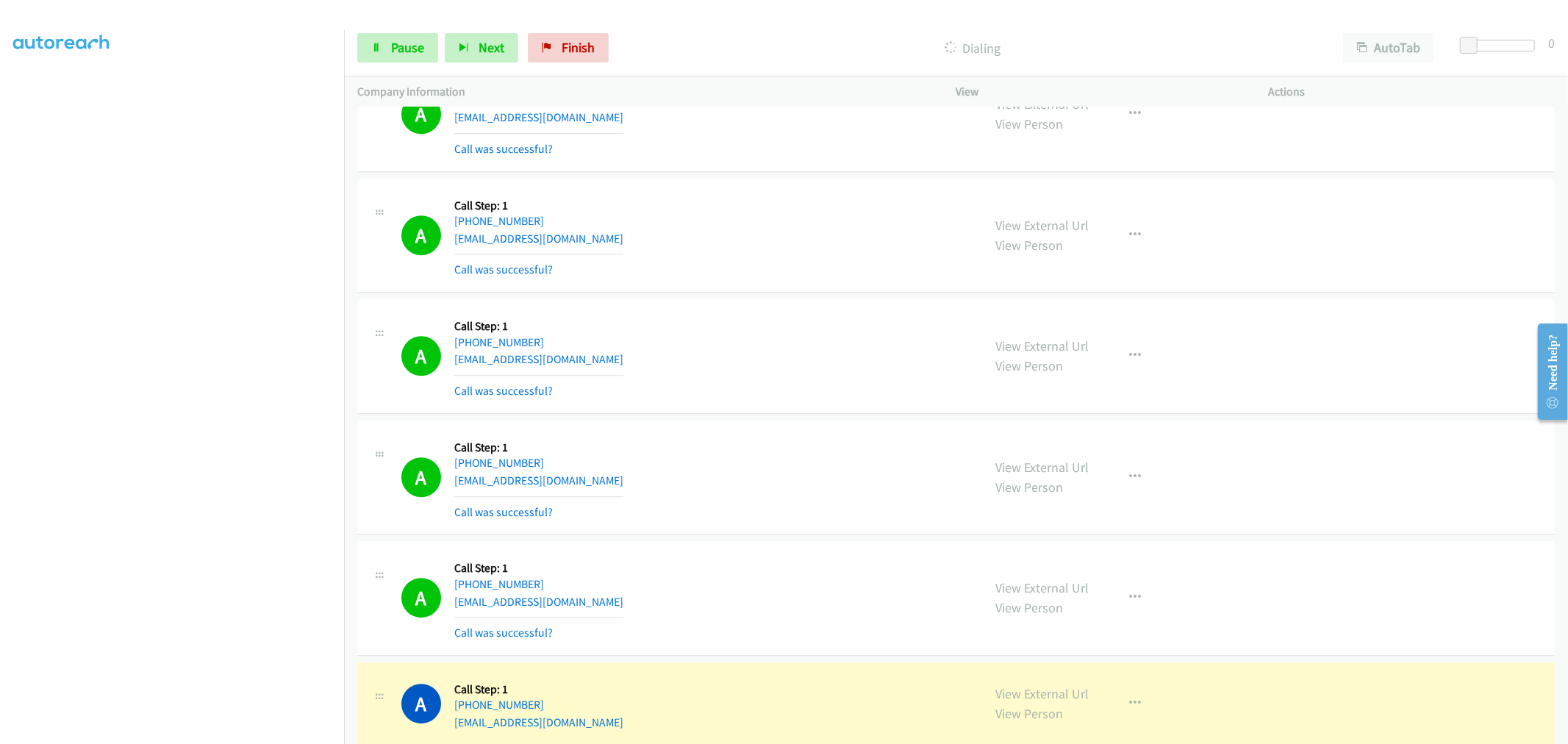
click at [740, 255] on div "A Callback Scheduled Call Step: 1 America/New_York [PHONE_NUMBER] [EMAIL_ADDRES…" at bounding box center [685, 236] width 569 height 88
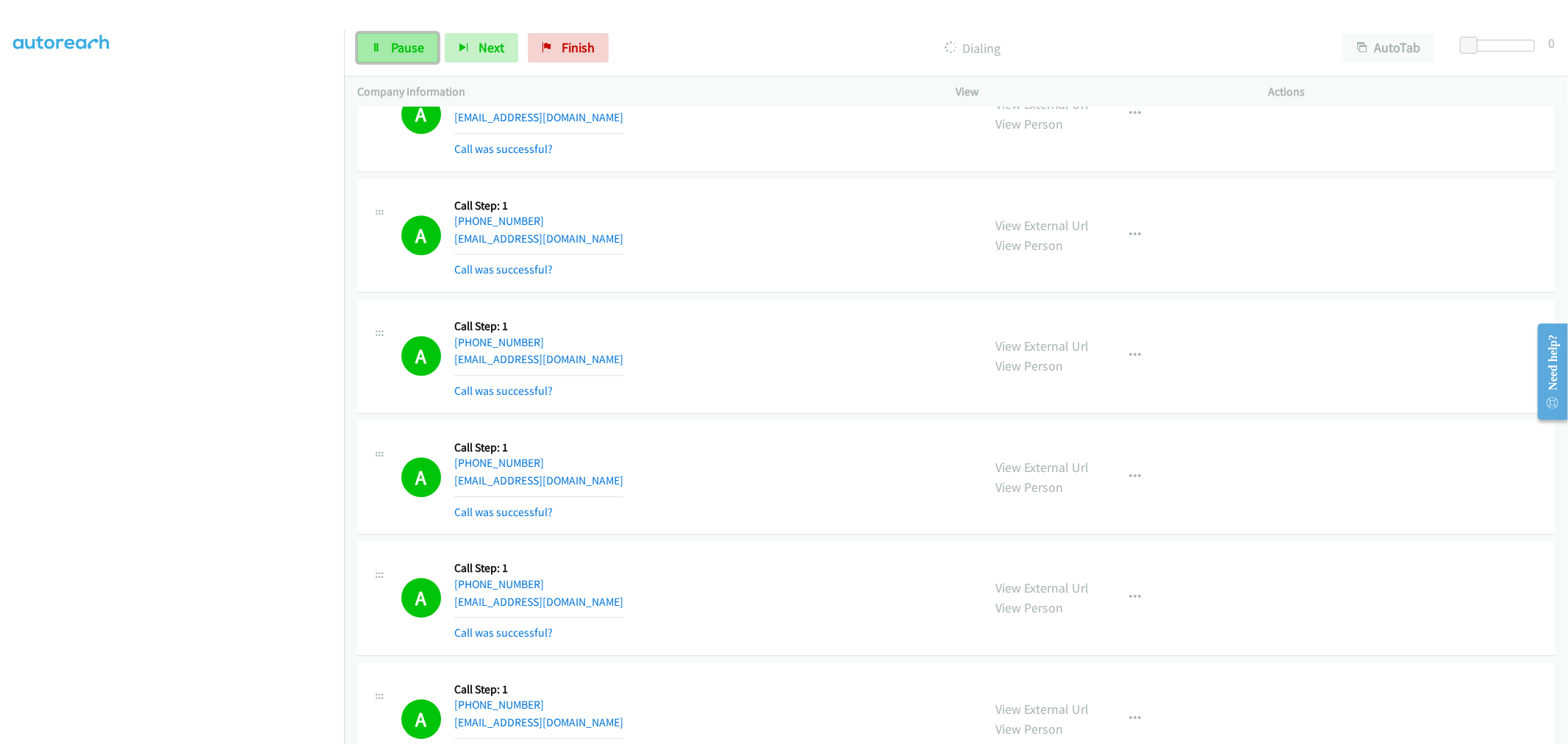
click at [404, 50] on span "Pause" at bounding box center [408, 47] width 33 height 17
click at [417, 52] on span "Start Calls" at bounding box center [420, 47] width 57 height 17
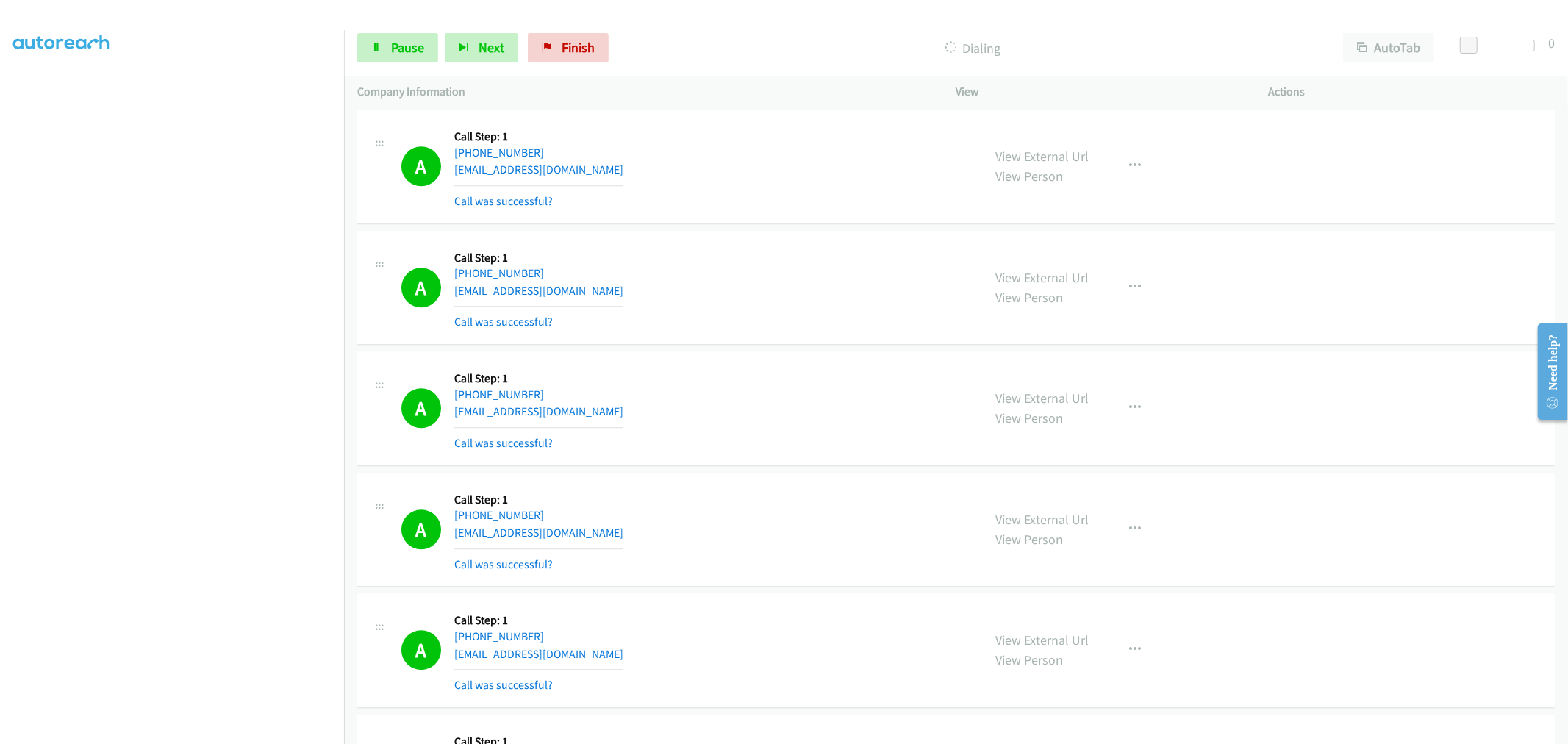
scroll to position [12726, 0]
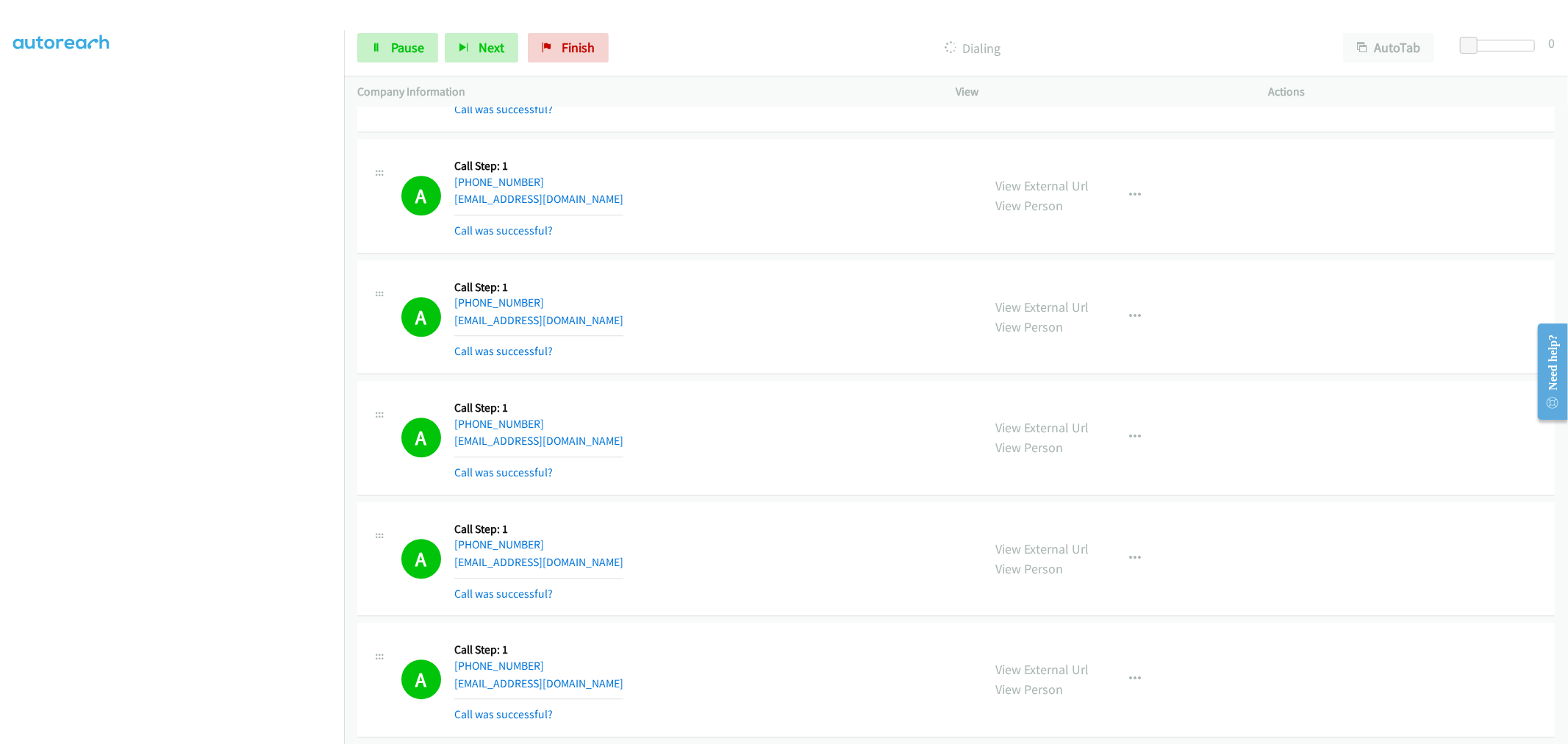
click at [793, 324] on div "A Callback Scheduled Call Step: 1 America/New_York [PHONE_NUMBER] [EMAIL_ADDRES…" at bounding box center [685, 318] width 569 height 88
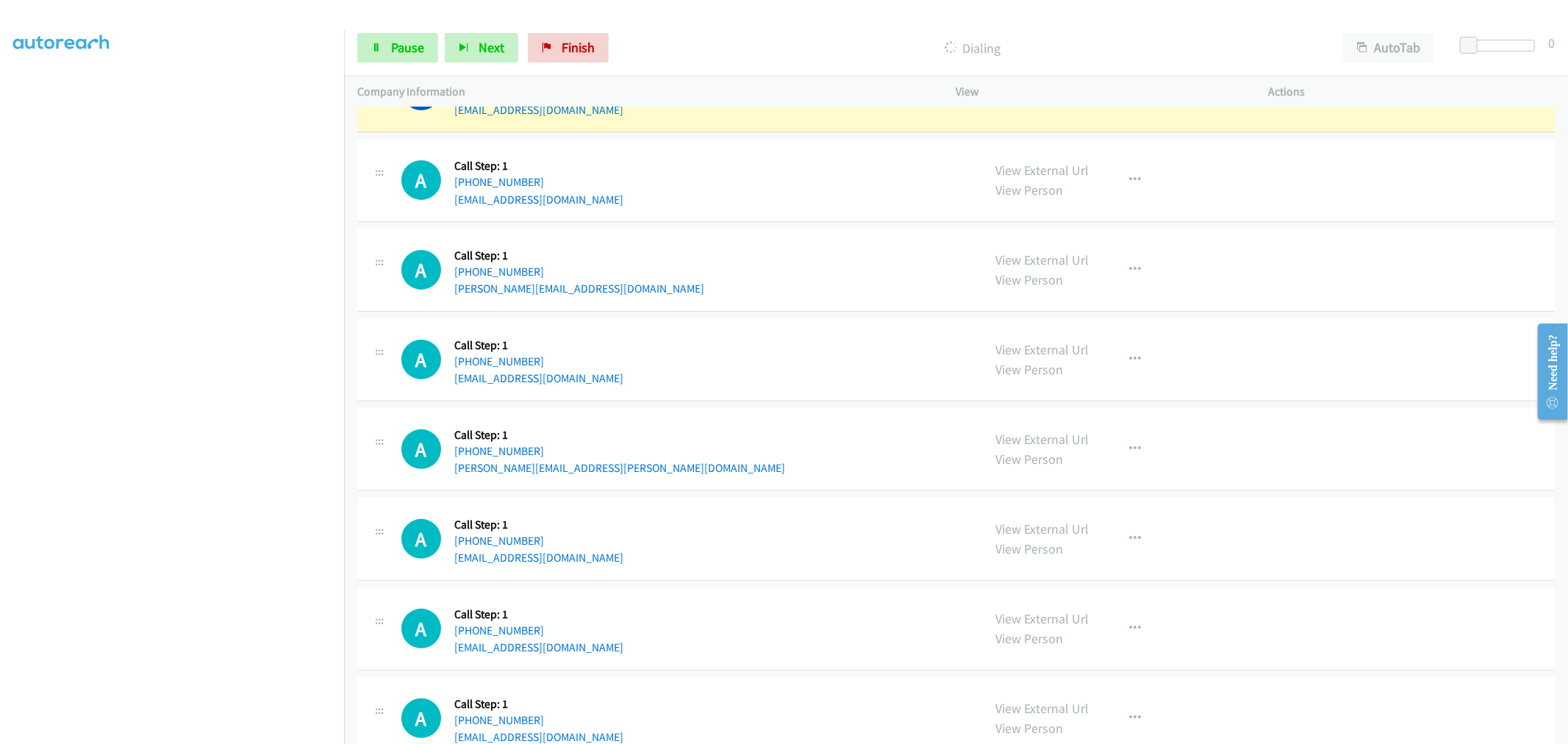
scroll to position [14091, 0]
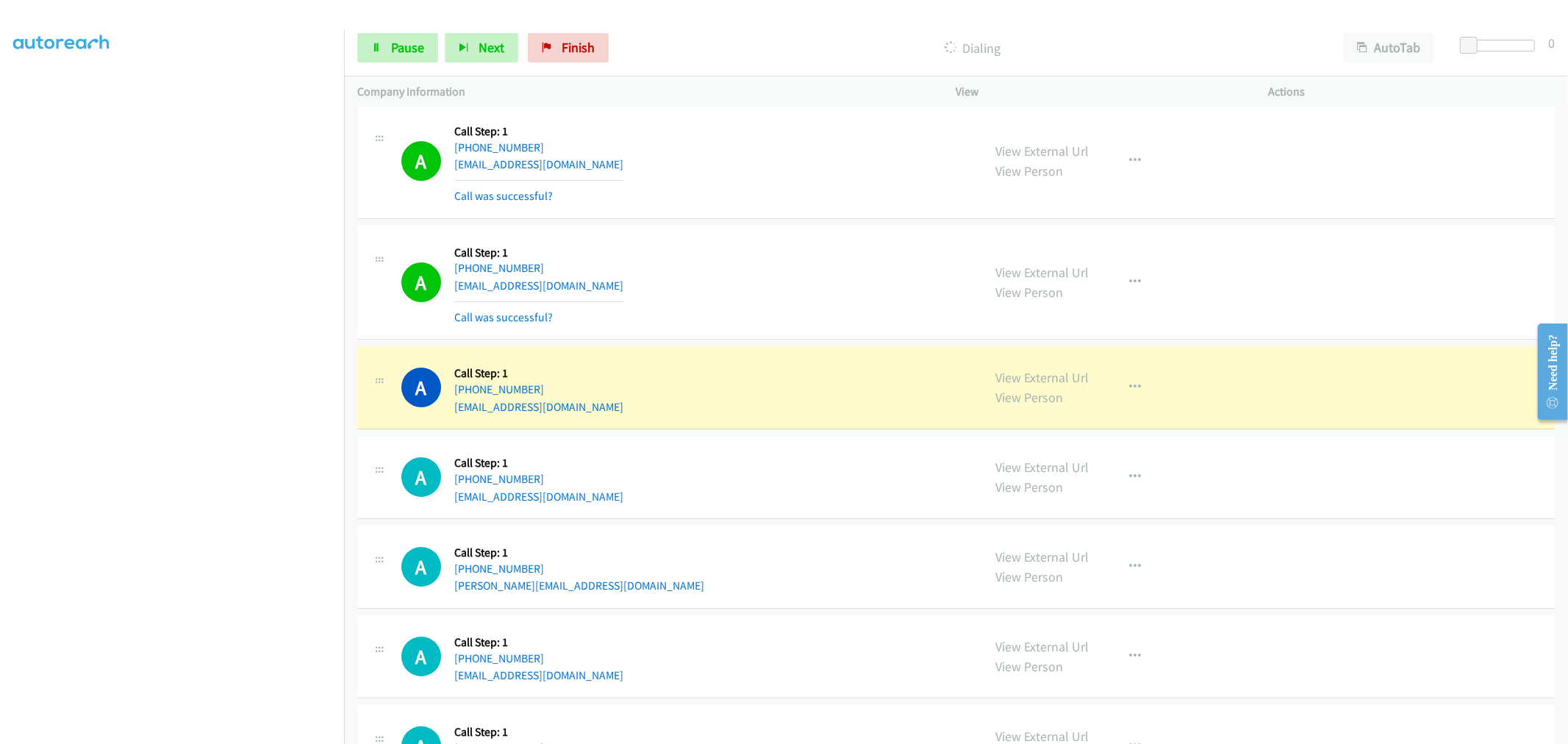
click at [734, 306] on div "A Callback Scheduled Call Step: 1 America/New_York [PHONE_NUMBER] [EMAIL_ADDRES…" at bounding box center [685, 283] width 569 height 88
click at [708, 340] on div "A Callback Scheduled Call Step: 1 America/New_York [PHONE_NUMBER] [EMAIL_ADDRES…" at bounding box center [956, 283] width 1197 height 115
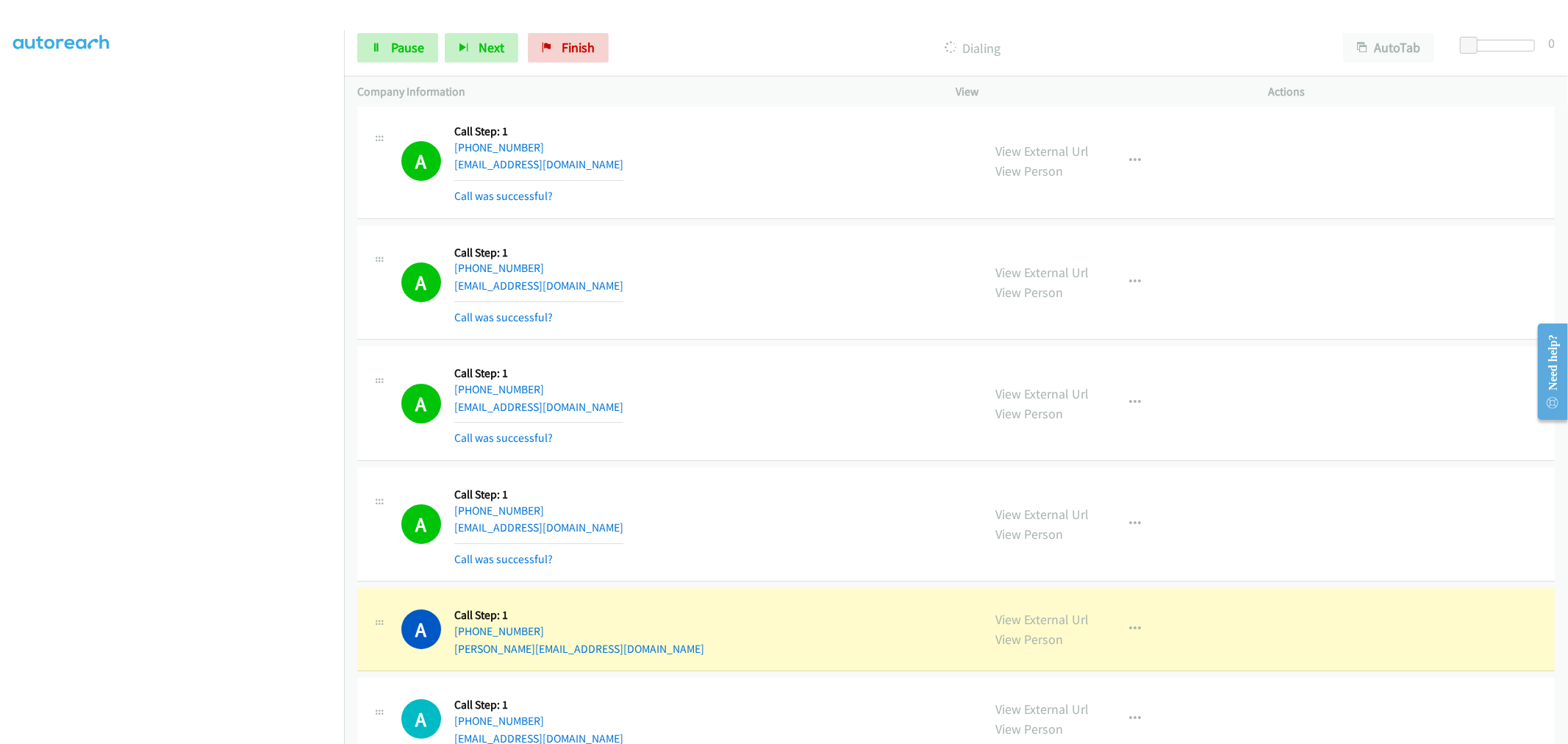
click at [761, 324] on div "A Callback Scheduled Call Step: 1 America/New_York [PHONE_NUMBER] [EMAIL_ADDRES…" at bounding box center [685, 283] width 569 height 88
click at [755, 327] on div "A Callback Scheduled Call Step: 1 America/New_York [PHONE_NUMBER] [EMAIL_ADDRES…" at bounding box center [685, 283] width 569 height 88
click at [784, 222] on td "A Callback Scheduled Call Step: 1 America/New_York [PHONE_NUMBER] [EMAIL_ADDRES…" at bounding box center [956, 161] width 1224 height 121
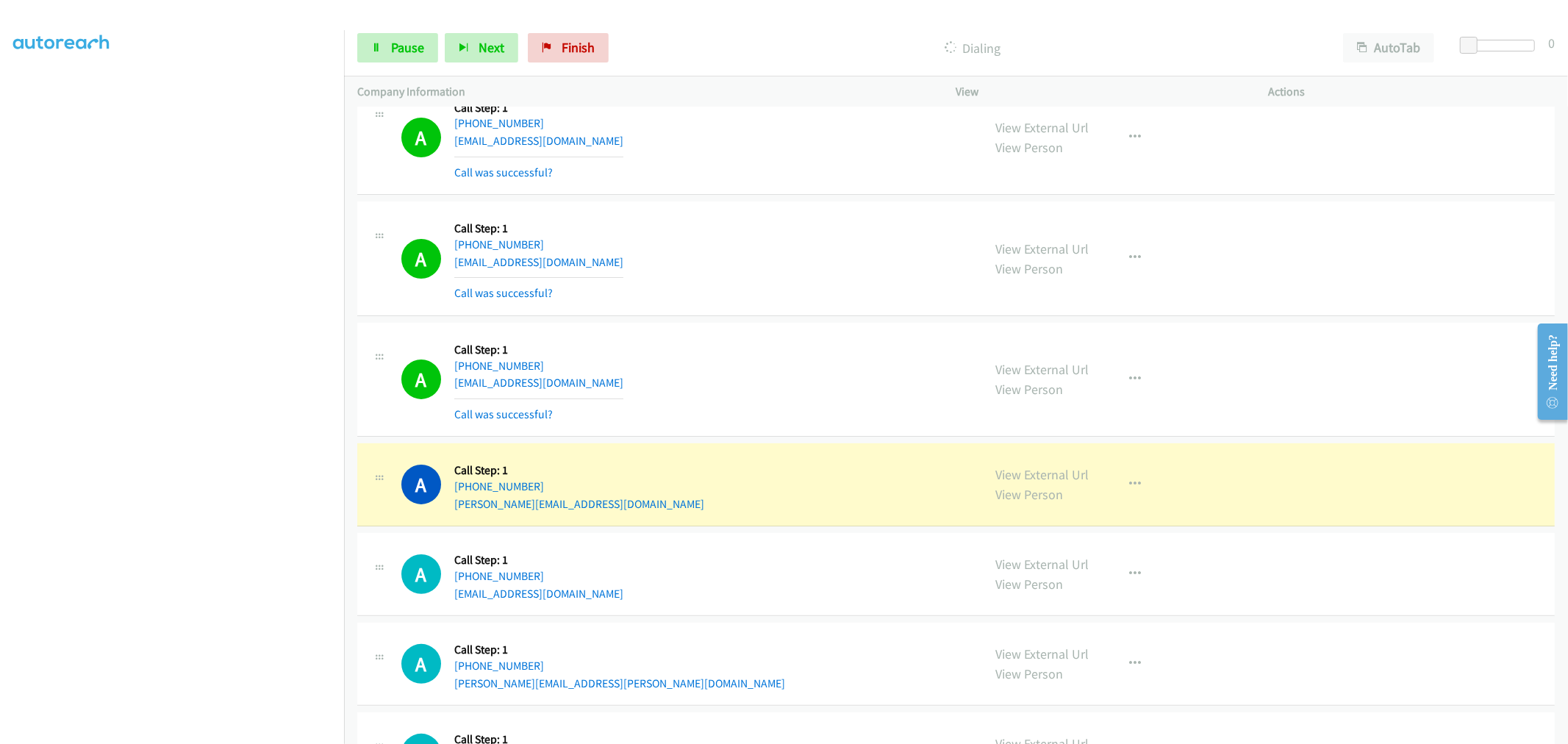
scroll to position [14417, 0]
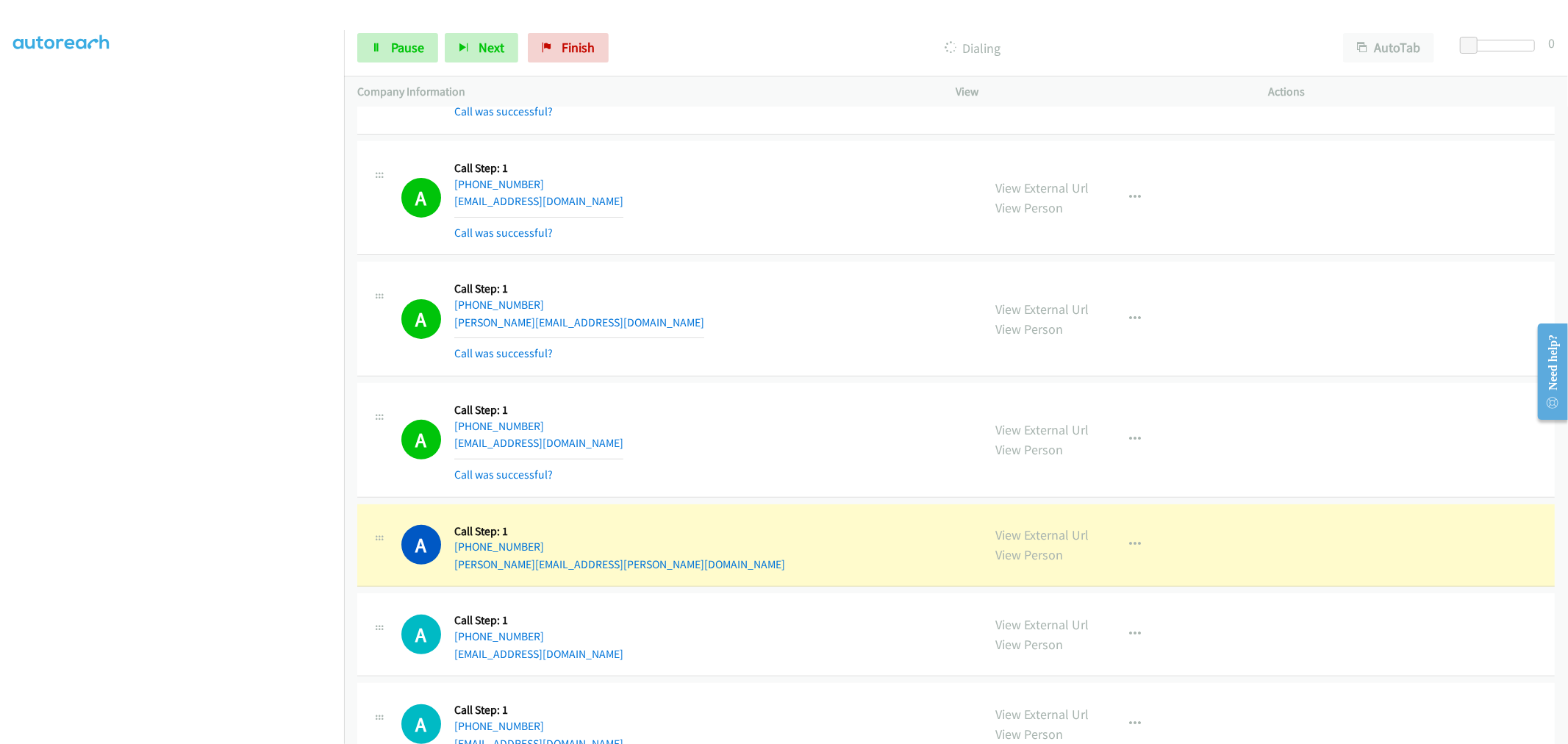
click at [777, 238] on div "A Callback Scheduled Call Step: 1 America/New_York [PHONE_NUMBER] [EMAIL_ADDRES…" at bounding box center [685, 198] width 569 height 88
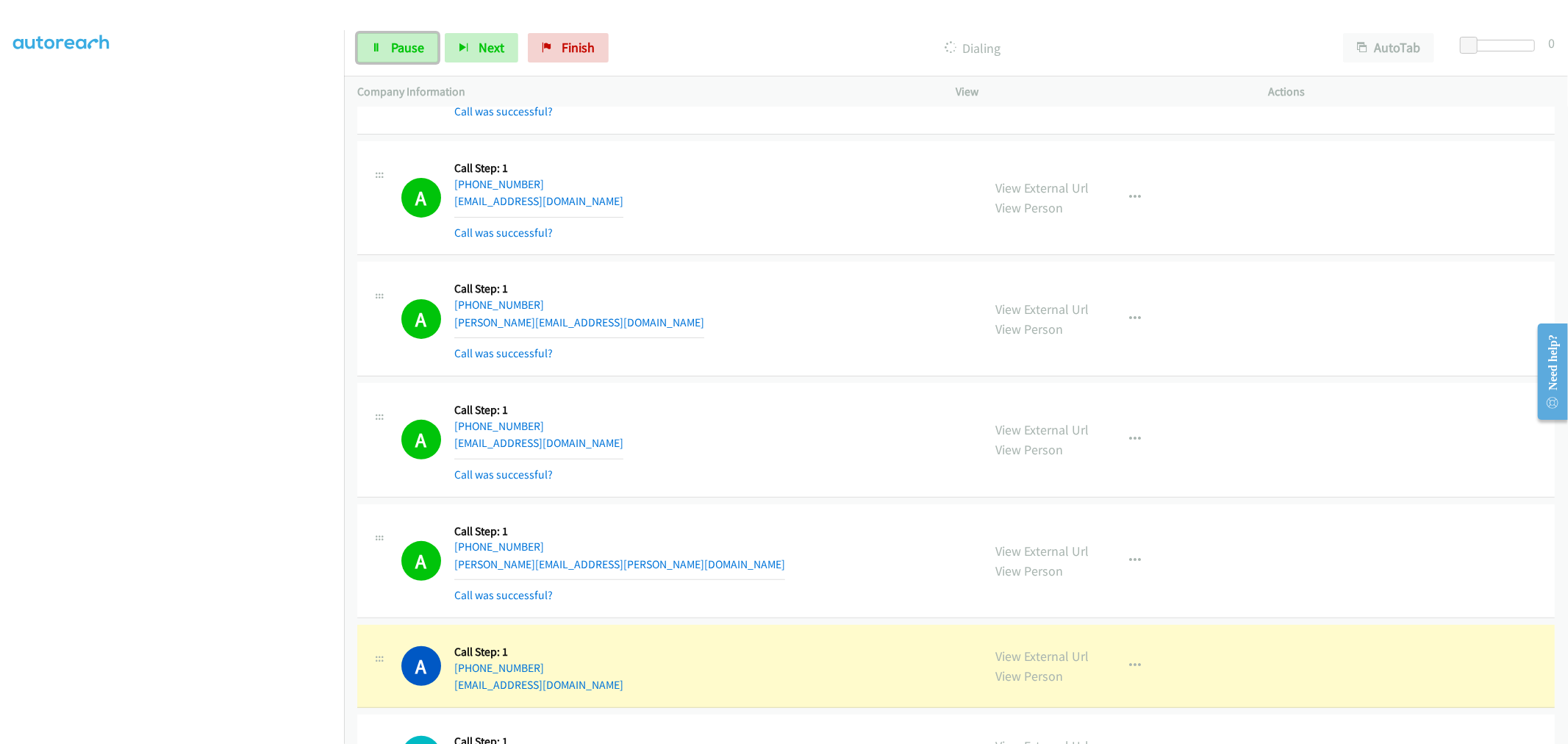
drag, startPoint x: 406, startPoint y: 49, endPoint x: 440, endPoint y: 86, distance: 50.2
click at [406, 49] on span "Pause" at bounding box center [408, 47] width 33 height 17
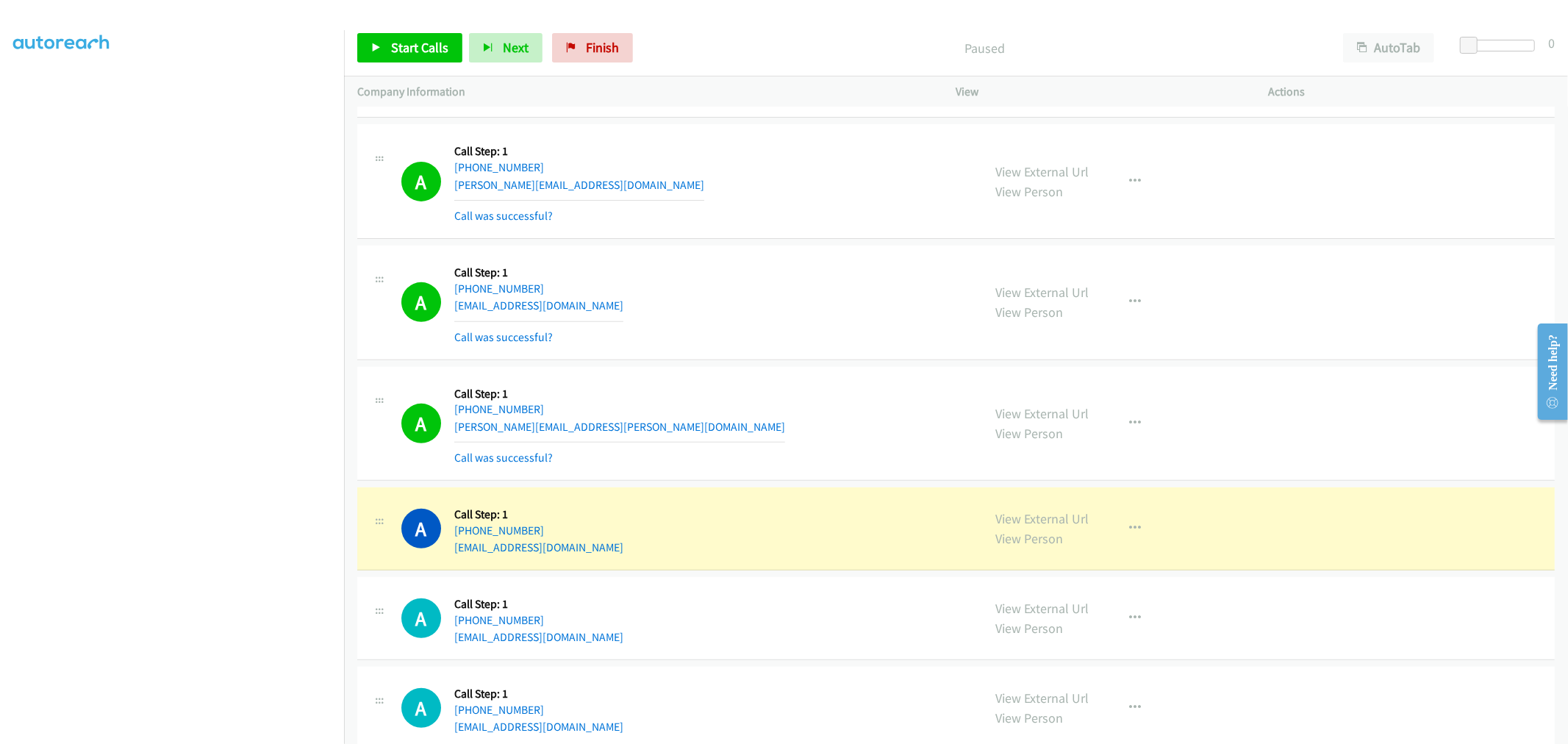
scroll to position [14581, 0]
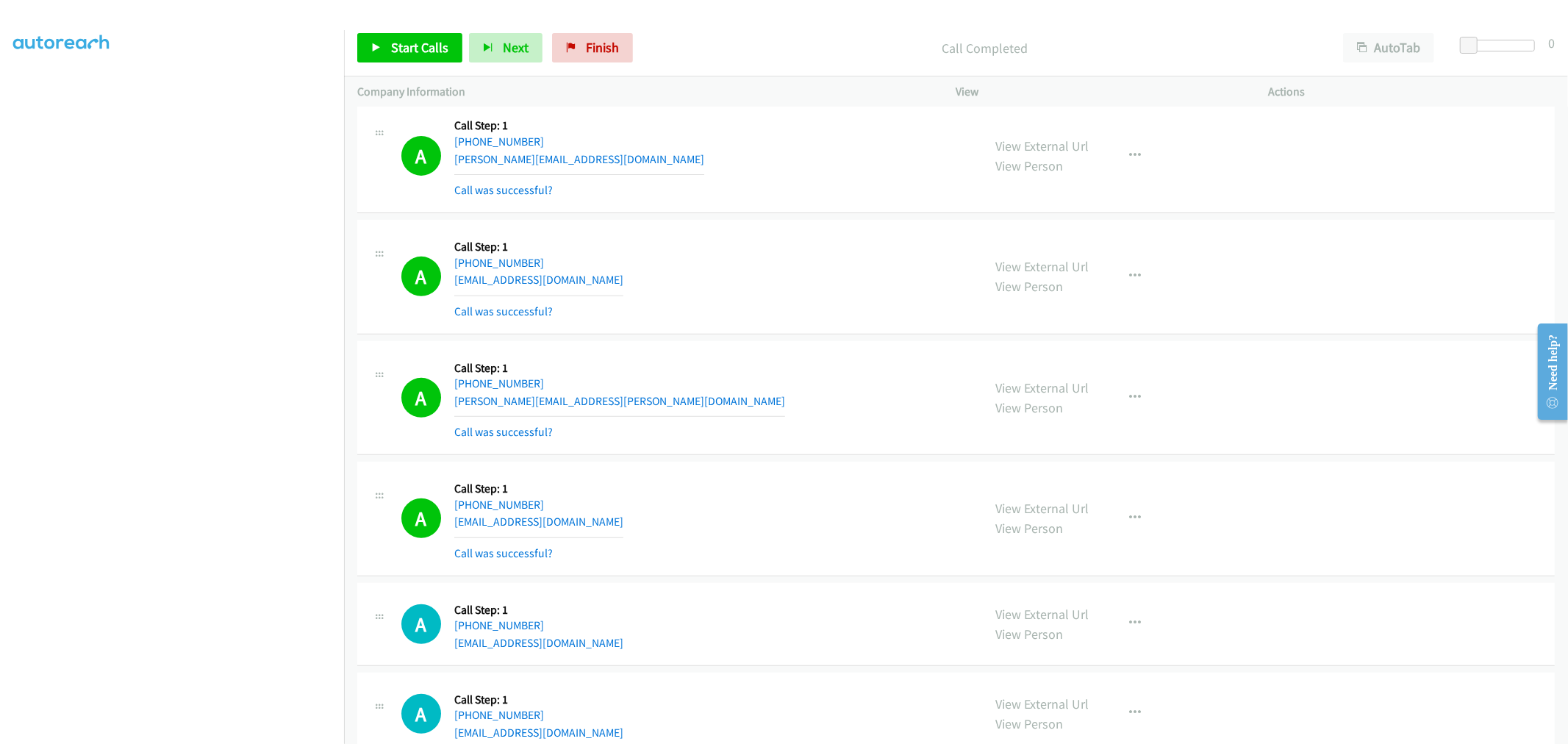
click at [857, 307] on div "A Callback Scheduled Call Step: 1 America/New_York [PHONE_NUMBER] [EMAIL_ADDRES…" at bounding box center [685, 277] width 569 height 88
drag, startPoint x: 782, startPoint y: 333, endPoint x: 791, endPoint y: 333, distance: 9.0
click at [782, 333] on div "A Callback Scheduled Call Step: 1 America/New_York [PHONE_NUMBER] [EMAIL_ADDRES…" at bounding box center [956, 277] width 1197 height 115
click at [436, 47] on span "Start Calls" at bounding box center [420, 47] width 57 height 17
click at [776, 365] on div "A Callback Scheduled Call Step: 1 America/Los_Angeles [PHONE_NUMBER] [PERSON_NA…" at bounding box center [685, 398] width 569 height 88
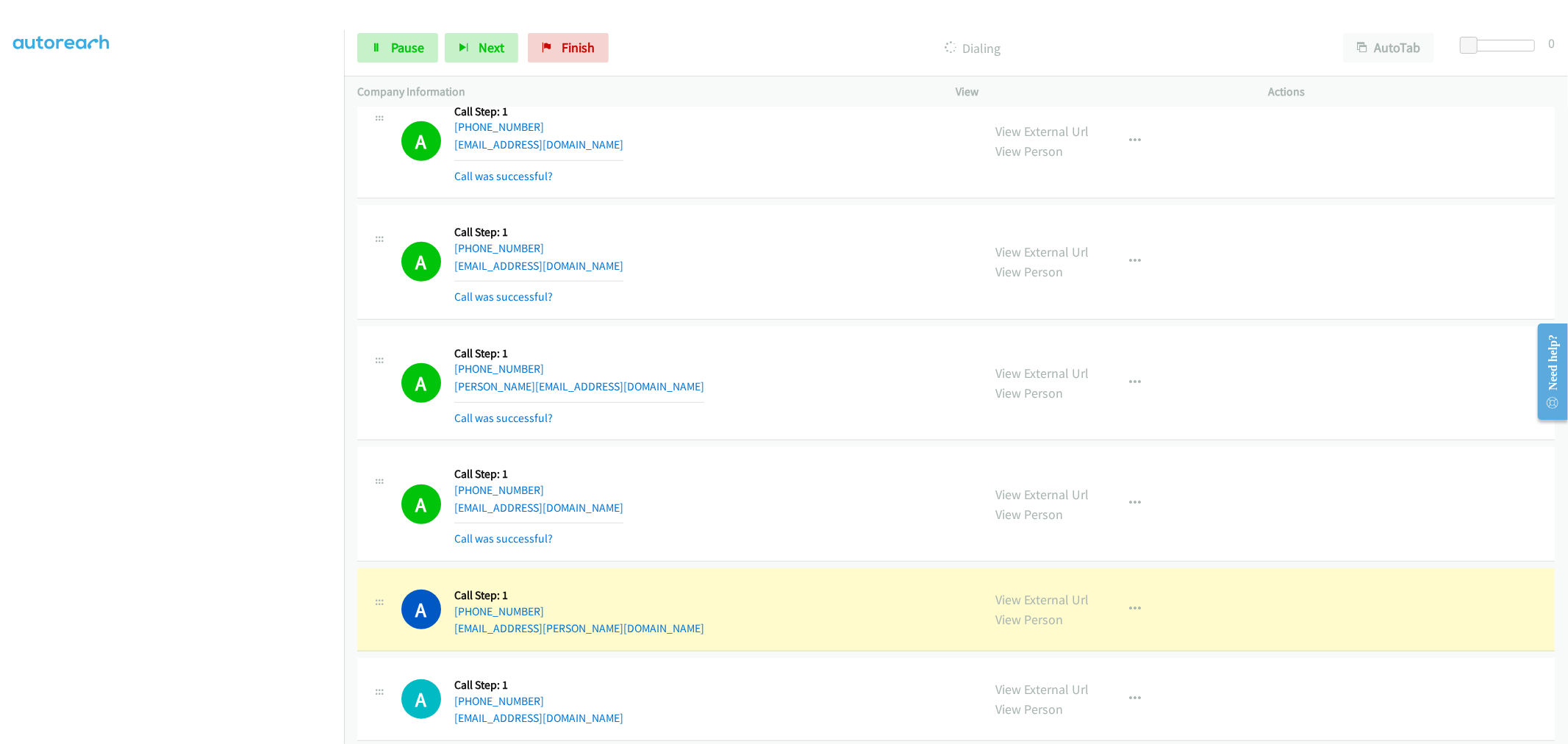
scroll to position [15234, 0]
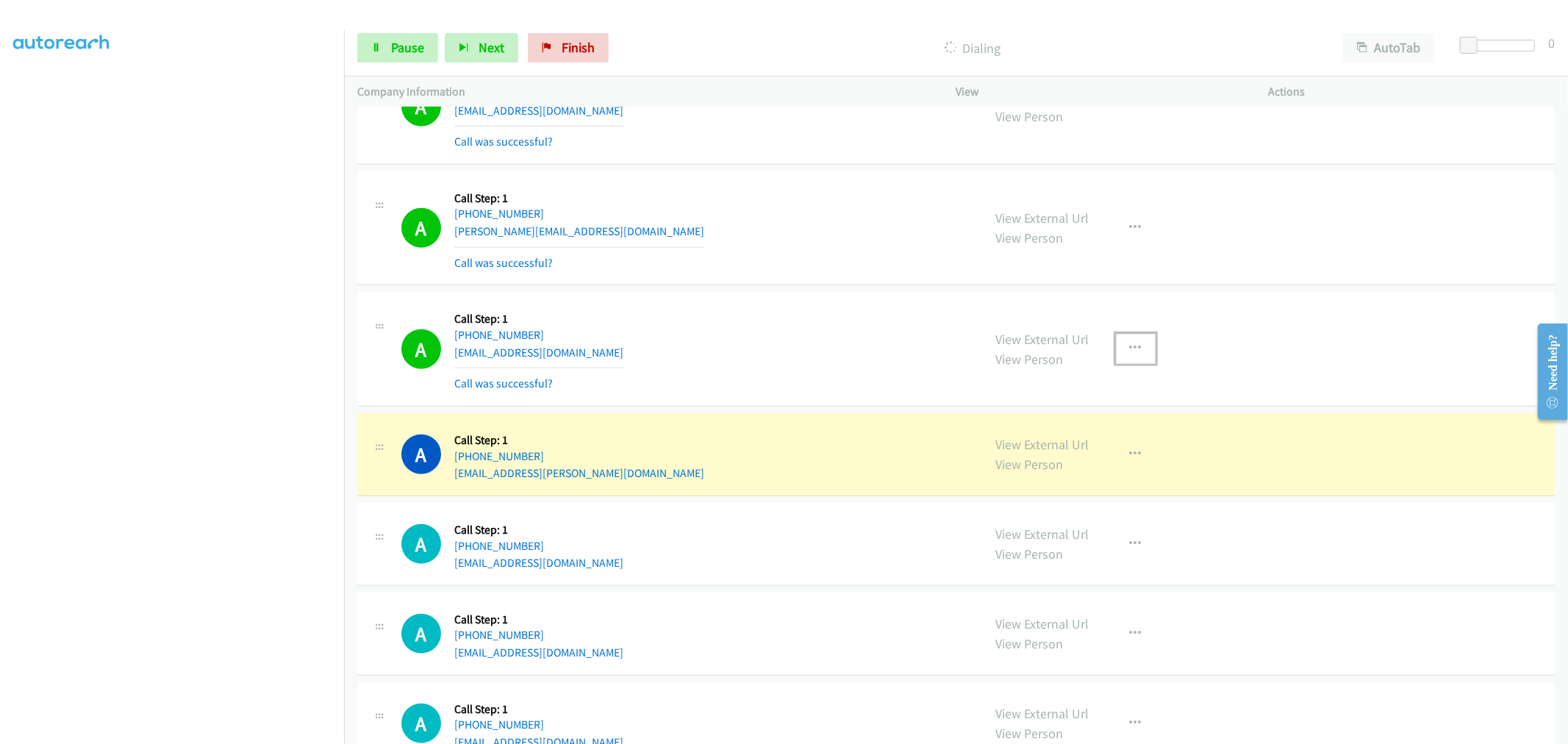
click at [1136, 362] on button "button" at bounding box center [1136, 349] width 39 height 30
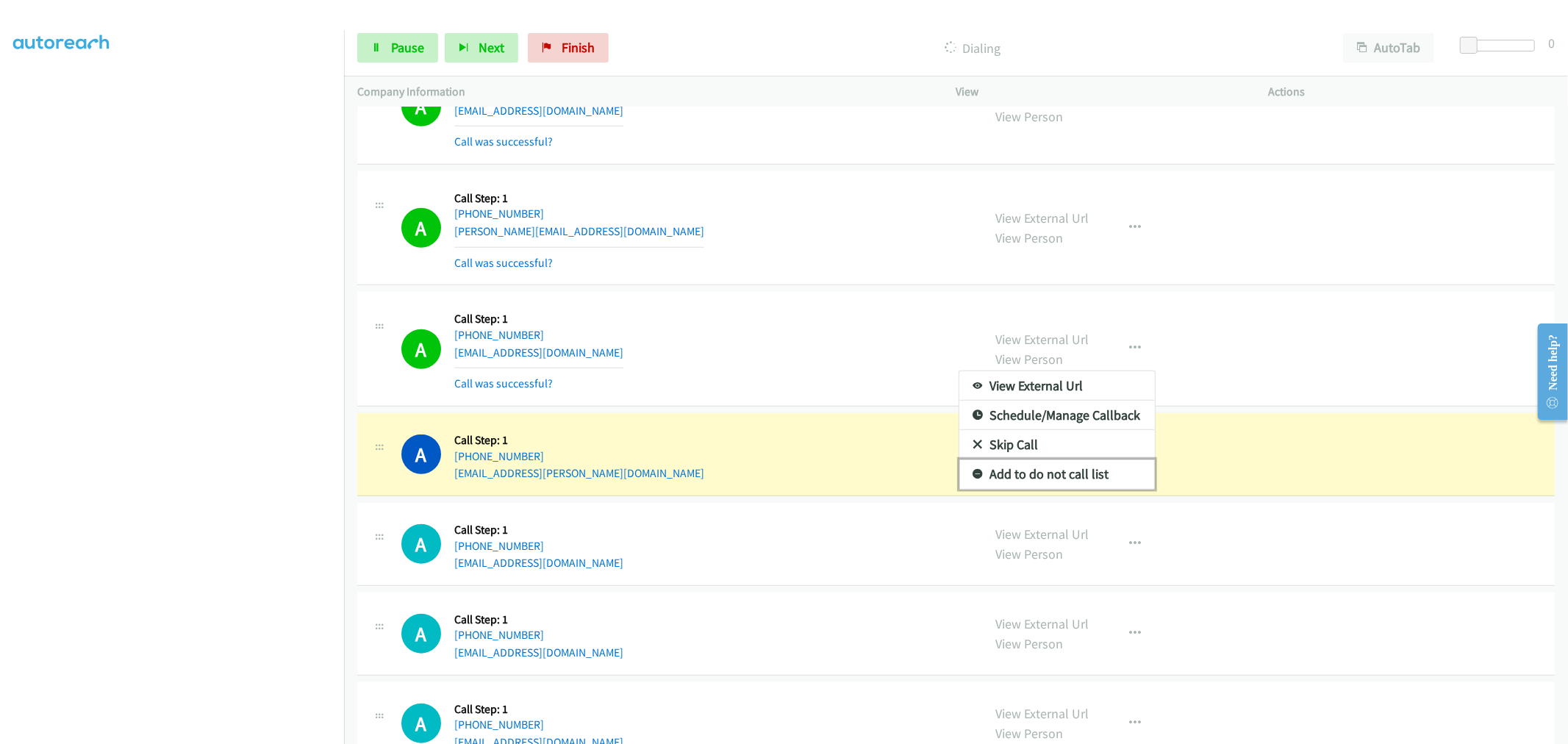
click at [1061, 484] on link "Add to do not call list" at bounding box center [1057, 474] width 196 height 30
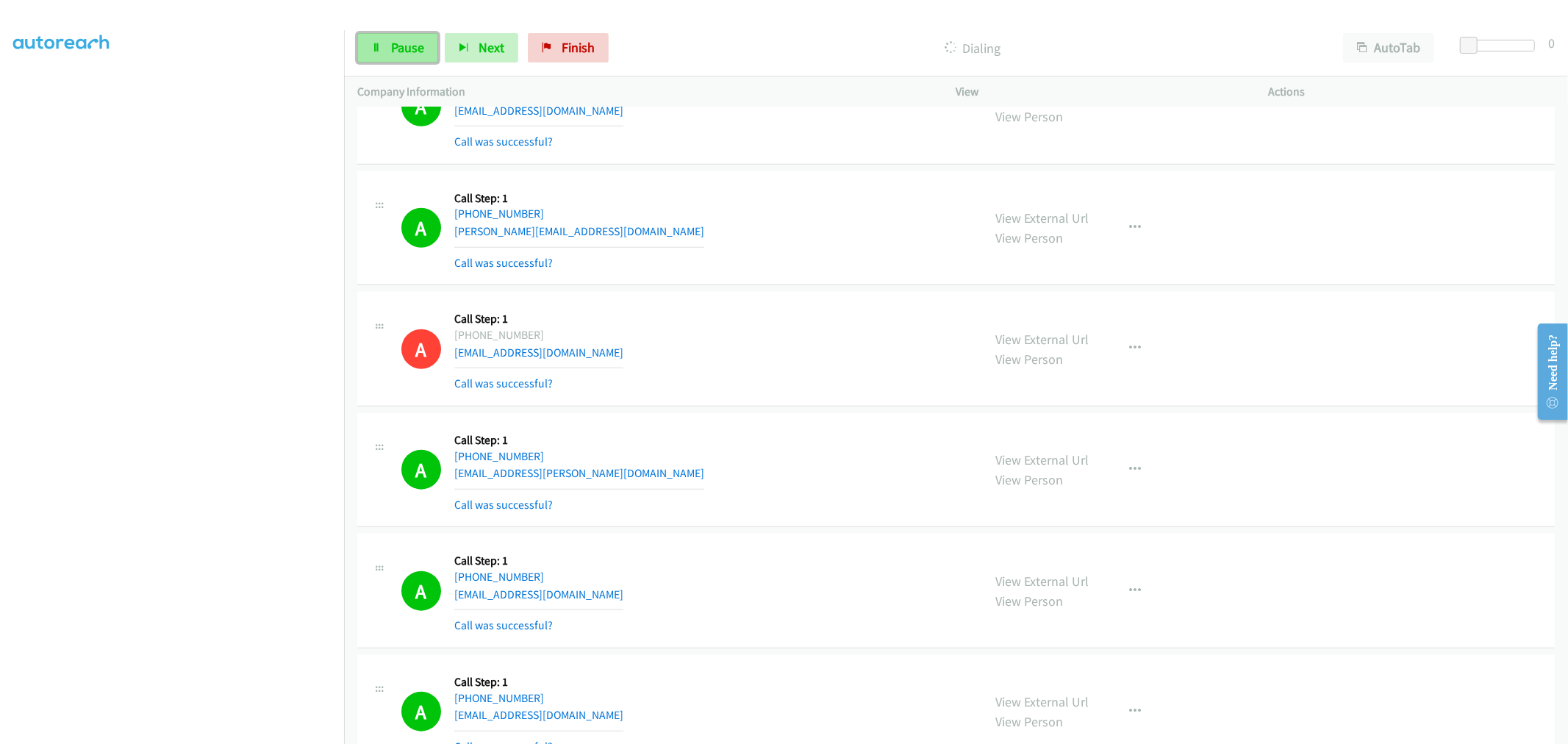
click at [391, 33] on link "Pause" at bounding box center [397, 48] width 81 height 30
click at [432, 42] on span "Start Calls" at bounding box center [420, 47] width 57 height 17
click at [667, 257] on div "A Callback Scheduled Call Step: 1 America/Los_Angeles [PHONE_NUMBER] [PERSON_NA…" at bounding box center [685, 228] width 569 height 88
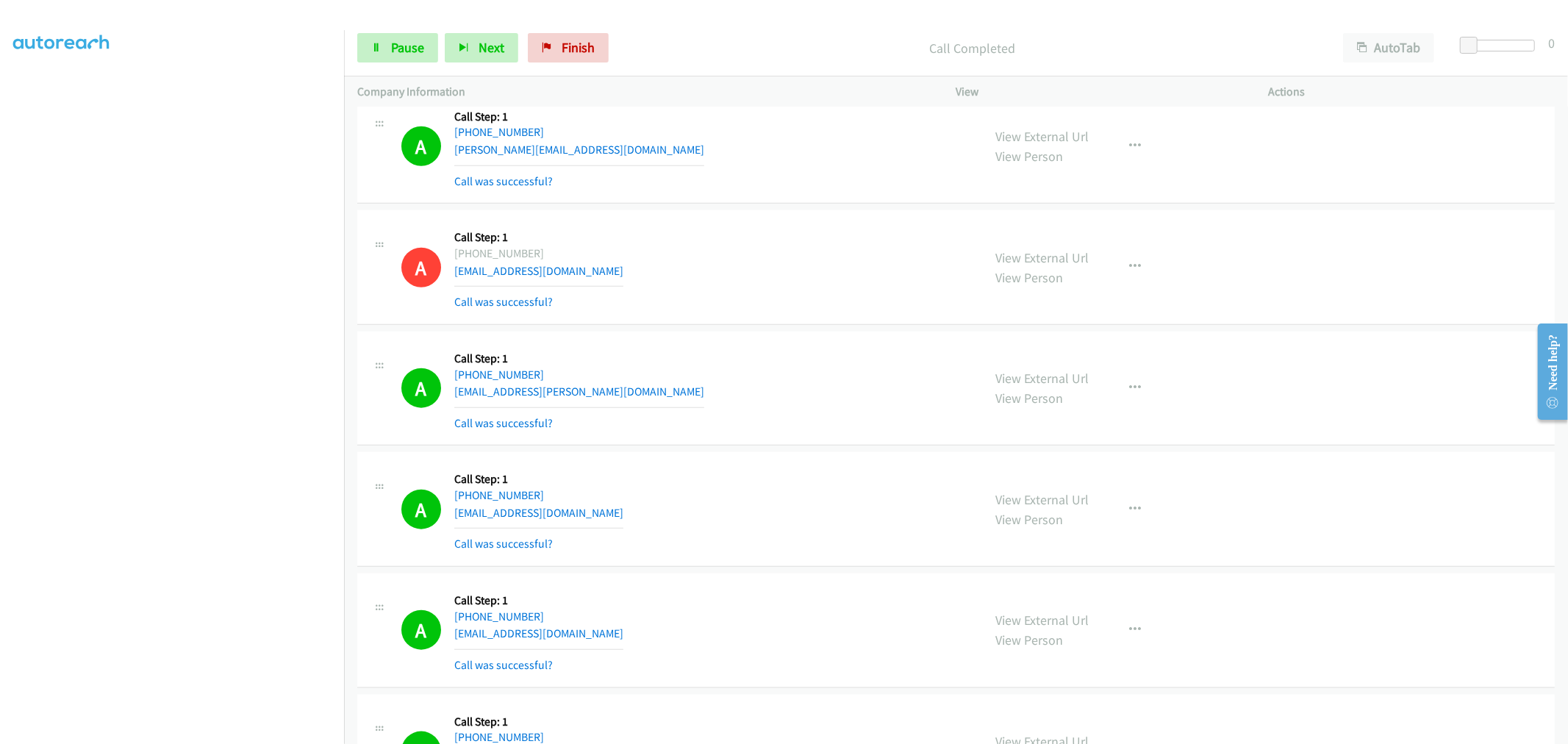
scroll to position [14916, 0]
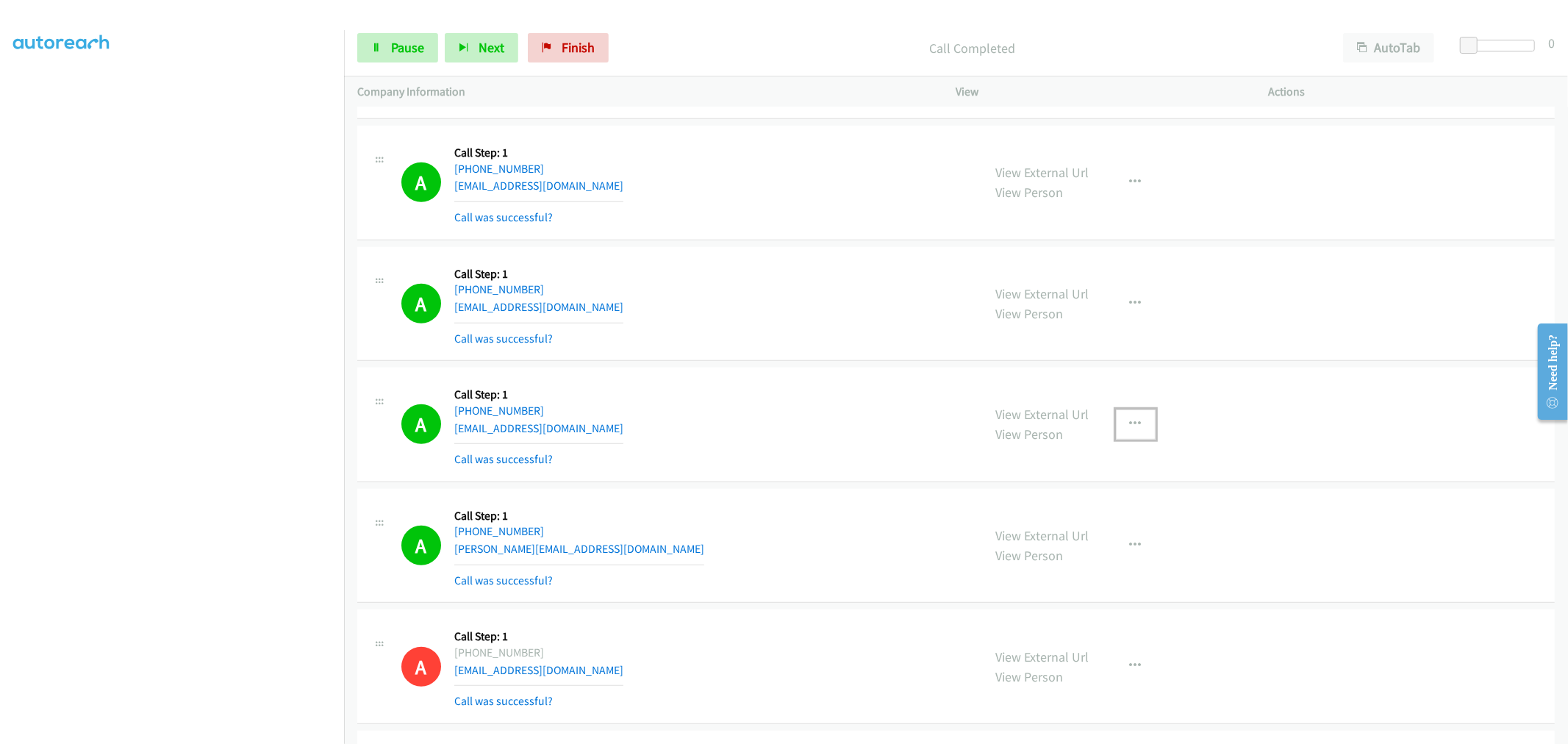
click at [1122, 439] on button "button" at bounding box center [1136, 424] width 39 height 30
click at [1041, 557] on link "Add to do not call list" at bounding box center [1057, 550] width 196 height 30
click at [758, 347] on div "A Callback Scheduled Call Step: 1 America/Los_Angeles [PHONE_NUMBER] [EMAIL_ADD…" at bounding box center [685, 304] width 569 height 88
click at [722, 226] on div "A Callback Scheduled Call Step: 1 [GEOGRAPHIC_DATA]/[GEOGRAPHIC_DATA] [PHONE_NU…" at bounding box center [685, 183] width 569 height 88
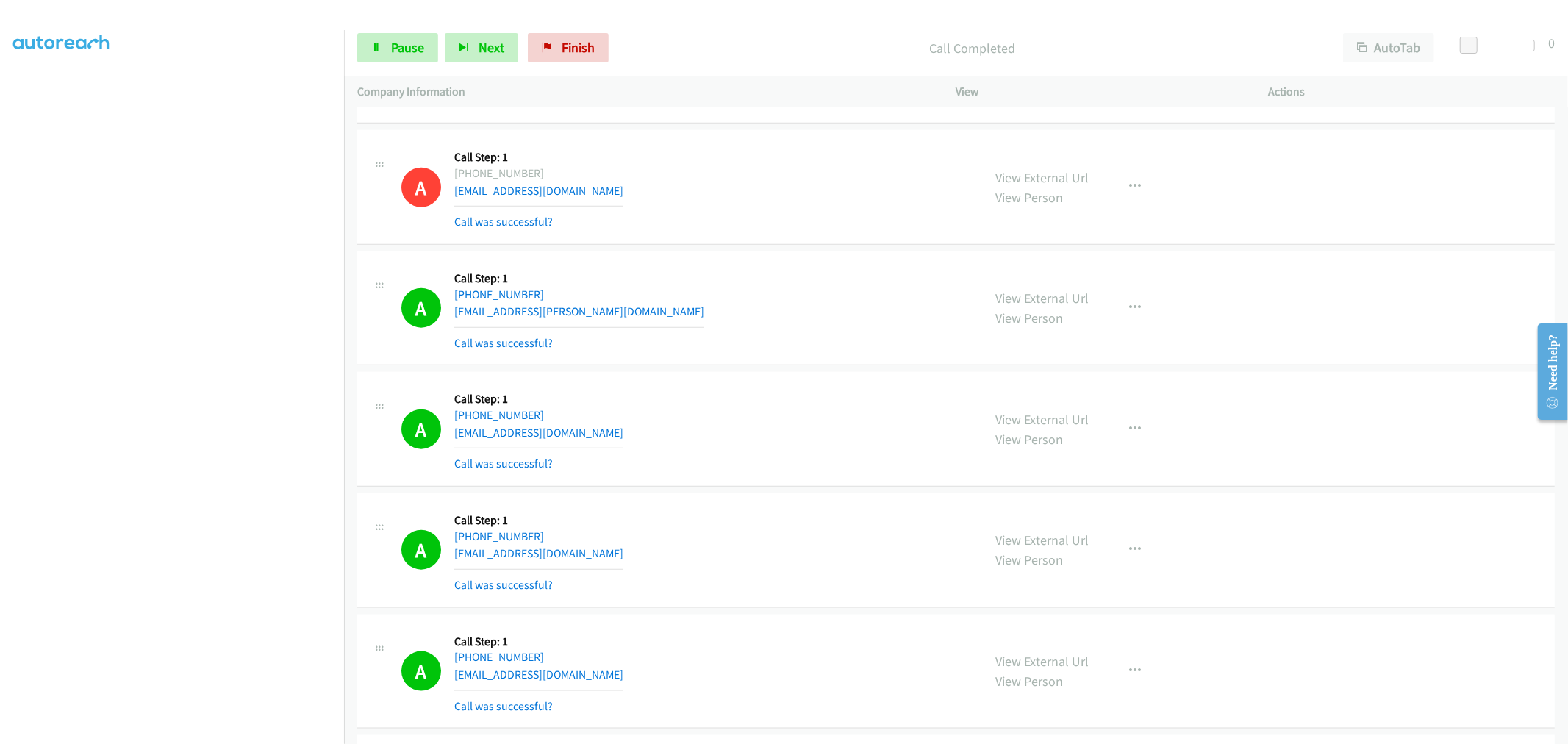
scroll to position [15570, 0]
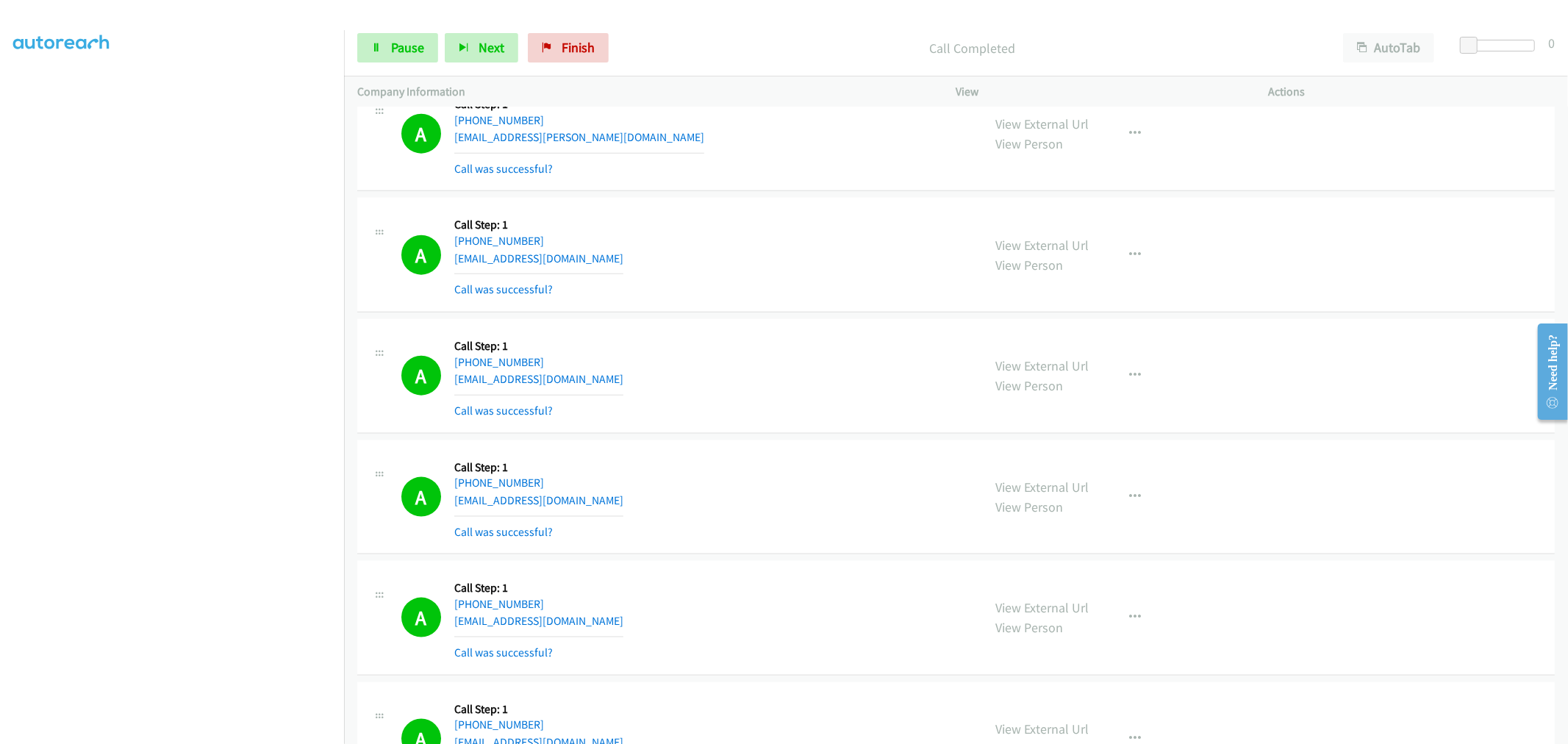
click at [717, 275] on div "A Callback Scheduled Call Step: 1 [GEOGRAPHIC_DATA]/[GEOGRAPHIC_DATA] [PHONE_NU…" at bounding box center [685, 255] width 569 height 88
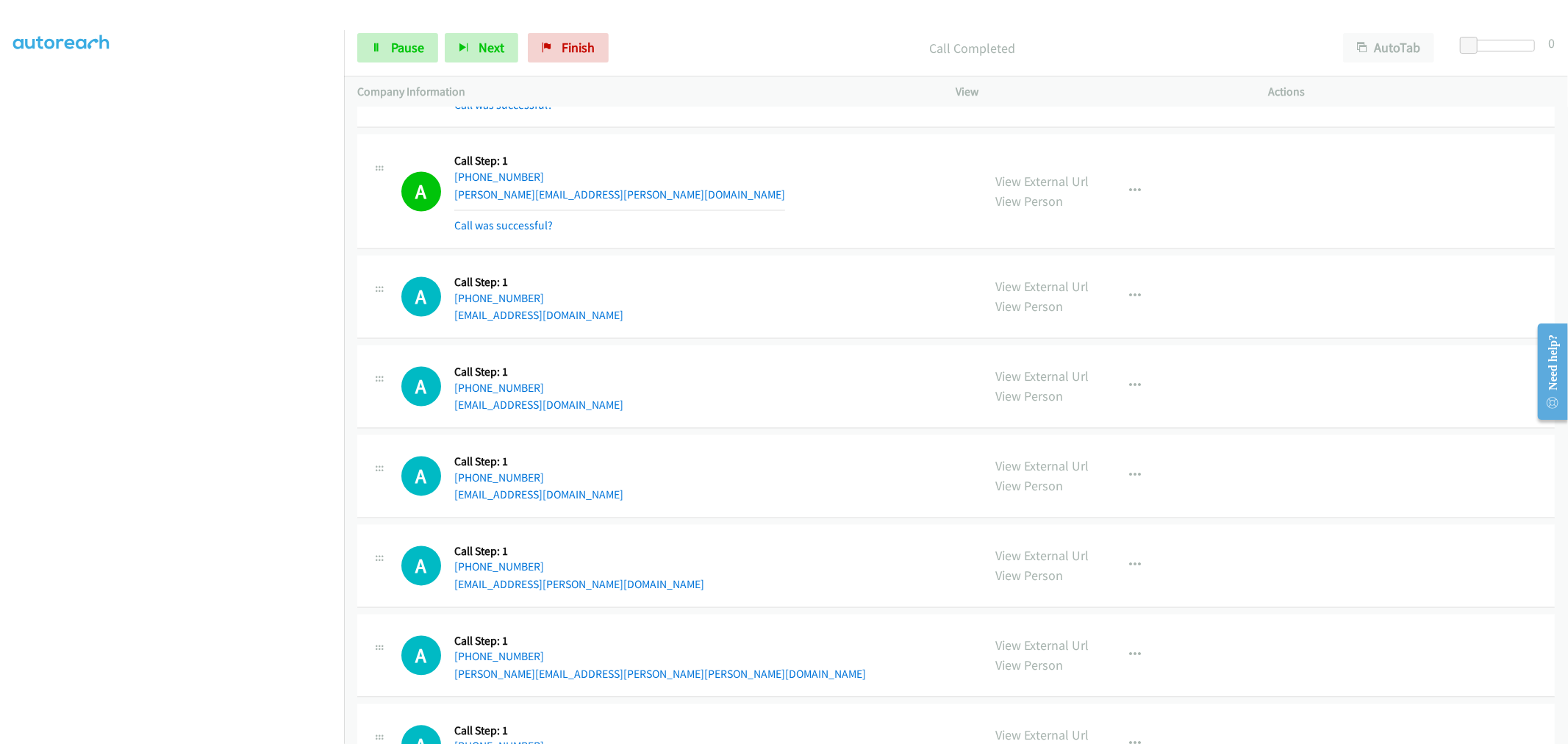
scroll to position [16468, 0]
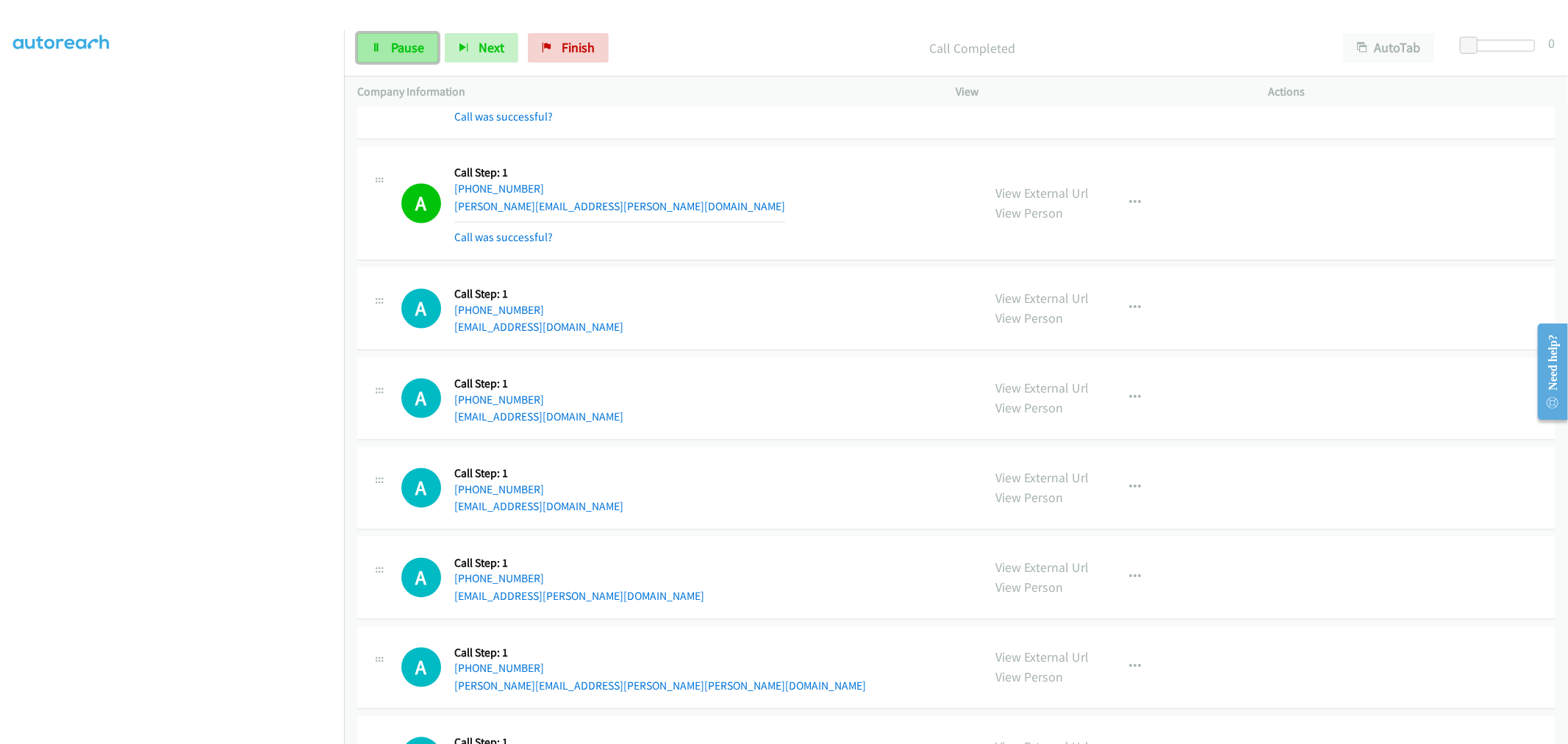
click at [419, 42] on span "Pause" at bounding box center [408, 47] width 33 height 17
click at [732, 261] on div "A Callback Scheduled Call Step: 1 America/Los_Angeles [PHONE_NUMBER] [PERSON_NA…" at bounding box center [956, 204] width 1197 height 115
